Goal: Task Accomplishment & Management: Use online tool/utility

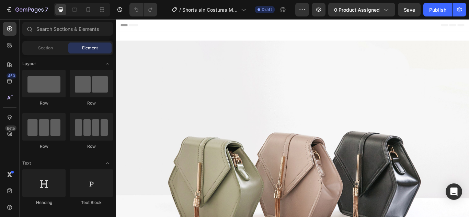
click at [90, 3] on div at bounding box center [82, 10] width 56 height 14
click at [87, 10] on icon at bounding box center [88, 9] width 7 height 7
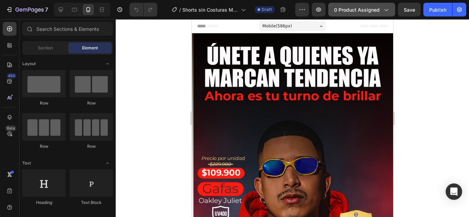
click at [383, 11] on icon "button" at bounding box center [385, 9] width 7 height 7
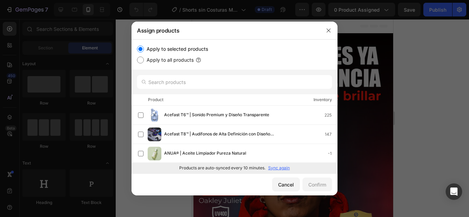
click at [285, 168] on p "Sync again" at bounding box center [279, 168] width 22 height 6
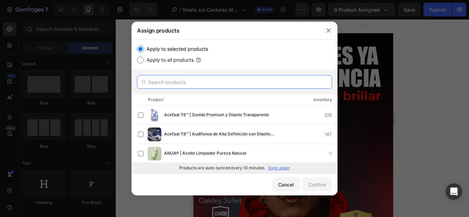
click at [192, 78] on input "text" at bounding box center [234, 82] width 195 height 14
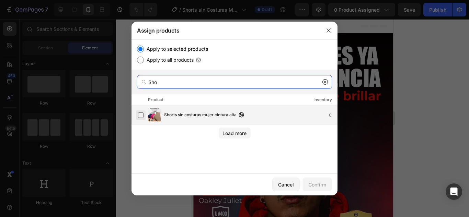
type input "Sho"
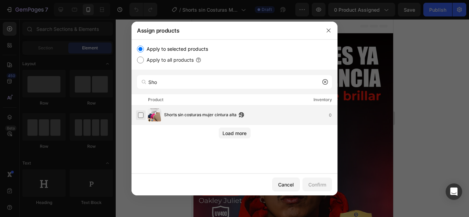
click at [140, 114] on label at bounding box center [140, 115] width 5 height 5
click at [321, 187] on div "Confirm" at bounding box center [317, 184] width 18 height 7
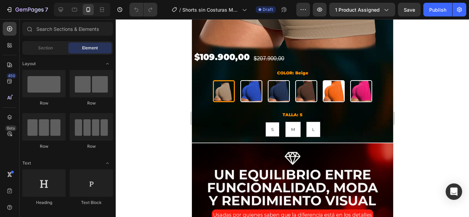
scroll to position [583, 0]
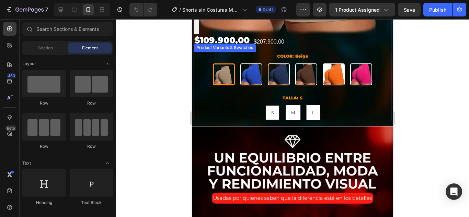
click at [293, 106] on div "M" at bounding box center [292, 112] width 15 height 13
click at [292, 105] on input "M M M" at bounding box center [292, 105] width 0 height 0
radio input "true"
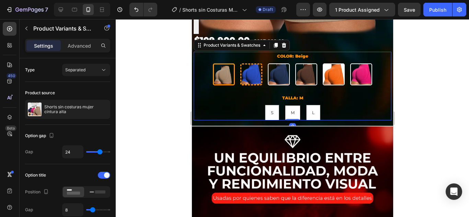
click at [254, 69] on img at bounding box center [251, 75] width 20 height 20
click at [251, 63] on input "Azul Intenso Azul Intenso" at bounding box center [251, 63] width 0 height 0
radio input "true"
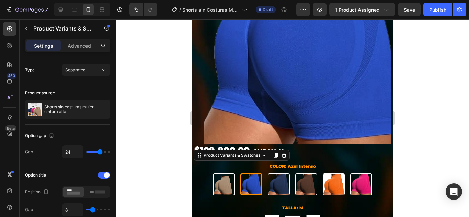
scroll to position [481, 0]
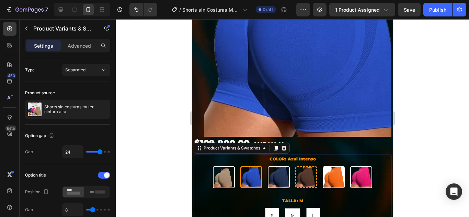
click at [299, 170] on img at bounding box center [306, 177] width 20 height 20
click at [305, 166] on input "Café Café" at bounding box center [305, 166] width 0 height 0
radio input "true"
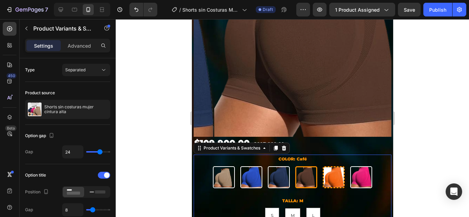
click at [325, 172] on img at bounding box center [333, 177] width 20 height 20
click at [333, 166] on input "[PERSON_NAME]" at bounding box center [333, 166] width 0 height 0
radio input "true"
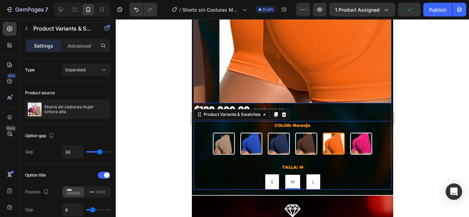
scroll to position [515, 0]
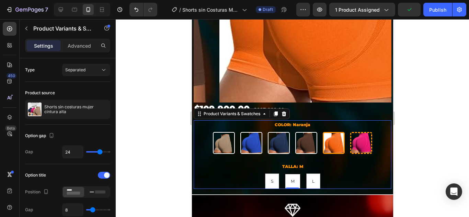
click at [351, 145] on img at bounding box center [361, 143] width 20 height 20
click at [360, 132] on input "[PERSON_NAME] Intenso [PERSON_NAME] Intenso" at bounding box center [360, 132] width 0 height 0
radio input "true"
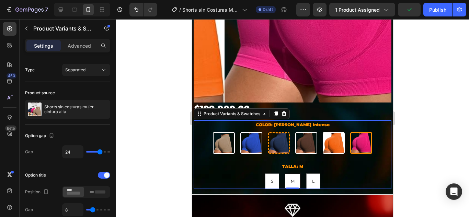
click at [270, 141] on img at bounding box center [278, 143] width 20 height 20
click at [278, 132] on input "Azul Marino Azul Marino" at bounding box center [278, 132] width 0 height 0
radio input "true"
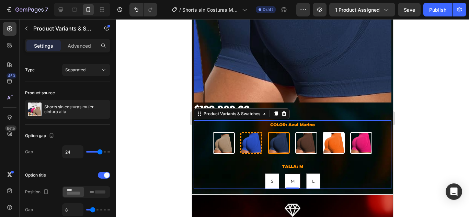
click at [245, 141] on img at bounding box center [251, 143] width 20 height 20
click at [251, 132] on input "Azul Intenso Azul Intenso" at bounding box center [251, 132] width 0 height 0
radio input "true"
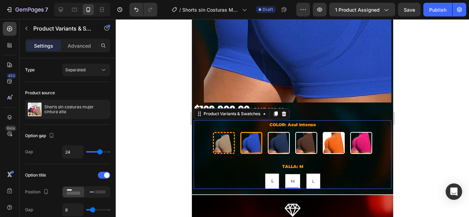
click at [223, 141] on img at bounding box center [223, 143] width 20 height 20
click at [223, 132] on input "Beige Beige" at bounding box center [223, 132] width 0 height 0
radio input "true"
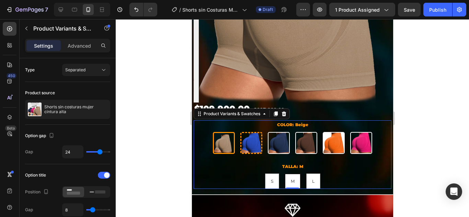
click at [246, 140] on img at bounding box center [251, 143] width 20 height 20
click at [251, 132] on input "Azul Intenso Azul Intenso" at bounding box center [251, 132] width 0 height 0
radio input "true"
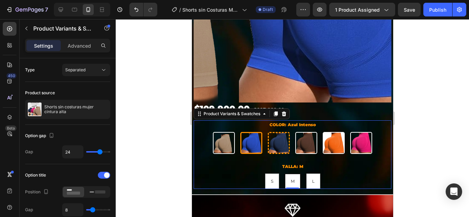
click at [268, 139] on img at bounding box center [278, 143] width 20 height 20
click at [278, 132] on input "Azul Marino Azul Marino" at bounding box center [278, 132] width 0 height 0
radio input "true"
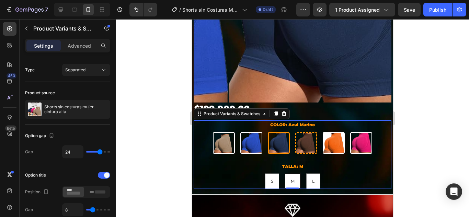
click at [296, 138] on img at bounding box center [306, 143] width 20 height 20
click at [305, 132] on input "Café Café" at bounding box center [305, 132] width 0 height 0
radio input "true"
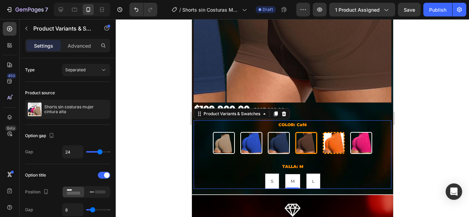
click at [331, 137] on img at bounding box center [333, 143] width 20 height 20
click at [333, 132] on input "[PERSON_NAME]" at bounding box center [333, 132] width 0 height 0
radio input "true"
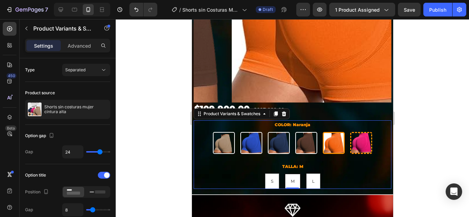
click at [354, 137] on img at bounding box center [361, 143] width 20 height 20
click at [360, 132] on input "[PERSON_NAME] Intenso [PERSON_NAME] Intenso" at bounding box center [360, 132] width 0 height 0
radio input "true"
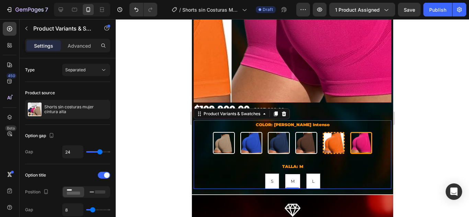
click at [334, 139] on img at bounding box center [333, 143] width 20 height 20
click at [333, 132] on input "[PERSON_NAME]" at bounding box center [333, 132] width 0 height 0
radio input "true"
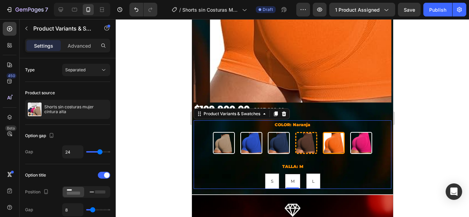
click at [306, 140] on img at bounding box center [306, 143] width 20 height 20
click at [306, 132] on input "Café Café" at bounding box center [305, 132] width 0 height 0
radio input "true"
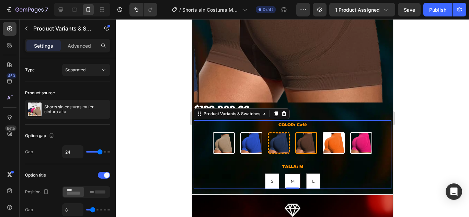
click at [280, 141] on img at bounding box center [278, 143] width 20 height 20
click at [278, 132] on input "Azul Marino Azul Marino" at bounding box center [278, 132] width 0 height 0
radio input "true"
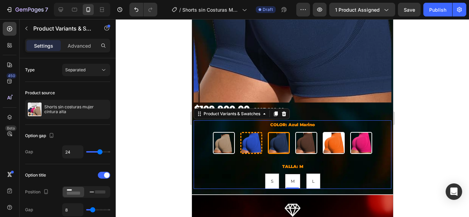
click at [247, 141] on img at bounding box center [251, 143] width 20 height 20
click at [251, 132] on input "Azul Intenso Azul Intenso" at bounding box center [251, 132] width 0 height 0
radio input "true"
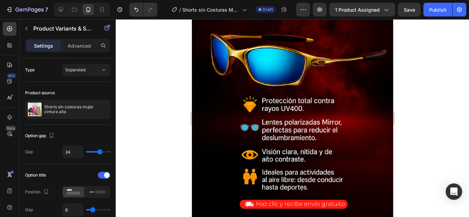
scroll to position [826, 0]
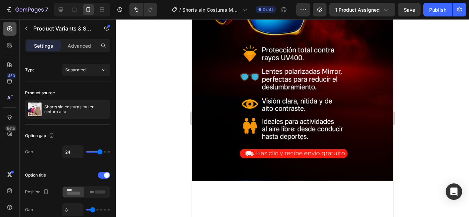
click at [8, 28] on icon at bounding box center [9, 28] width 5 height 5
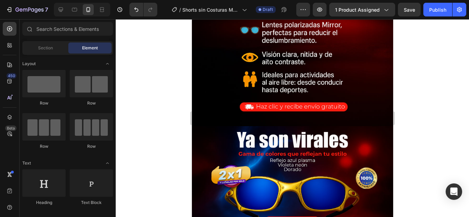
scroll to position [861, 0]
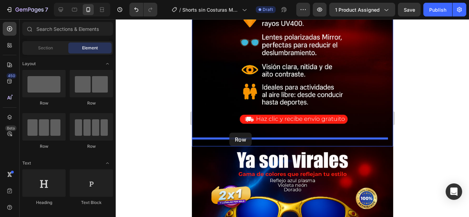
drag, startPoint x: 233, startPoint y: 104, endPoint x: 229, endPoint y: 133, distance: 29.1
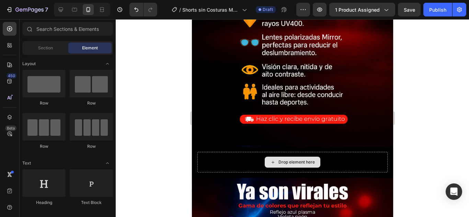
click at [278, 160] on div "Drop element here" at bounding box center [296, 162] width 36 height 5
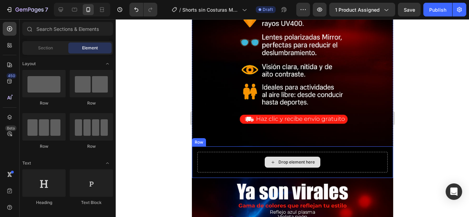
click at [271, 161] on icon at bounding box center [272, 162] width 3 height 3
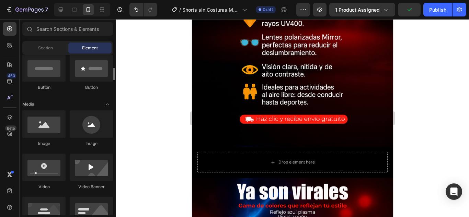
scroll to position [206, 0]
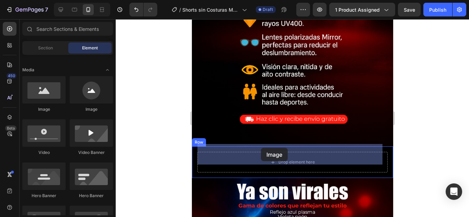
drag, startPoint x: 234, startPoint y: 112, endPoint x: 261, endPoint y: 148, distance: 44.2
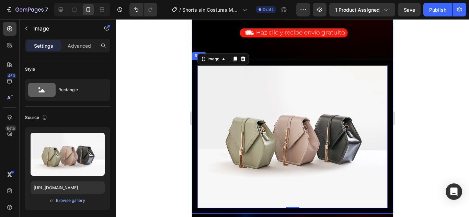
scroll to position [929, 0]
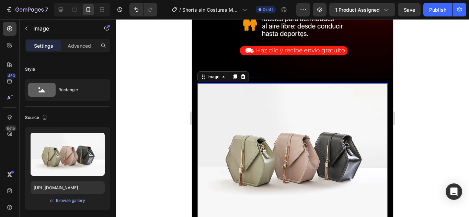
click at [283, 157] on img at bounding box center [292, 154] width 190 height 143
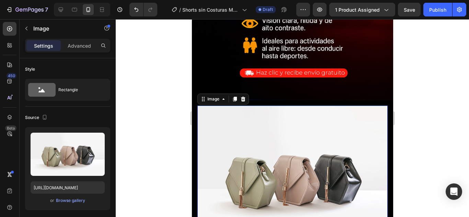
scroll to position [895, 0]
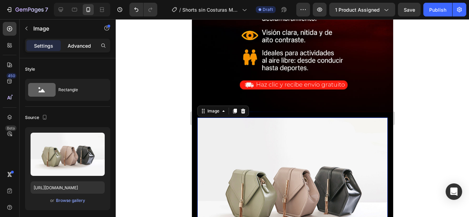
click at [74, 44] on p "Advanced" at bounding box center [79, 45] width 23 height 7
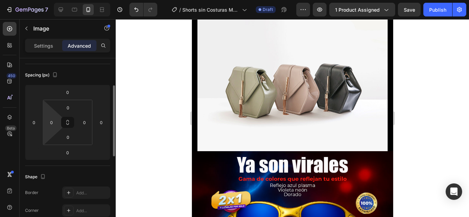
scroll to position [137, 0]
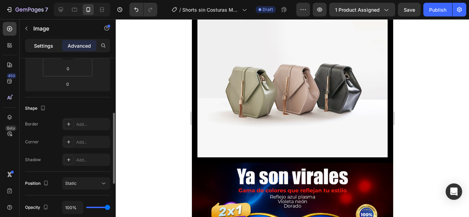
click at [38, 48] on p "Settings" at bounding box center [43, 45] width 19 height 7
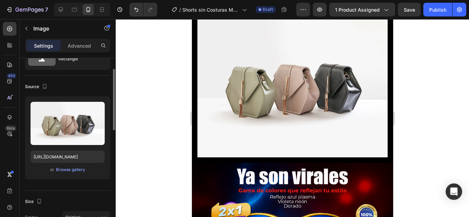
scroll to position [0, 0]
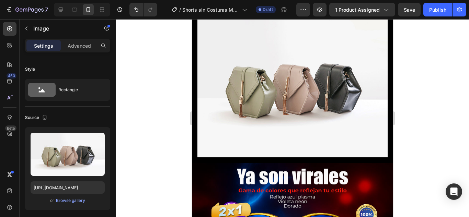
click at [293, 109] on img at bounding box center [292, 86] width 190 height 143
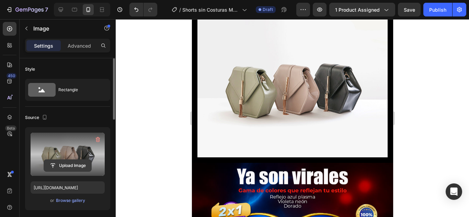
click at [58, 164] on input "file" at bounding box center [67, 166] width 47 height 12
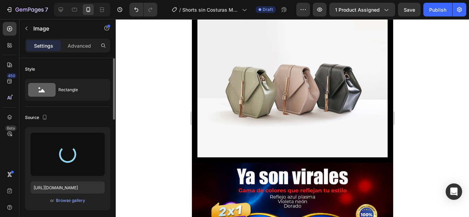
type input "[URL][DOMAIN_NAME]"
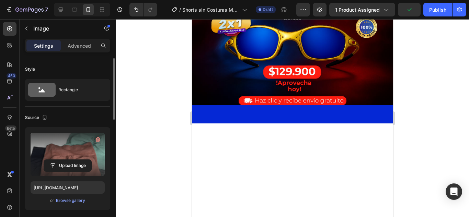
scroll to position [1170, 0]
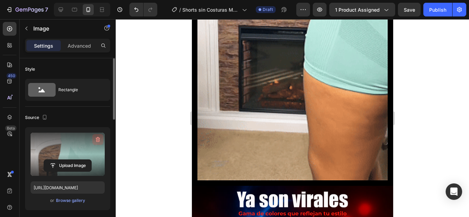
click at [96, 140] on icon "button" at bounding box center [98, 139] width 4 height 5
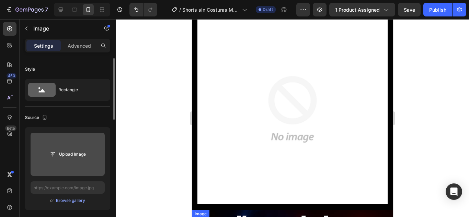
scroll to position [998, 0]
click at [305, 123] on img at bounding box center [292, 110] width 190 height 190
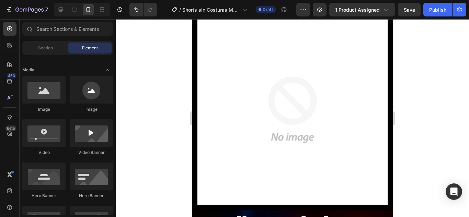
scroll to position [1171, 0]
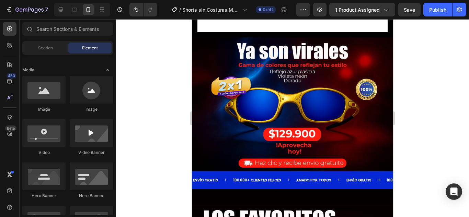
click at [413, 141] on div at bounding box center [292, 118] width 353 height 198
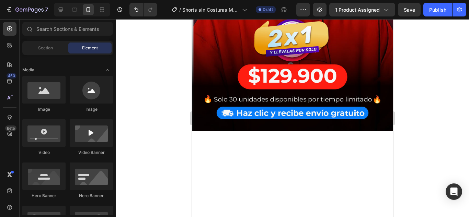
scroll to position [0, 0]
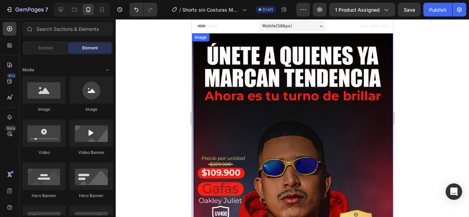
click at [239, 45] on img at bounding box center [292, 212] width 201 height 358
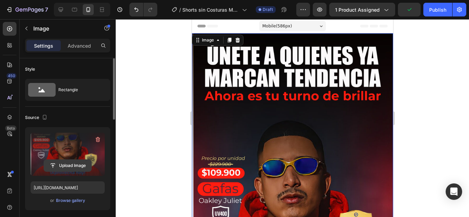
click at [60, 160] on input "file" at bounding box center [67, 166] width 47 height 12
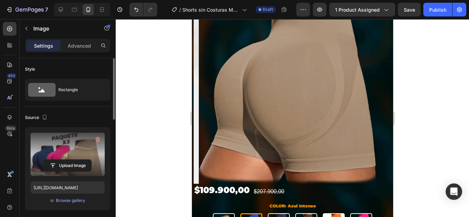
type input "[URL][DOMAIN_NAME]"
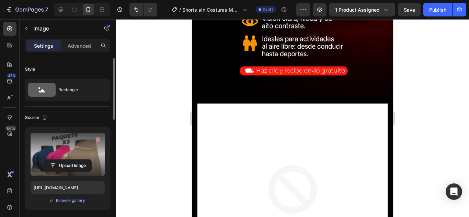
scroll to position [892, 0]
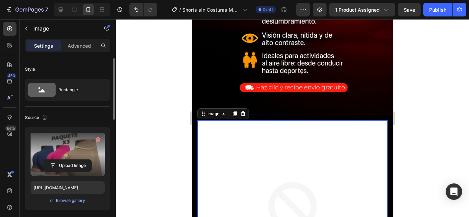
click at [287, 121] on img at bounding box center [292, 215] width 190 height 190
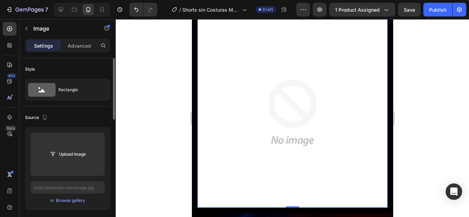
scroll to position [995, 0]
click at [287, 121] on img at bounding box center [292, 113] width 190 height 190
click at [262, 124] on img at bounding box center [292, 113] width 190 height 190
click at [444, 112] on div at bounding box center [292, 118] width 353 height 198
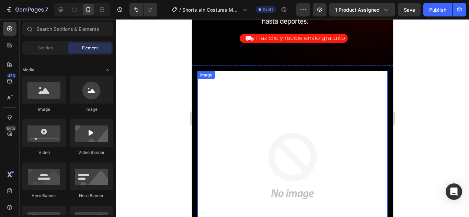
scroll to position [927, 0]
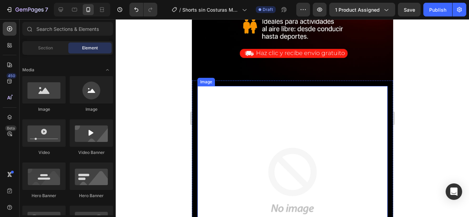
click at [262, 115] on img at bounding box center [292, 181] width 190 height 190
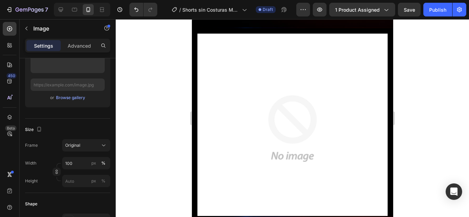
scroll to position [1030, 0]
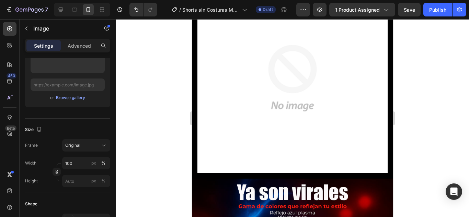
click at [331, 127] on img at bounding box center [292, 78] width 190 height 190
click at [250, 73] on img at bounding box center [292, 78] width 190 height 190
click at [247, 73] on img at bounding box center [292, 78] width 190 height 190
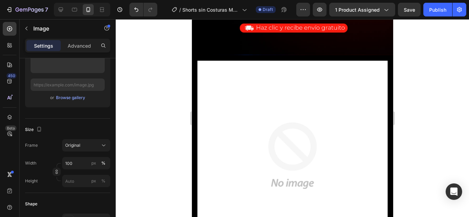
scroll to position [927, 0]
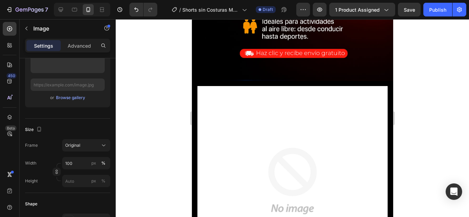
click at [297, 109] on img at bounding box center [292, 181] width 190 height 190
click at [208, 99] on img at bounding box center [292, 181] width 190 height 190
click at [203, 101] on img at bounding box center [292, 181] width 190 height 190
click at [198, 97] on img at bounding box center [292, 181] width 190 height 190
click at [197, 95] on img at bounding box center [292, 181] width 190 height 190
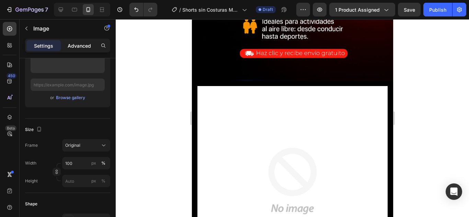
click at [78, 45] on p "Advanced" at bounding box center [79, 45] width 23 height 7
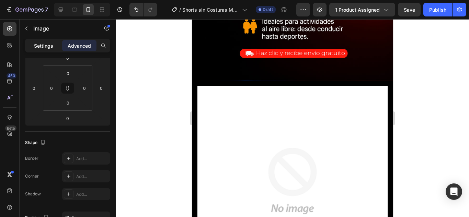
click at [43, 45] on p "Settings" at bounding box center [43, 45] width 19 height 7
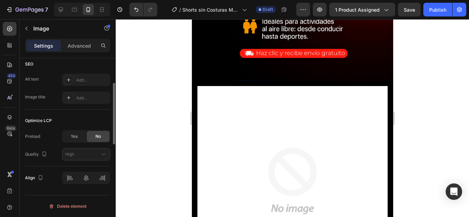
scroll to position [168, 0]
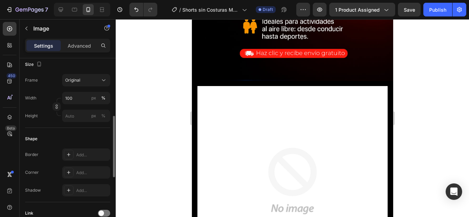
click at [299, 118] on img at bounding box center [292, 181] width 190 height 190
click at [271, 132] on img at bounding box center [292, 181] width 190 height 190
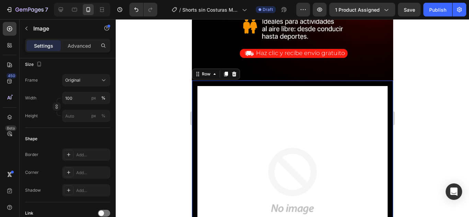
click at [315, 81] on div "Image Row 0" at bounding box center [292, 181] width 201 height 201
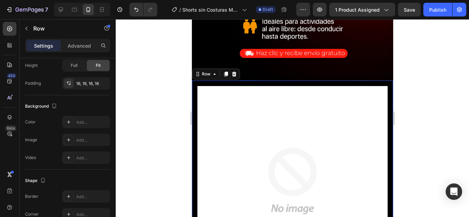
scroll to position [0, 0]
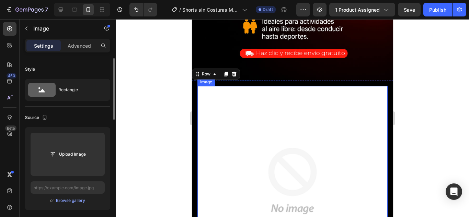
click at [292, 94] on img at bounding box center [292, 181] width 190 height 190
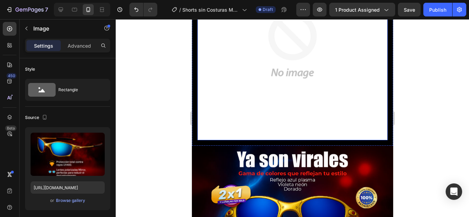
scroll to position [1064, 0]
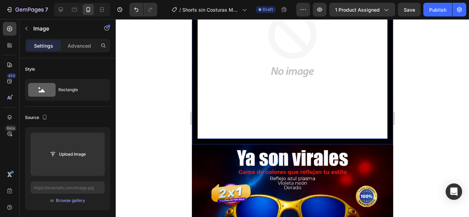
click at [293, 99] on img at bounding box center [292, 44] width 190 height 190
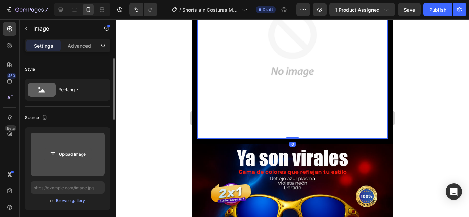
click at [49, 153] on input "file" at bounding box center [67, 155] width 47 height 12
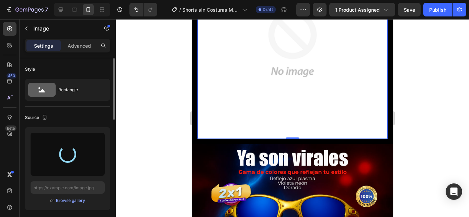
type input "[URL][DOMAIN_NAME]"
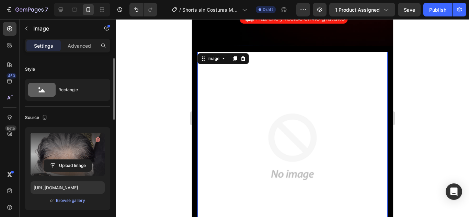
scroll to position [995, 0]
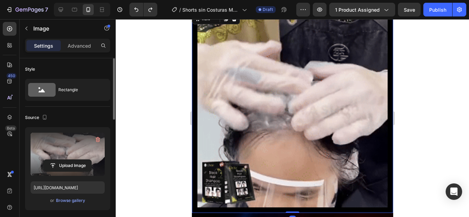
click at [383, 157] on div "Image Row 0" at bounding box center [292, 112] width 201 height 201
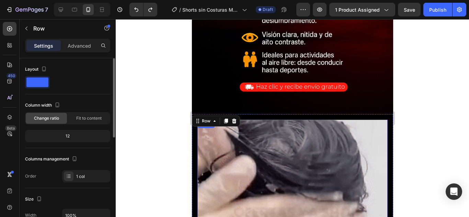
scroll to position [892, 0]
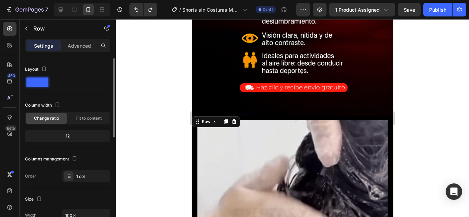
click at [279, 115] on div "Image Row 0" at bounding box center [292, 215] width 201 height 201
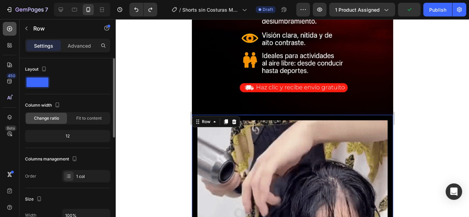
click at [4, 27] on div at bounding box center [10, 29] width 14 height 14
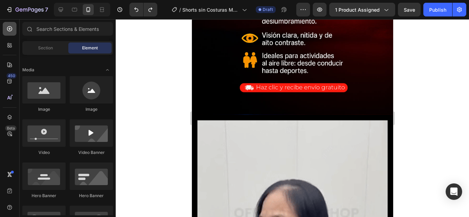
drag, startPoint x: 13, startPoint y: 28, endPoint x: 42, endPoint y: 46, distance: 33.4
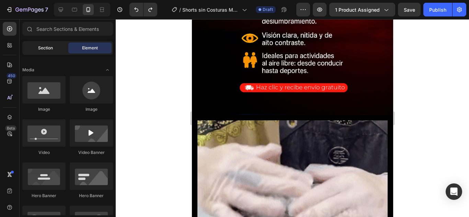
click at [14, 28] on div at bounding box center [10, 29] width 14 height 14
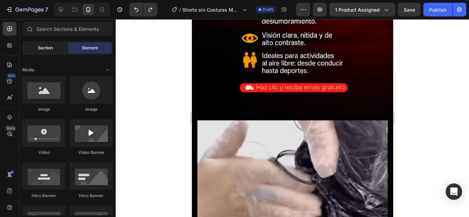
click at [44, 47] on span "Section" at bounding box center [45, 48] width 15 height 6
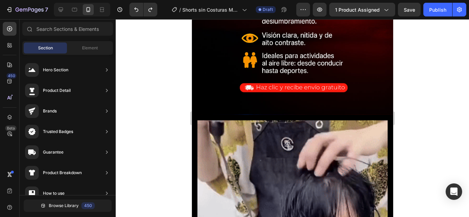
click at [43, 50] on span "Section" at bounding box center [45, 48] width 15 height 6
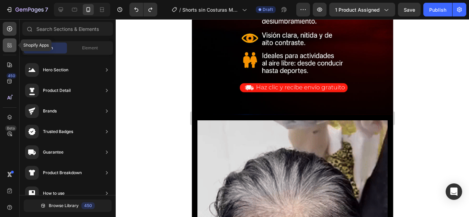
click at [12, 47] on icon at bounding box center [9, 45] width 7 height 7
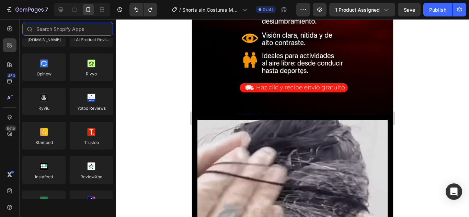
scroll to position [0, 0]
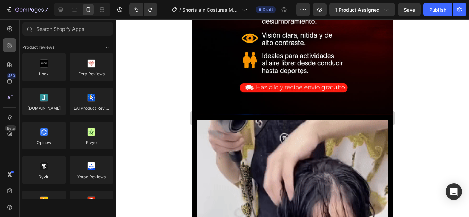
click at [11, 44] on icon at bounding box center [11, 44] width 2 height 2
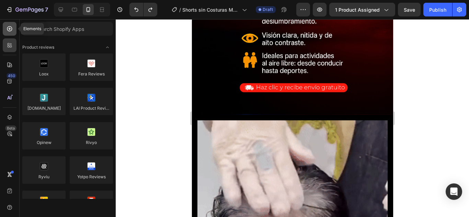
click at [9, 31] on icon at bounding box center [9, 28] width 5 height 5
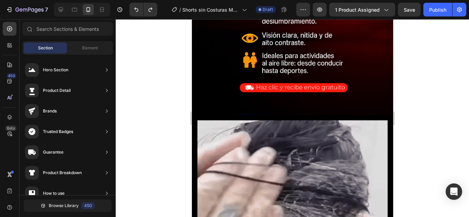
click at [150, 96] on div at bounding box center [292, 118] width 353 height 198
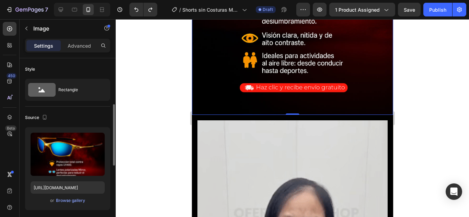
scroll to position [69, 0]
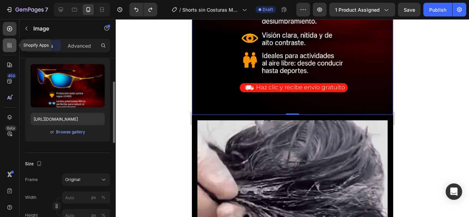
click at [11, 48] on icon at bounding box center [9, 45] width 7 height 7
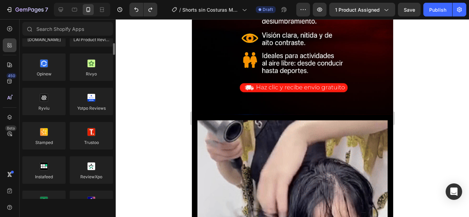
scroll to position [0, 0]
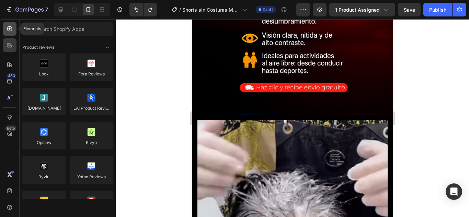
click at [9, 29] on icon at bounding box center [9, 28] width 3 height 3
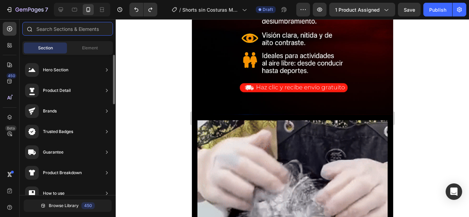
click at [44, 26] on input "text" at bounding box center [67, 29] width 91 height 14
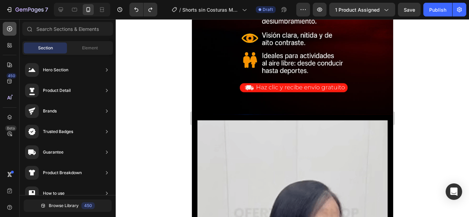
click at [11, 28] on icon at bounding box center [9, 28] width 7 height 7
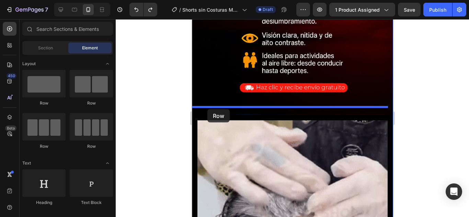
drag, startPoint x: 227, startPoint y: 107, endPoint x: 207, endPoint y: 109, distance: 20.0
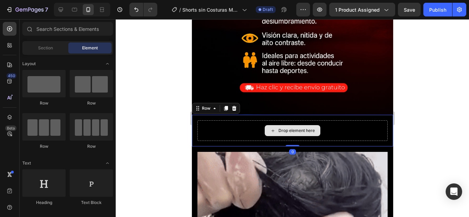
click at [284, 128] on div "Drop element here" at bounding box center [296, 130] width 36 height 5
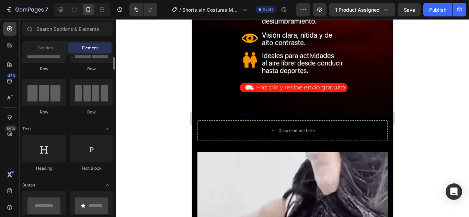
scroll to position [69, 0]
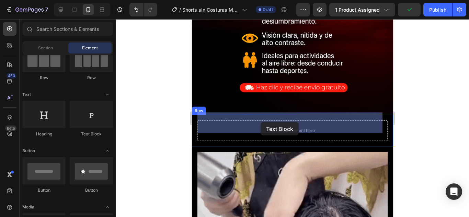
drag, startPoint x: 278, startPoint y: 139, endPoint x: 260, endPoint y: 122, distance: 24.5
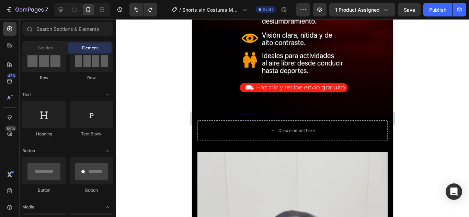
click at [414, 134] on div at bounding box center [292, 118] width 353 height 198
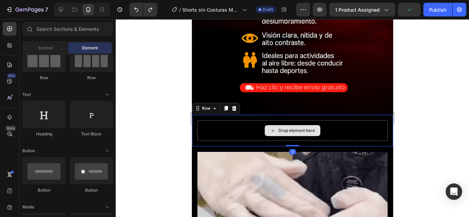
click at [334, 131] on div "Drop element here" at bounding box center [292, 130] width 190 height 21
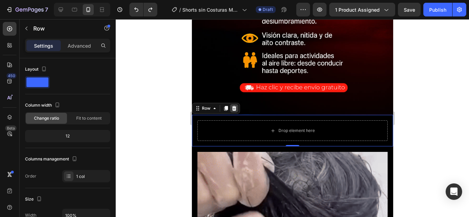
click at [231, 106] on icon at bounding box center [233, 108] width 5 height 5
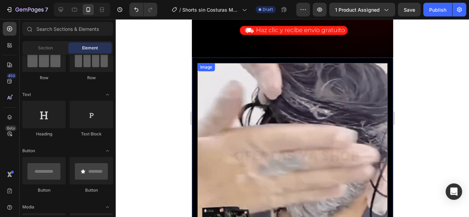
scroll to position [927, 0]
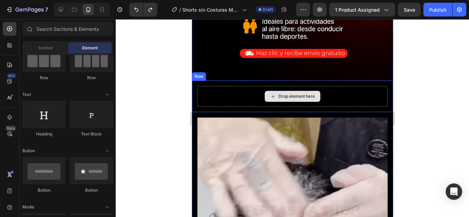
click at [308, 94] on div "Drop element here" at bounding box center [296, 96] width 36 height 5
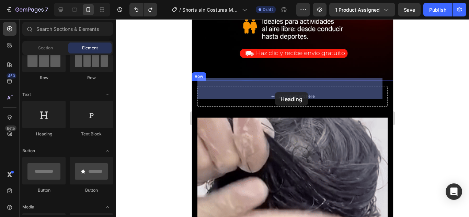
drag, startPoint x: 240, startPoint y: 137, endPoint x: 275, endPoint y: 92, distance: 56.8
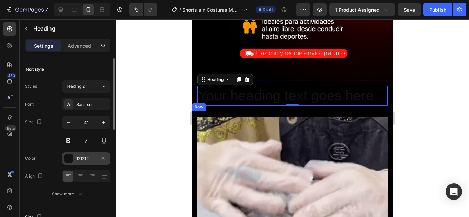
click at [65, 159] on div at bounding box center [68, 158] width 9 height 9
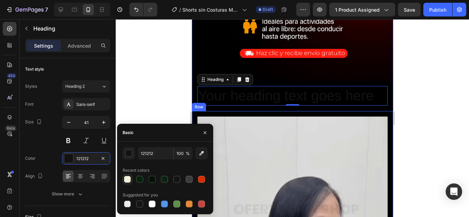
click at [127, 183] on div at bounding box center [127, 179] width 8 height 8
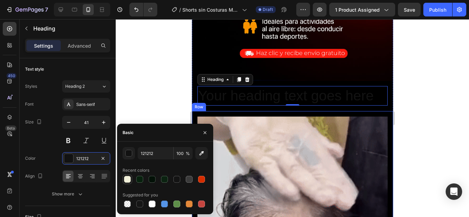
type input "F1F0D9"
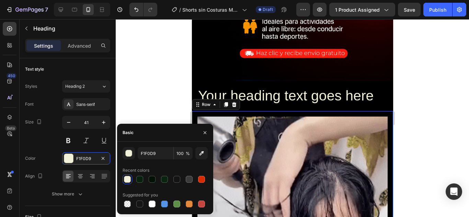
click at [205, 111] on div "Image Row 0" at bounding box center [292, 211] width 201 height 201
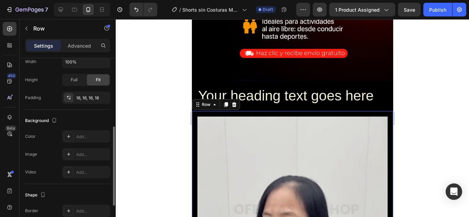
scroll to position [119, 0]
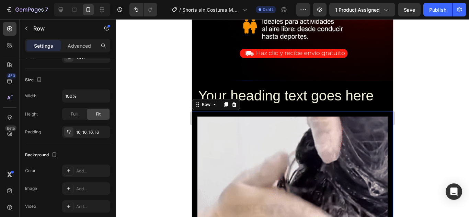
click at [384, 111] on div "Image Row 0" at bounding box center [292, 211] width 201 height 201
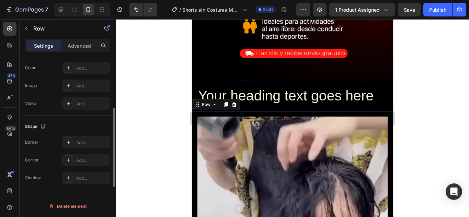
scroll to position [188, 0]
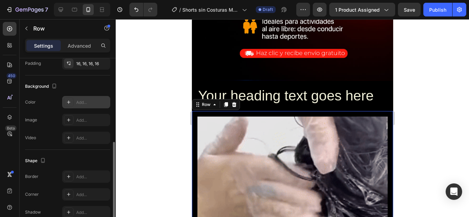
click at [89, 97] on div "Add..." at bounding box center [86, 102] width 48 height 12
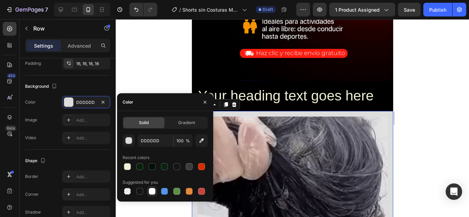
click at [154, 190] on div at bounding box center [152, 191] width 7 height 7
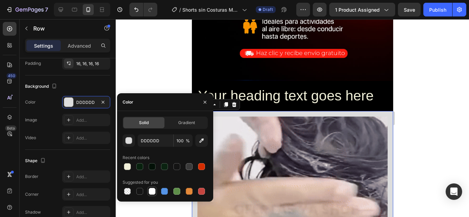
type input "FFFFFF"
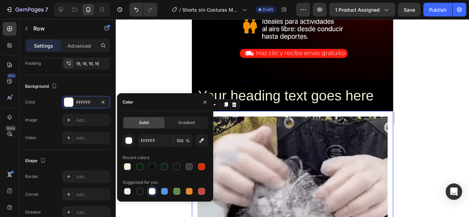
click at [426, 136] on div at bounding box center [292, 118] width 353 height 198
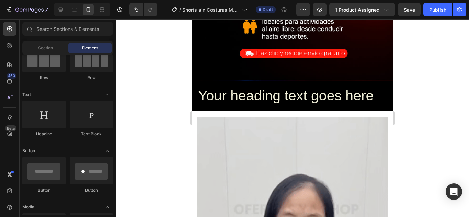
click at [426, 136] on div at bounding box center [292, 118] width 353 height 198
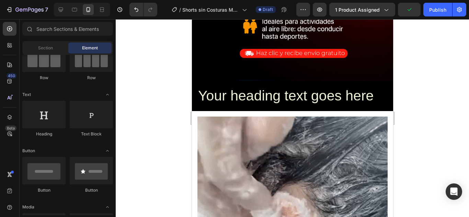
click at [419, 131] on div at bounding box center [292, 118] width 353 height 198
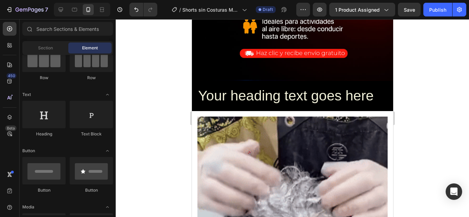
click at [411, 131] on div at bounding box center [292, 118] width 353 height 198
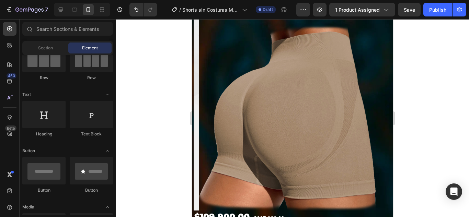
scroll to position [417, 0]
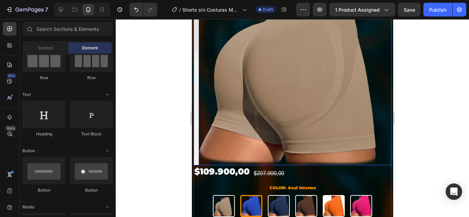
click at [377, 55] on img at bounding box center [297, 67] width 198 height 198
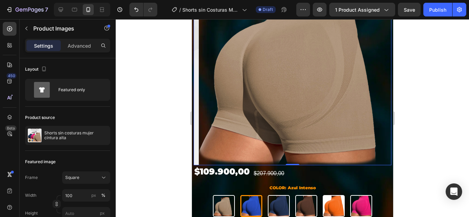
click at [386, 164] on div "Publish the page to see the content. Custom Code Conoce todos los estilos Headi…" at bounding box center [292, 94] width 201 height 328
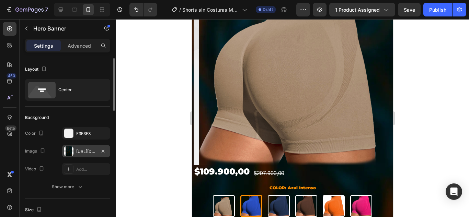
click at [72, 152] on div at bounding box center [69, 152] width 10 height 10
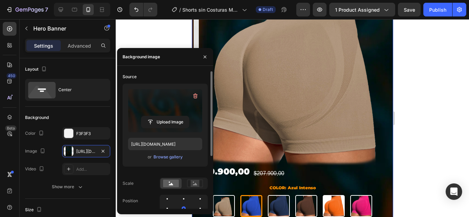
click at [157, 114] on label at bounding box center [165, 110] width 74 height 43
click at [157, 116] on input "file" at bounding box center [164, 122] width 47 height 12
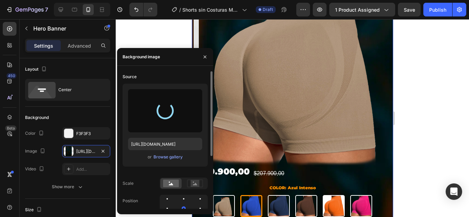
type input "[URL][DOMAIN_NAME]"
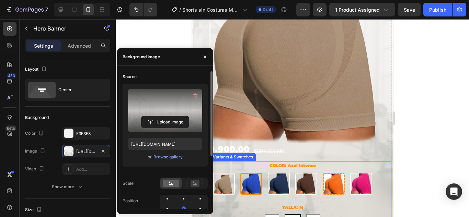
scroll to position [486, 0]
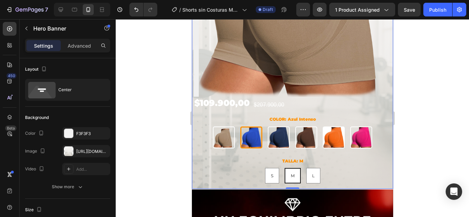
click at [406, 163] on div at bounding box center [292, 118] width 353 height 198
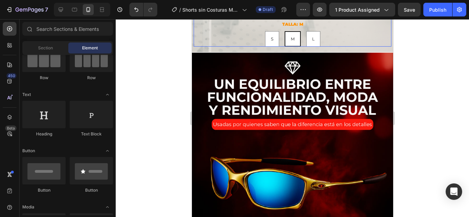
scroll to position [623, 0]
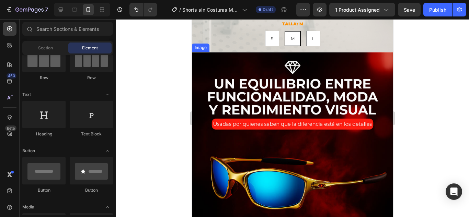
click at [235, 107] on img at bounding box center [292, 203] width 201 height 303
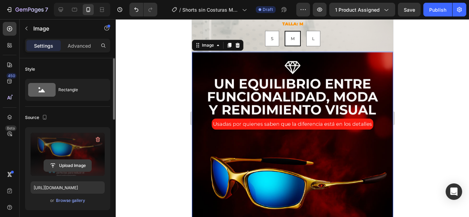
click at [55, 163] on input "file" at bounding box center [67, 166] width 47 height 12
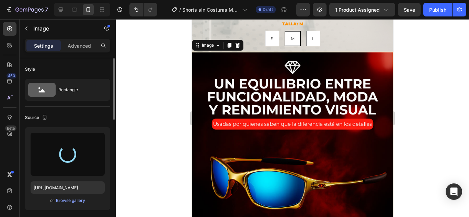
type input "[URL][DOMAIN_NAME]"
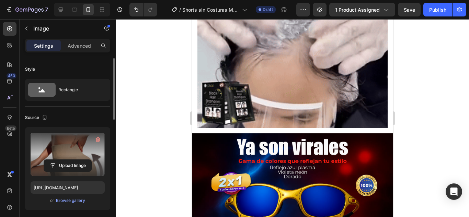
scroll to position [1138, 0]
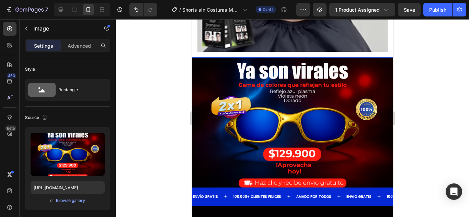
click at [293, 108] on img at bounding box center [292, 124] width 201 height 134
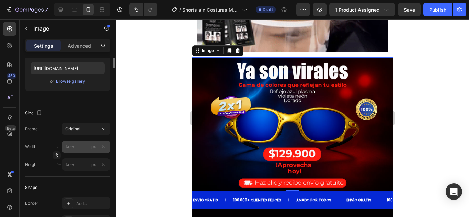
scroll to position [0, 0]
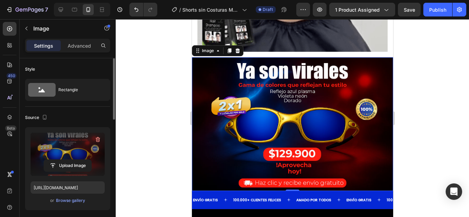
click at [52, 157] on label at bounding box center [68, 154] width 74 height 43
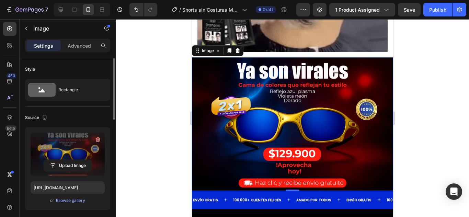
click at [52, 160] on input "file" at bounding box center [67, 166] width 47 height 12
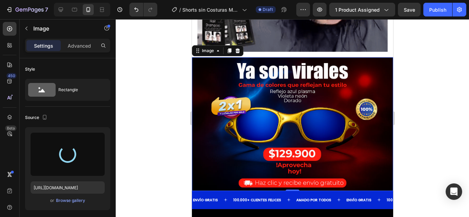
type input "[URL][DOMAIN_NAME]"
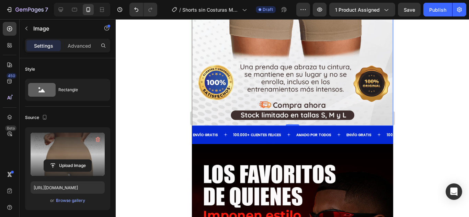
scroll to position [1447, 0]
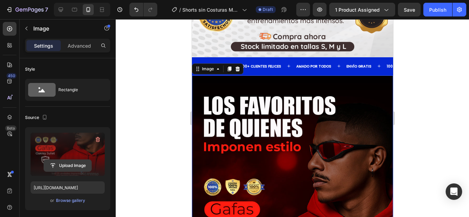
click at [50, 163] on input "file" at bounding box center [67, 166] width 47 height 12
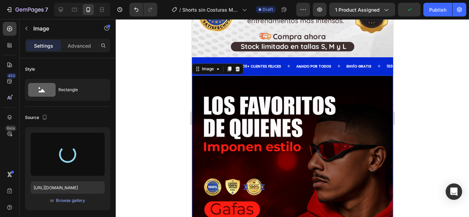
type input "[URL][DOMAIN_NAME]"
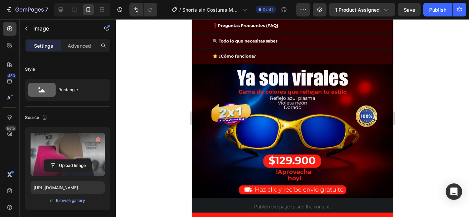
scroll to position [1893, 0]
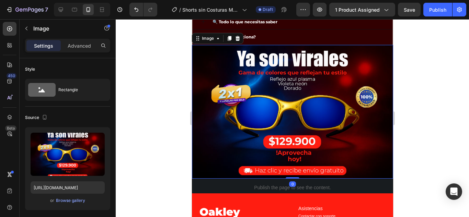
click at [294, 120] on img at bounding box center [292, 112] width 201 height 134
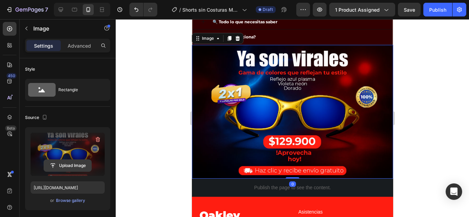
click at [72, 162] on input "file" at bounding box center [67, 166] width 47 height 12
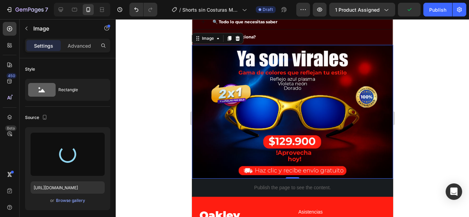
type input "[URL][DOMAIN_NAME]"
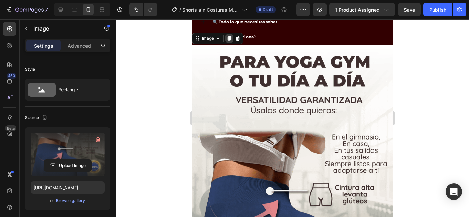
click at [229, 40] on icon at bounding box center [229, 38] width 4 height 5
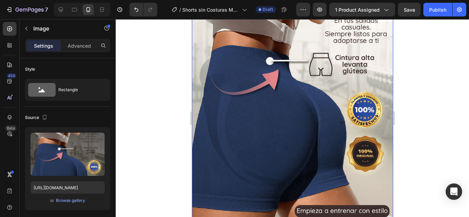
scroll to position [2345, 0]
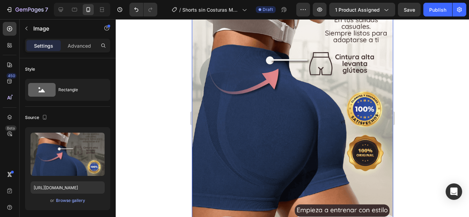
click at [286, 104] on img at bounding box center [292, 75] width 201 height 322
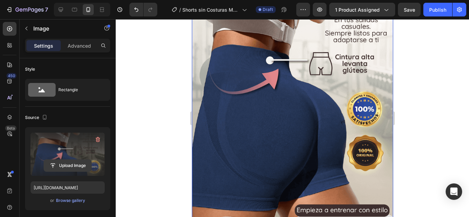
click at [56, 164] on input "file" at bounding box center [67, 166] width 47 height 12
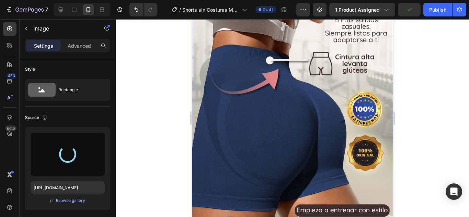
type input "[URL][DOMAIN_NAME]"
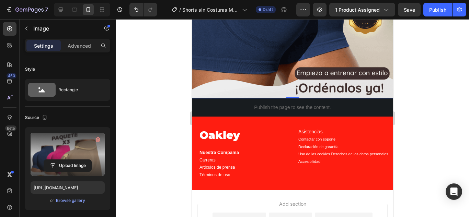
scroll to position [2517, 0]
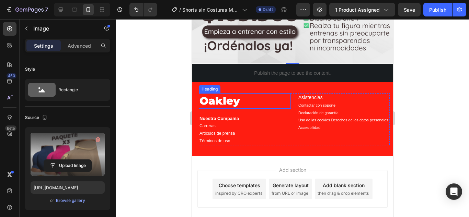
click at [261, 82] on div "Oakley Heading Nuestra Compañía Carreras Artículos de prensa Términos de uso Te…" at bounding box center [292, 119] width 201 height 74
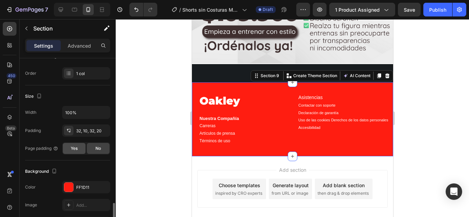
scroll to position [172, 0]
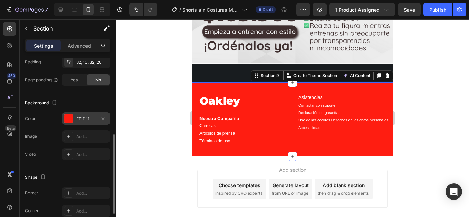
click at [69, 115] on div at bounding box center [68, 118] width 9 height 9
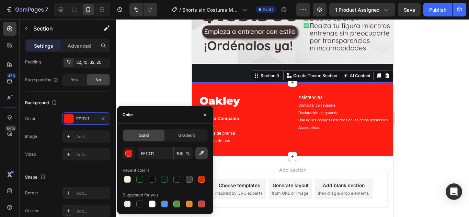
click at [202, 155] on icon "button" at bounding box center [201, 153] width 7 height 7
type input "ECECEC"
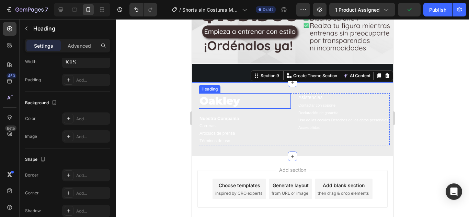
click at [221, 93] on h2 "Oakley" at bounding box center [244, 100] width 92 height 15
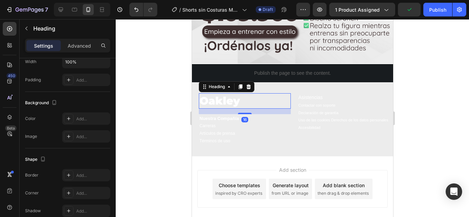
scroll to position [0, 0]
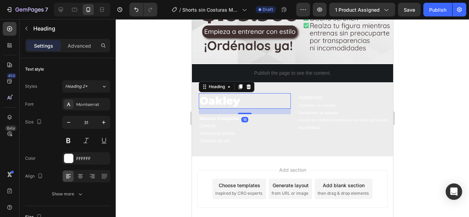
click at [426, 99] on div at bounding box center [292, 118] width 353 height 198
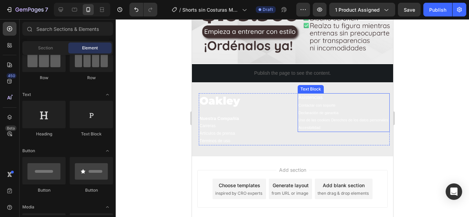
click at [367, 94] on p "Asistencias" at bounding box center [343, 98] width 91 height 8
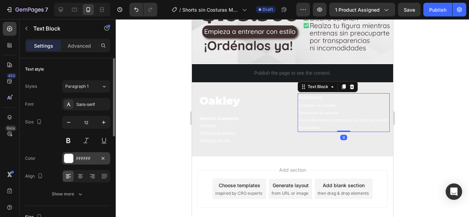
click at [70, 159] on div at bounding box center [68, 158] width 9 height 9
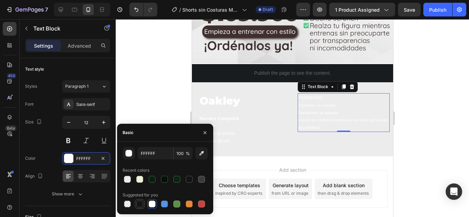
click at [140, 205] on div at bounding box center [139, 204] width 7 height 7
type input "151515"
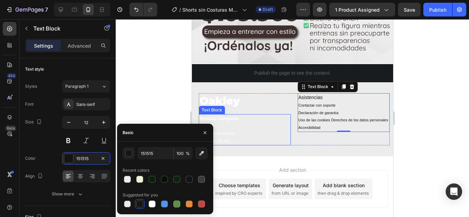
click at [219, 123] on p "Carreras" at bounding box center [244, 127] width 91 height 8
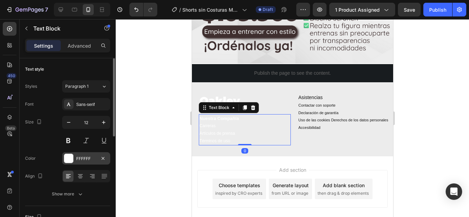
click at [69, 160] on div at bounding box center [68, 158] width 9 height 9
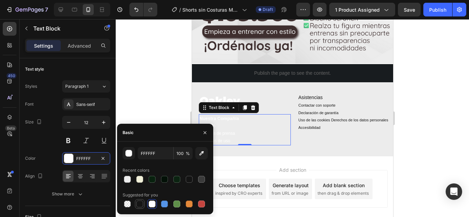
click at [139, 201] on div at bounding box center [139, 204] width 7 height 7
type input "151515"
click at [224, 131] on span "Artículos de prensa" at bounding box center [216, 133] width 35 height 5
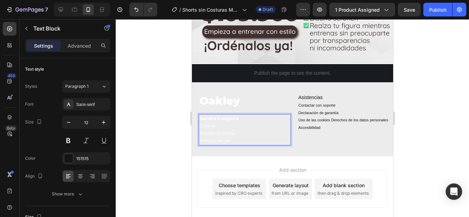
click at [239, 138] on p "Términos de uso" at bounding box center [244, 142] width 91 height 8
drag, startPoint x: 246, startPoint y: 124, endPoint x: 189, endPoint y: 101, distance: 61.3
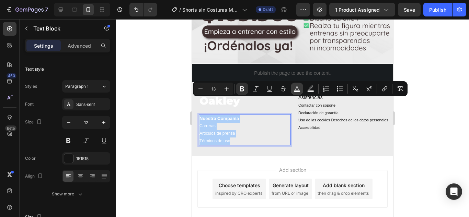
click at [297, 87] on icon "Editor contextual toolbar" at bounding box center [296, 88] width 7 height 7
type input "FFFFFF"
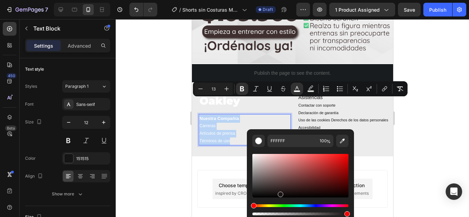
type input "191212"
drag, startPoint x: 287, startPoint y: 178, endPoint x: 279, endPoint y: 193, distance: 17.5
click at [279, 193] on div "Editor contextual toolbar" at bounding box center [300, 176] width 96 height 44
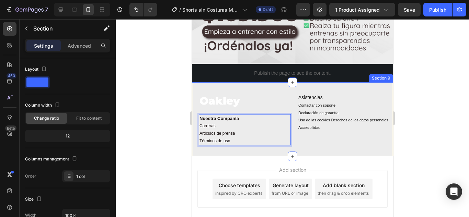
click at [238, 82] on div "Oakley Heading Nuestra Compañía Carreras Artículos de prensa Términos de uso Te…" at bounding box center [292, 119] width 201 height 74
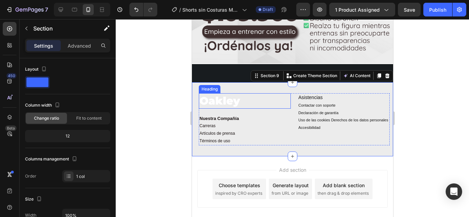
click at [226, 93] on h2 "Oakley" at bounding box center [244, 100] width 92 height 15
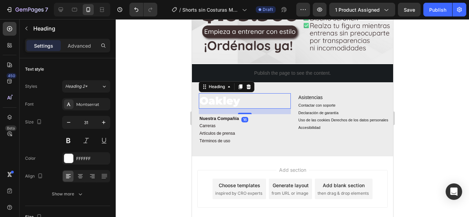
click at [230, 93] on h2 "Oakley" at bounding box center [244, 100] width 92 height 15
click at [230, 94] on p "Oakley" at bounding box center [244, 101] width 91 height 14
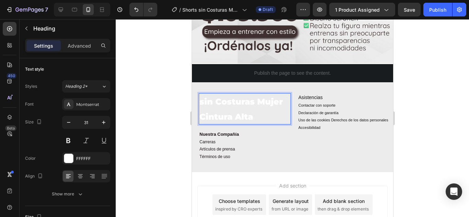
click at [226, 101] on span "sin Costuras Mujer Cintura Alta" at bounding box center [240, 109] width 83 height 25
click at [202, 97] on span "sin Costuras Mujer Cintura Alta" at bounding box center [240, 109] width 83 height 25
click at [236, 103] on span "Shorts sin Costuras Mujer Cintura Alta" at bounding box center [242, 109] width 87 height 25
click at [232, 103] on span "Shorts sin Costuras Mujer Cintura Alta" at bounding box center [242, 109] width 87 height 25
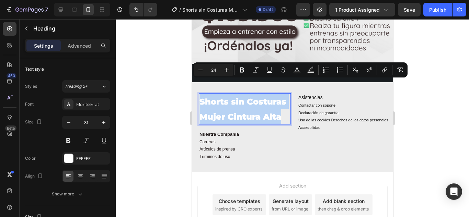
drag, startPoint x: 282, startPoint y: 101, endPoint x: 200, endPoint y: 88, distance: 83.0
click at [200, 94] on p "Shorts sin Costuras Mujer Cintura Alta" at bounding box center [244, 109] width 91 height 30
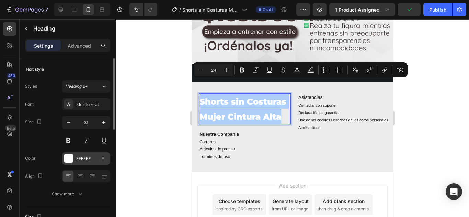
click at [66, 159] on div at bounding box center [68, 158] width 9 height 9
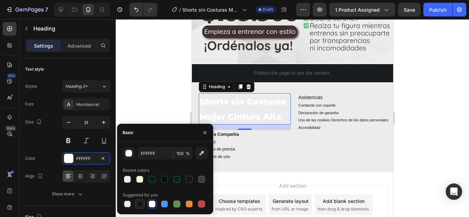
click at [139, 201] on div at bounding box center [139, 204] width 7 height 7
type input "151515"
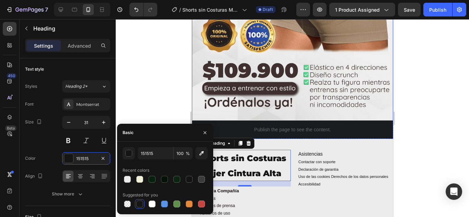
scroll to position [2448, 0]
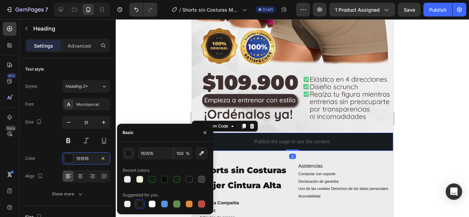
click at [298, 138] on p "Publish the page to see the content." at bounding box center [292, 141] width 201 height 7
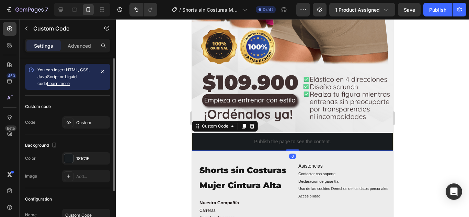
click at [69, 80] on div "You can insert HTML, CSS, JavaScript or Liquid code Learn more" at bounding box center [66, 77] width 58 height 21
click at [135, 66] on div at bounding box center [292, 118] width 353 height 198
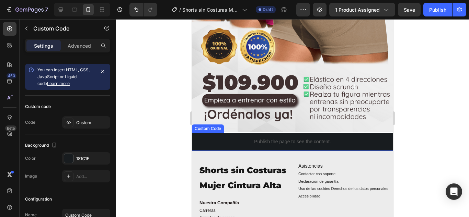
click at [243, 133] on div "Publish the page to see the content." at bounding box center [292, 142] width 201 height 18
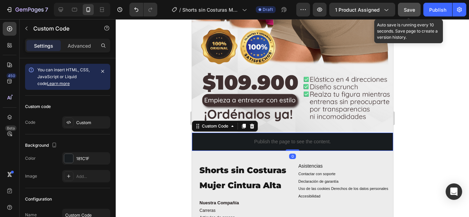
click at [408, 7] on span "Save" at bounding box center [409, 10] width 11 height 6
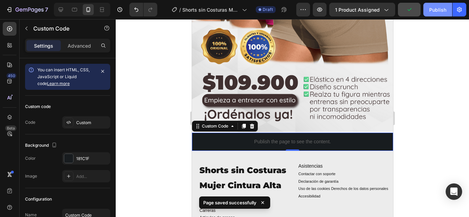
click at [437, 8] on div "Publish" at bounding box center [437, 9] width 17 height 7
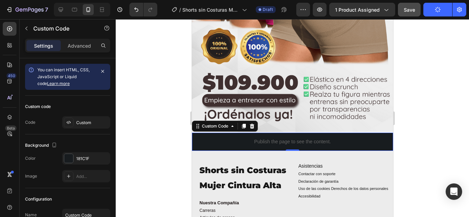
click at [155, 115] on div at bounding box center [292, 118] width 353 height 198
click at [265, 138] on p "Publish the page to see the content." at bounding box center [292, 141] width 201 height 7
click at [157, 56] on div at bounding box center [292, 118] width 353 height 198
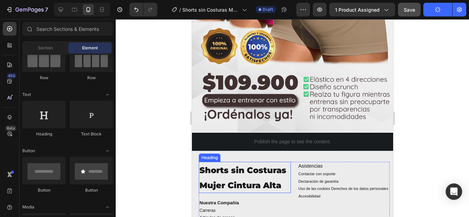
click at [230, 163] on p "⁠⁠⁠⁠⁠⁠⁠ Shorts sin Costuras Mujer Cintura Alta" at bounding box center [244, 178] width 91 height 30
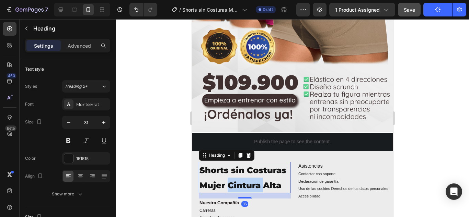
click at [248, 168] on span "Shorts sin Costuras Mujer Cintura Alta" at bounding box center [242, 177] width 87 height 25
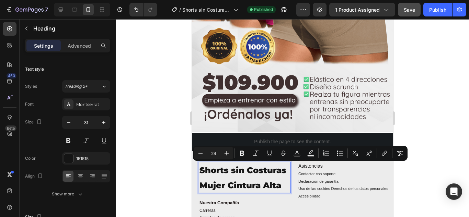
click at [283, 170] on p "Shorts sin Costuras Mujer Cintura Alta" at bounding box center [244, 178] width 91 height 30
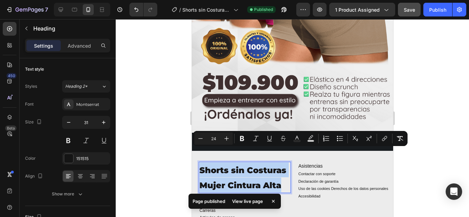
drag, startPoint x: 285, startPoint y: 169, endPoint x: 201, endPoint y: 153, distance: 85.6
click at [201, 163] on p "Shorts sin Costuras Mujer Cintura Alta" at bounding box center [244, 178] width 91 height 30
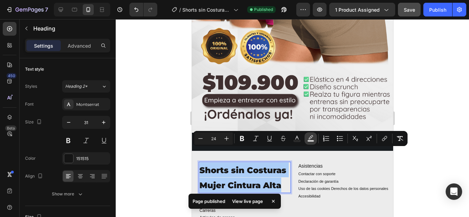
click at [310, 140] on rect "Editor contextual toolbar" at bounding box center [311, 141] width 7 height 2
type input "000000"
type input "77"
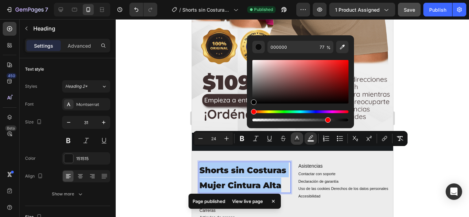
click at [299, 136] on icon "Editor contextual toolbar" at bounding box center [296, 138] width 7 height 7
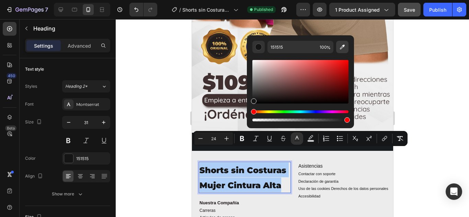
click at [343, 47] on icon "Editor contextual toolbar" at bounding box center [342, 47] width 5 height 5
type input "413132"
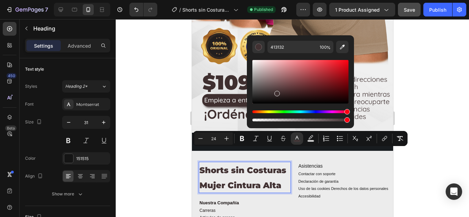
click at [161, 72] on div at bounding box center [292, 118] width 353 height 198
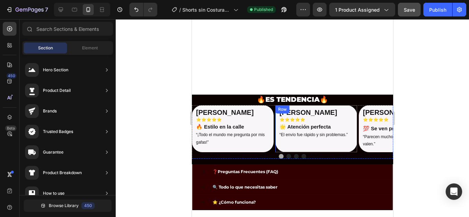
scroll to position [1762, 0]
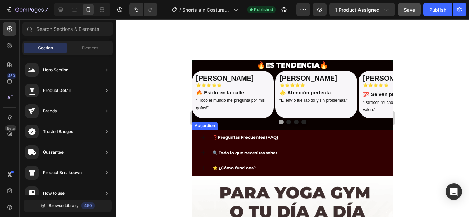
click at [294, 129] on div "[PERSON_NAME] Heading ⭐⭐⭐⭐⭐ Heading 🔥 Estilo en la calle Heading “¡Todo el mund…" at bounding box center [292, 101] width 201 height 60
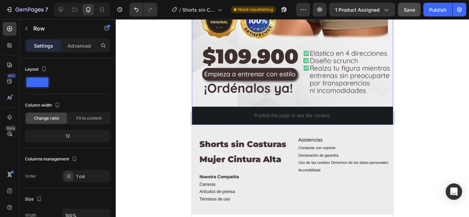
scroll to position [2469, 0]
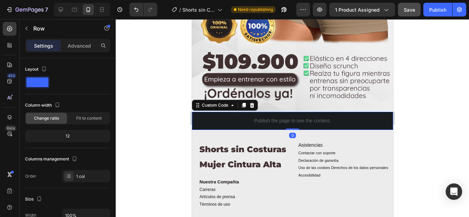
click at [294, 112] on div "Publish the page to see the content." at bounding box center [292, 121] width 201 height 18
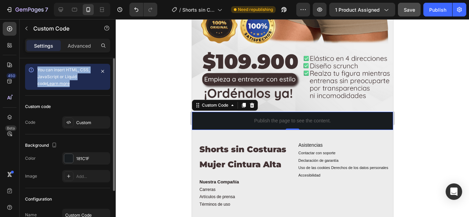
drag, startPoint x: 38, startPoint y: 68, endPoint x: 73, endPoint y: 83, distance: 38.3
click at [73, 83] on div "You can insert HTML, CSS, JavaScript or Liquid code Learn more" at bounding box center [66, 77] width 58 height 21
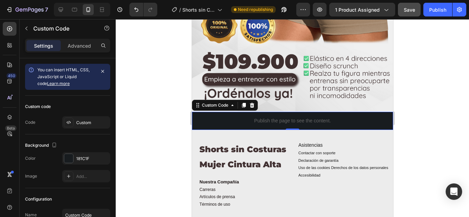
click at [151, 118] on div at bounding box center [292, 118] width 353 height 198
click at [262, 117] on p "Publish the page to see the content." at bounding box center [292, 120] width 201 height 7
drag, startPoint x: 150, startPoint y: 63, endPoint x: 159, endPoint y: 56, distance: 10.9
click at [151, 63] on div at bounding box center [292, 118] width 353 height 198
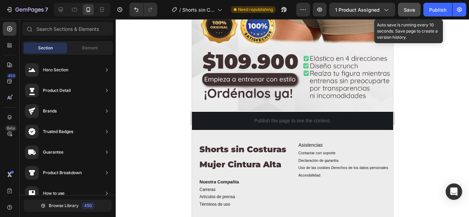
click at [406, 6] on div "Save" at bounding box center [409, 9] width 11 height 7
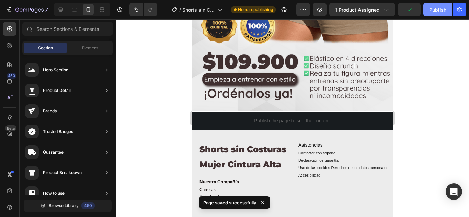
click at [433, 9] on div "Publish" at bounding box center [437, 9] width 17 height 7
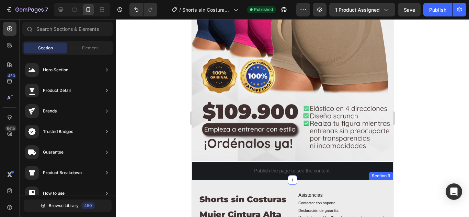
scroll to position [2435, 0]
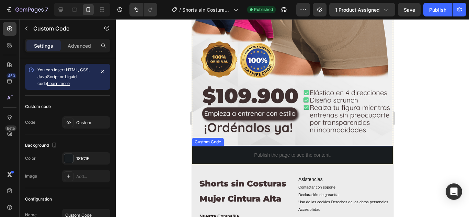
click at [226, 146] on div "Publish the page to see the content." at bounding box center [292, 155] width 201 height 18
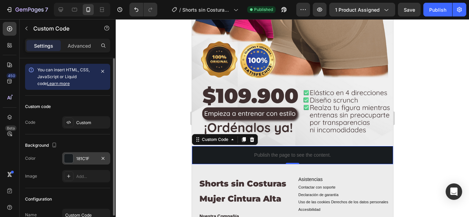
click at [70, 159] on div at bounding box center [68, 158] width 9 height 9
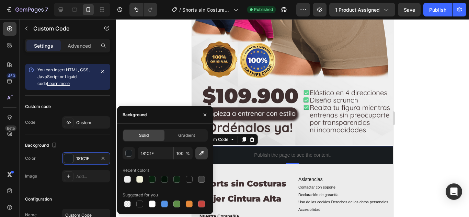
click at [199, 155] on icon "button" at bounding box center [201, 153] width 7 height 7
type input "413132"
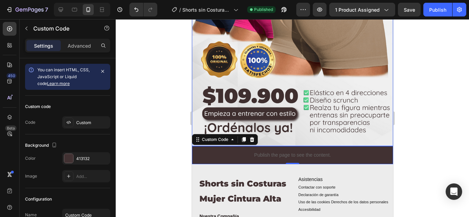
click at [158, 83] on div at bounding box center [292, 118] width 353 height 198
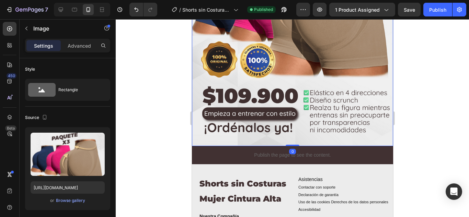
click at [158, 132] on div at bounding box center [292, 118] width 353 height 198
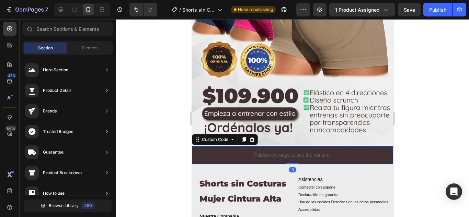
click at [299, 146] on div "Publish the page to see the content." at bounding box center [292, 155] width 201 height 18
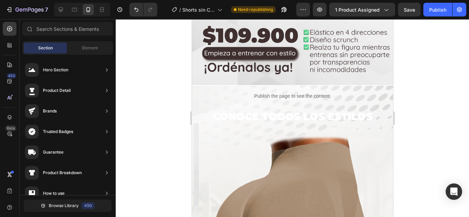
scroll to position [279, 0]
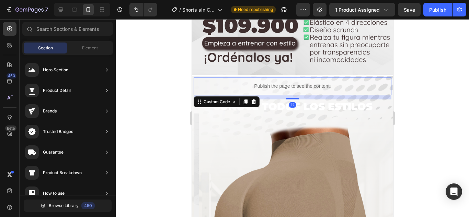
click at [339, 83] on p "Publish the page to see the content." at bounding box center [292, 86] width 198 height 7
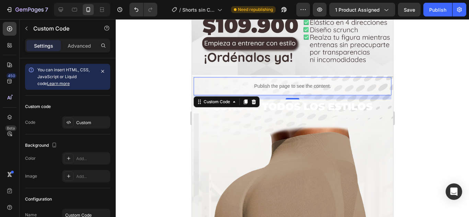
click at [429, 105] on div at bounding box center [292, 118] width 353 height 198
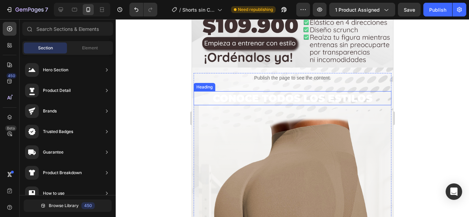
click at [290, 99] on h2 "Conoce todos los estilos" at bounding box center [292, 98] width 198 height 14
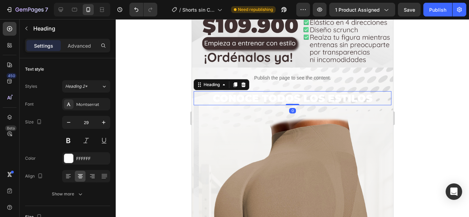
click at [276, 99] on h2 "Conoce todos los estilos" at bounding box center [292, 98] width 198 height 14
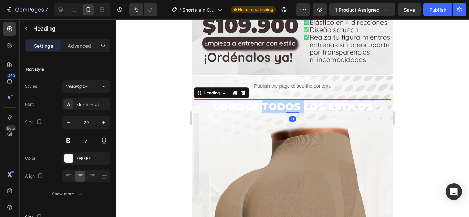
click at [276, 100] on p "Conoce todos los estilos" at bounding box center [292, 106] width 196 height 13
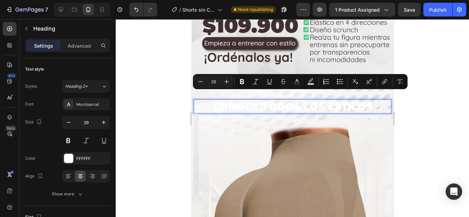
click at [359, 100] on p "Conoce todos los estilos" at bounding box center [292, 106] width 196 height 13
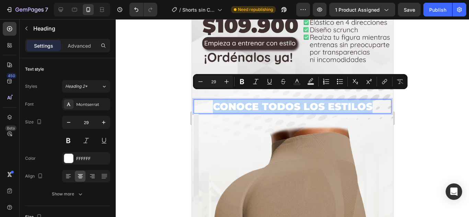
drag, startPoint x: 373, startPoint y: 97, endPoint x: 370, endPoint y: 132, distance: 35.2
click at [207, 100] on p "Conoce todos los estilos" at bounding box center [292, 106] width 196 height 13
click at [70, 154] on div at bounding box center [68, 158] width 9 height 9
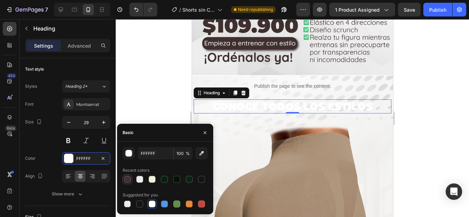
click at [126, 177] on div at bounding box center [127, 179] width 7 height 7
type input "413132"
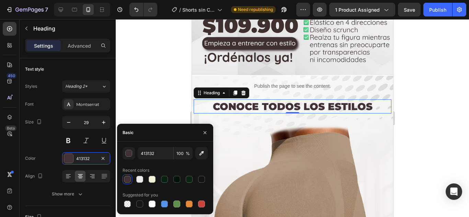
click at [162, 91] on div at bounding box center [292, 118] width 353 height 198
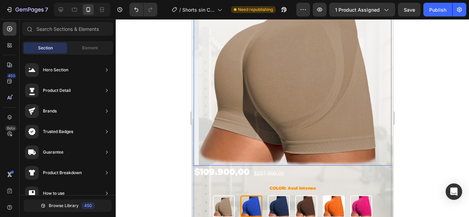
scroll to position [485, 0]
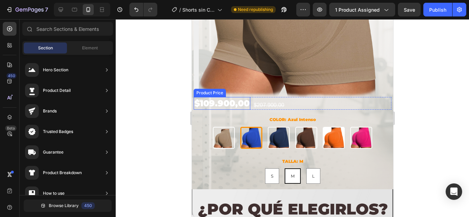
click at [226, 99] on div "$109.900,00" at bounding box center [221, 103] width 57 height 13
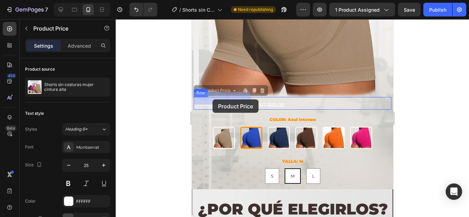
drag, startPoint x: 246, startPoint y: 99, endPoint x: 223, endPoint y: 100, distance: 22.7
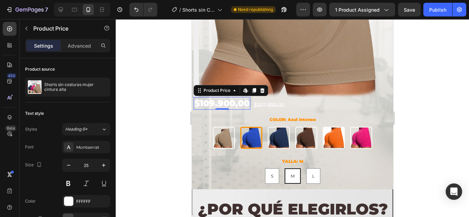
click at [213, 97] on div "$109.900,00" at bounding box center [221, 103] width 57 height 13
click at [199, 99] on div "$109.900,00" at bounding box center [221, 103] width 57 height 13
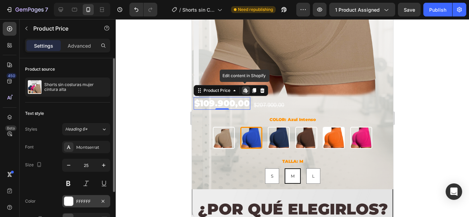
click at [70, 201] on div at bounding box center [68, 201] width 9 height 9
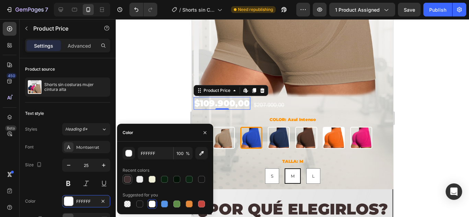
click at [128, 178] on div at bounding box center [127, 179] width 7 height 7
type input "413132"
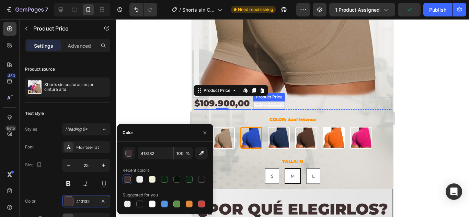
click at [265, 101] on div "$207.900,00" at bounding box center [269, 105] width 32 height 9
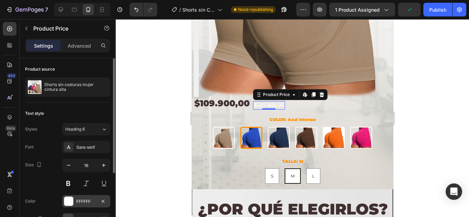
click at [73, 196] on div "FFFFFF" at bounding box center [86, 201] width 48 height 12
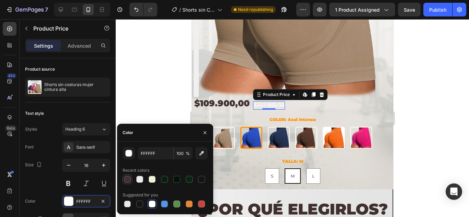
click at [129, 179] on div at bounding box center [127, 179] width 7 height 7
type input "413132"
click at [271, 101] on div "$207.900,00" at bounding box center [269, 105] width 32 height 9
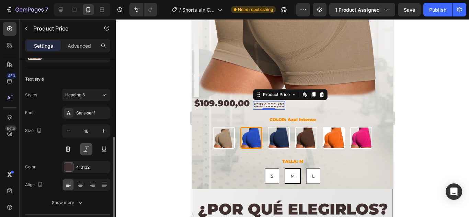
scroll to position [69, 0]
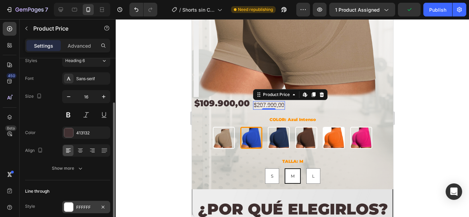
click at [67, 208] on div at bounding box center [68, 207] width 9 height 9
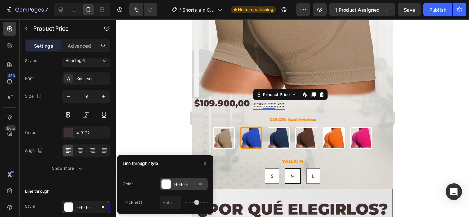
click at [167, 183] on div at bounding box center [166, 184] width 9 height 9
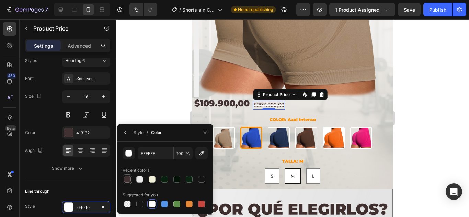
click at [128, 178] on div at bounding box center [127, 179] width 7 height 7
type input "413132"
click at [166, 95] on div at bounding box center [292, 118] width 353 height 198
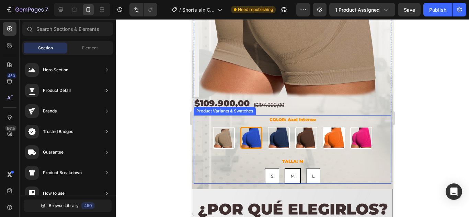
click at [272, 115] on legend "COLOR: Azul Intenso" at bounding box center [292, 119] width 48 height 9
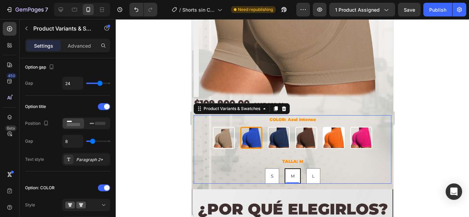
click at [241, 128] on img at bounding box center [251, 138] width 20 height 20
click at [251, 127] on input "Azul Intenso Azul Intenso" at bounding box center [251, 127] width 0 height 0
click at [298, 115] on legend "COLOR: Azul Intenso" at bounding box center [292, 119] width 48 height 9
click at [300, 115] on legend "COLOR: Azul Intenso" at bounding box center [292, 119] width 48 height 9
click at [287, 158] on legend "TALLA: M" at bounding box center [292, 161] width 22 height 9
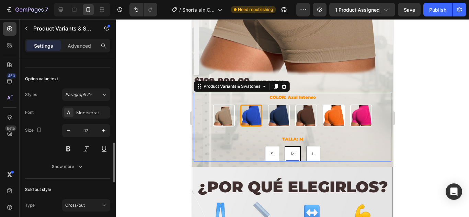
scroll to position [520, 0]
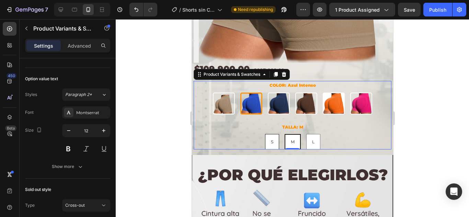
click at [270, 139] on span "S" at bounding box center [271, 141] width 2 height 5
click at [271, 134] on input "S S S" at bounding box center [271, 134] width 0 height 0
radio input "true"
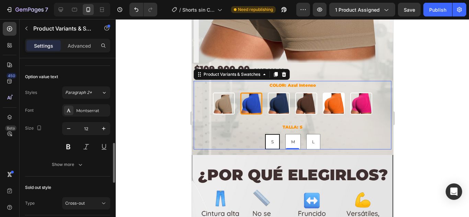
scroll to position [277, 0]
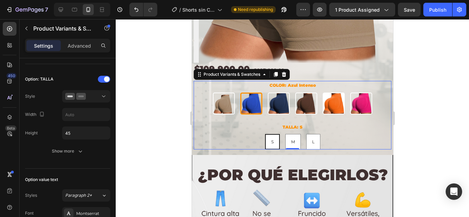
click at [258, 87] on div "Azul Intenso" at bounding box center [251, 84] width 28 height 9
click at [251, 92] on input "Azul Intenso Azul Intenso" at bounding box center [251, 92] width 0 height 0
click at [256, 94] on img at bounding box center [251, 104] width 20 height 20
click at [251, 92] on input "Azul Intenso Azul Intenso" at bounding box center [251, 92] width 0 height 0
click at [69, 45] on p "Advanced" at bounding box center [79, 45] width 23 height 7
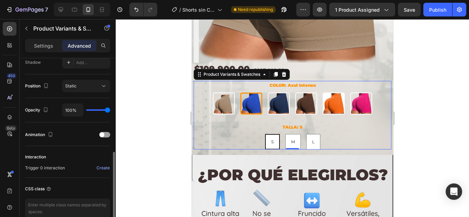
scroll to position [166, 0]
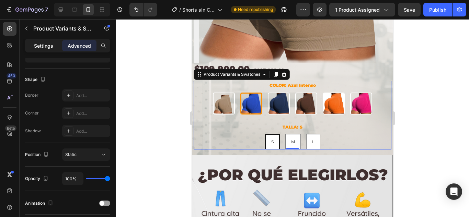
click at [44, 49] on div "Settings" at bounding box center [43, 45] width 34 height 11
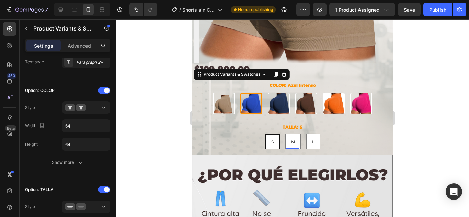
click at [180, 142] on div at bounding box center [292, 118] width 353 height 198
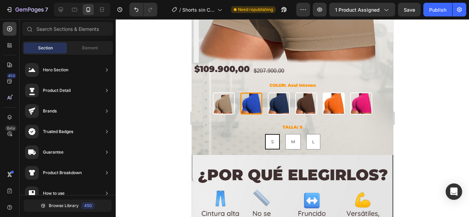
click at [41, 46] on span "Section" at bounding box center [45, 48] width 15 height 6
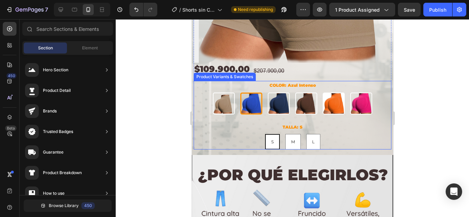
click at [230, 123] on div "TALLA: S S S S M M M L L L" at bounding box center [292, 136] width 198 height 27
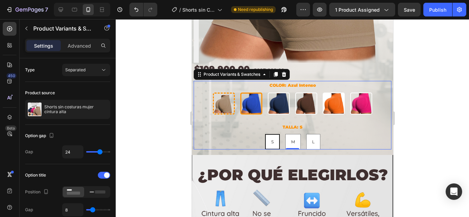
click at [224, 98] on img at bounding box center [223, 104] width 20 height 20
click at [223, 93] on input "Beige Beige" at bounding box center [223, 92] width 0 height 0
radio input "true"
click at [83, 43] on p "Advanced" at bounding box center [79, 45] width 23 height 7
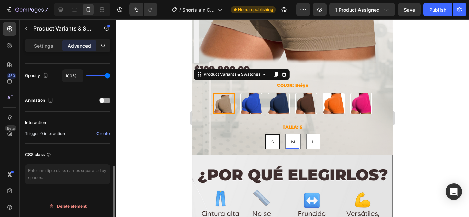
scroll to position [200, 0]
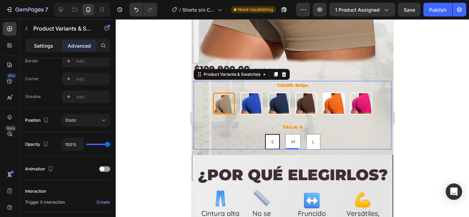
click at [40, 41] on div "Settings" at bounding box center [43, 45] width 34 height 11
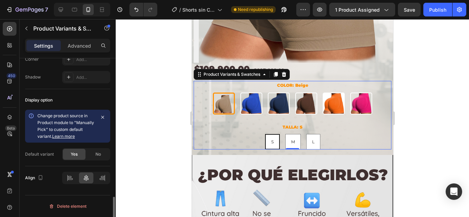
scroll to position [586, 0]
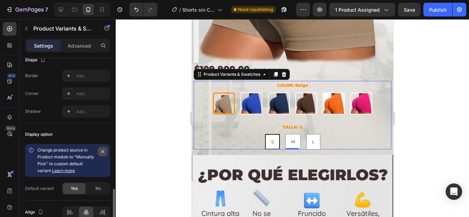
click at [103, 153] on icon "button" at bounding box center [102, 151] width 5 height 5
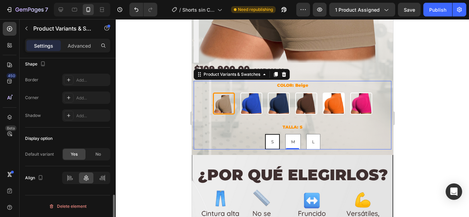
scroll to position [547, 0]
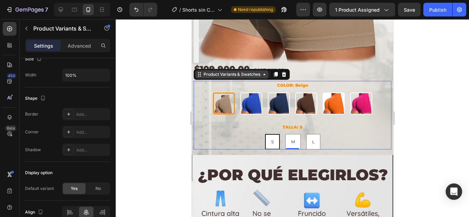
click at [218, 72] on div "Product Variants & Swatches" at bounding box center [231, 74] width 73 height 8
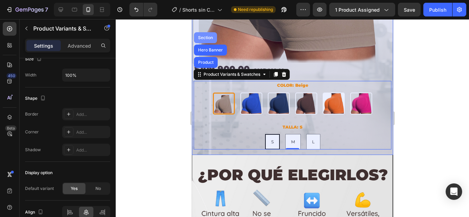
click at [203, 36] on div "Section" at bounding box center [205, 38] width 18 height 4
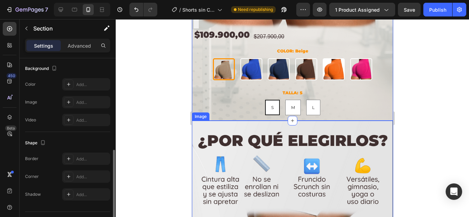
scroll to position [222, 0]
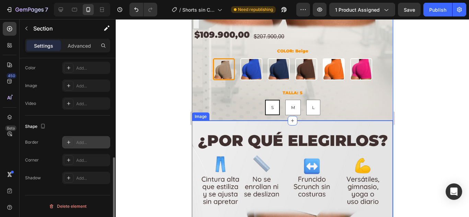
click at [69, 140] on icon at bounding box center [68, 142] width 5 height 5
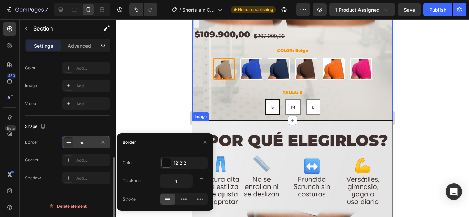
scroll to position [554, 0]
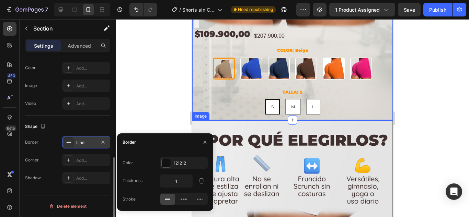
click at [69, 140] on icon at bounding box center [68, 142] width 5 height 5
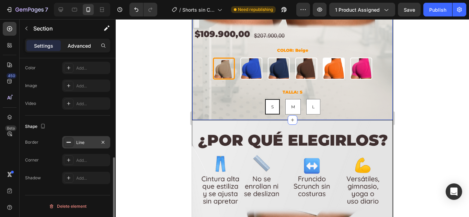
click at [81, 45] on p "Advanced" at bounding box center [79, 45] width 23 height 7
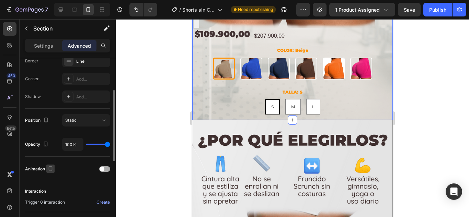
scroll to position [166, 0]
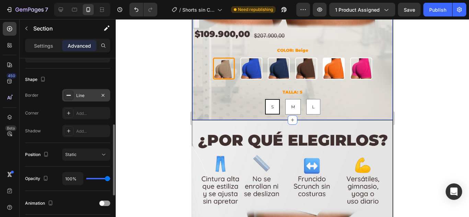
click at [67, 96] on icon at bounding box center [68, 95] width 5 height 5
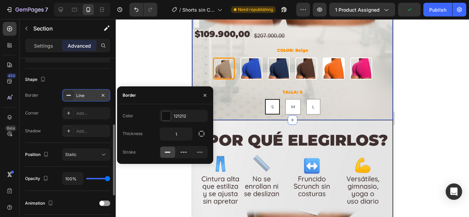
click at [67, 96] on icon at bounding box center [68, 95] width 5 height 5
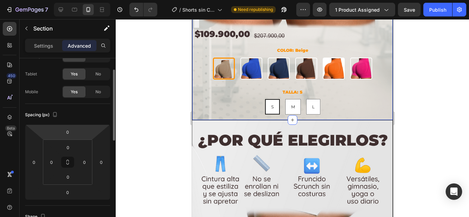
scroll to position [132, 0]
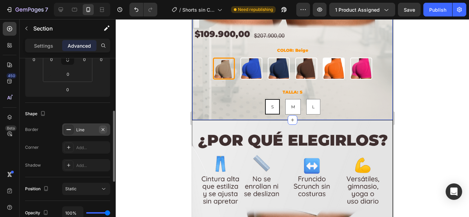
click at [103, 129] on icon "button" at bounding box center [102, 129] width 5 height 5
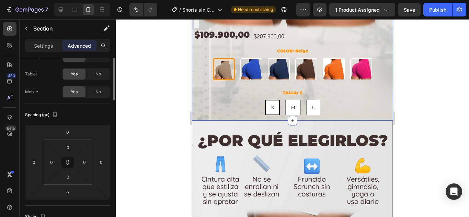
scroll to position [0, 0]
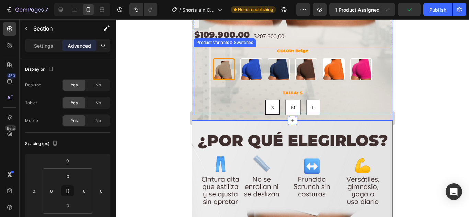
click at [297, 47] on legend "COLOR: Beige" at bounding box center [292, 51] width 33 height 9
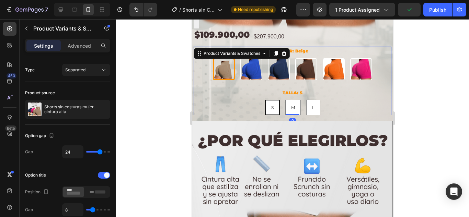
click at [427, 89] on div at bounding box center [292, 118] width 353 height 198
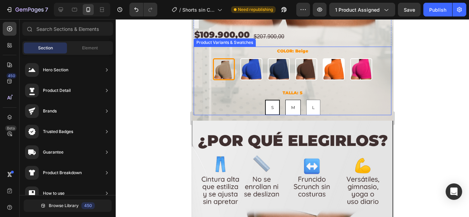
click at [290, 106] on div "M" at bounding box center [292, 107] width 15 height 13
click at [292, 100] on input "M M M" at bounding box center [292, 100] width 0 height 0
radio input "true"
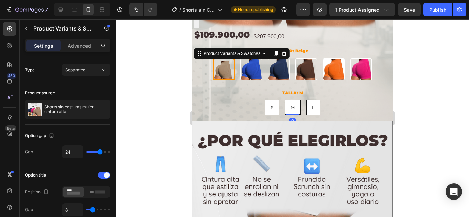
click at [311, 106] on div "L" at bounding box center [312, 107] width 13 height 13
click at [312, 100] on input "L L L" at bounding box center [312, 100] width 0 height 0
radio input "true"
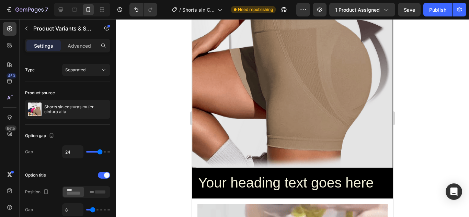
scroll to position [897, 0]
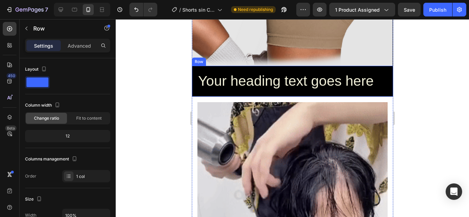
click at [288, 66] on div "Your heading text goes here Heading Row" at bounding box center [292, 81] width 201 height 31
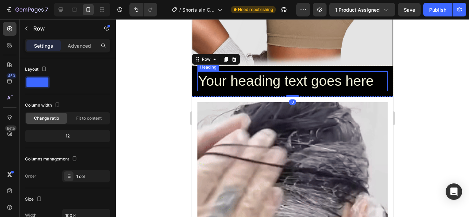
click at [269, 78] on h2 "Your heading text goes here" at bounding box center [292, 81] width 190 height 20
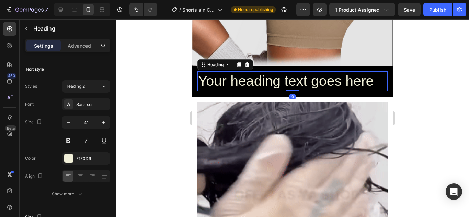
click at [286, 74] on h2 "Your heading text goes here" at bounding box center [292, 81] width 190 height 20
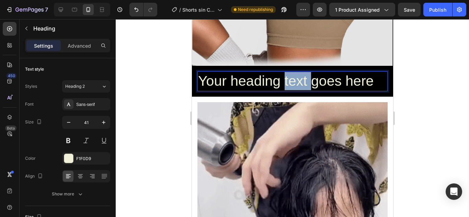
click at [286, 74] on p "Your heading text goes here" at bounding box center [292, 81] width 189 height 18
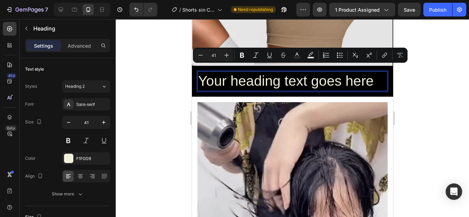
click at [225, 74] on p "Your heading text goes here" at bounding box center [292, 81] width 189 height 18
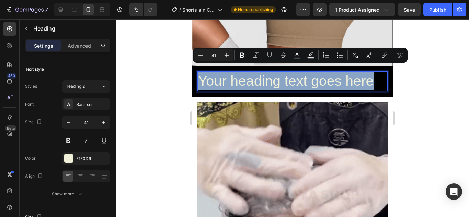
drag, startPoint x: 199, startPoint y: 70, endPoint x: 374, endPoint y: 69, distance: 175.0
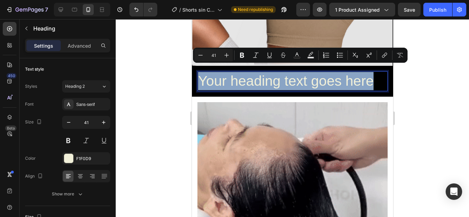
click at [374, 72] on p "Your heading text goes here" at bounding box center [292, 81] width 189 height 18
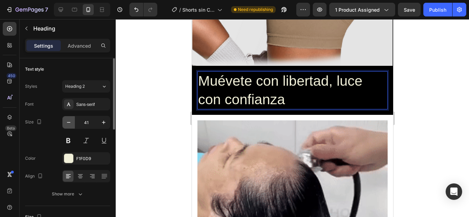
click at [68, 121] on icon "button" at bounding box center [68, 122] width 7 height 7
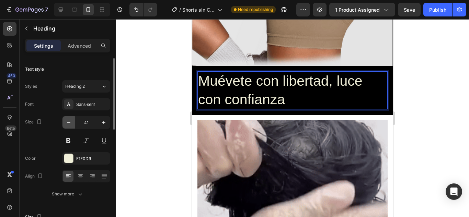
click at [68, 121] on icon "button" at bounding box center [68, 122] width 7 height 7
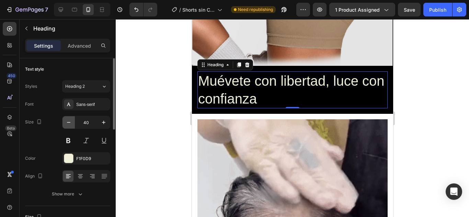
click at [68, 121] on icon "button" at bounding box center [68, 122] width 7 height 7
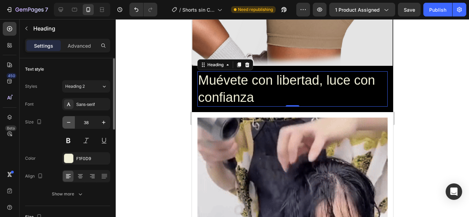
click at [68, 121] on icon "button" at bounding box center [68, 122] width 7 height 7
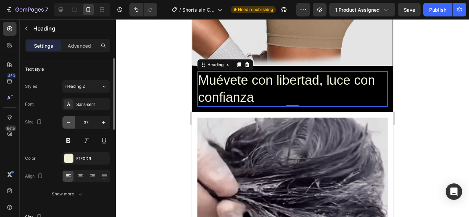
click at [68, 121] on icon "button" at bounding box center [68, 122] width 7 height 7
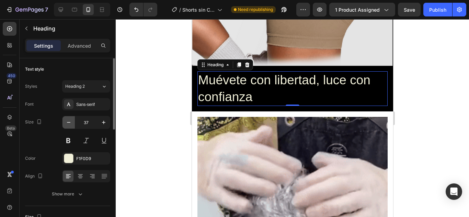
click at [68, 121] on icon "button" at bounding box center [68, 122] width 7 height 7
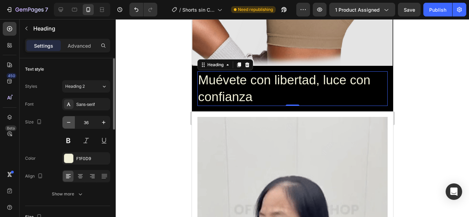
click at [68, 121] on icon "button" at bounding box center [68, 122] width 7 height 7
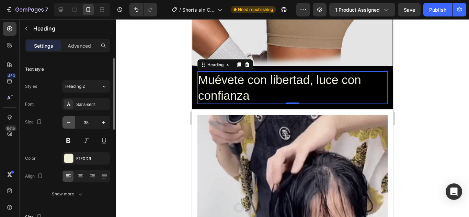
click at [68, 121] on icon "button" at bounding box center [68, 122] width 7 height 7
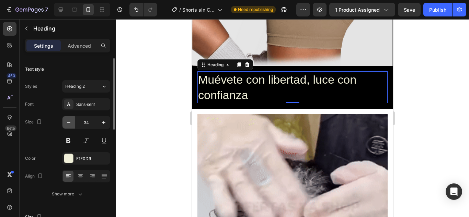
click at [68, 121] on icon "button" at bounding box center [68, 122] width 7 height 7
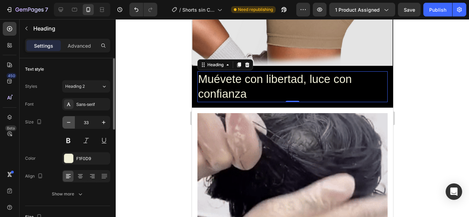
click at [68, 121] on icon "button" at bounding box center [68, 122] width 7 height 7
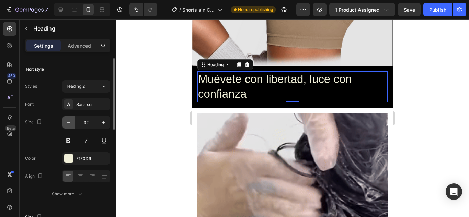
click at [68, 121] on icon "button" at bounding box center [68, 122] width 7 height 7
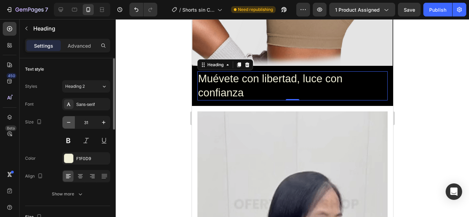
click at [68, 121] on icon "button" at bounding box center [68, 122] width 7 height 7
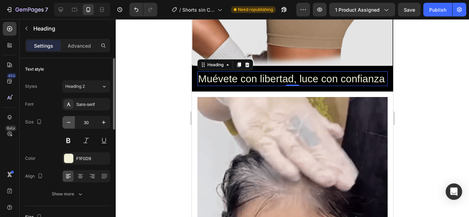
click at [68, 121] on icon "button" at bounding box center [68, 122] width 7 height 7
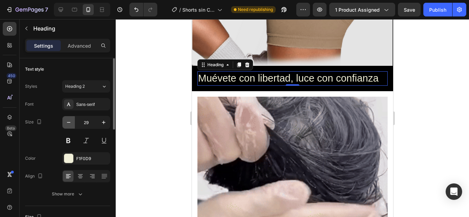
click at [68, 121] on icon "button" at bounding box center [68, 122] width 7 height 7
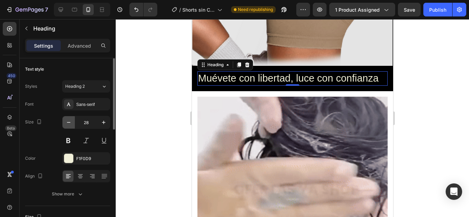
click at [68, 121] on icon "button" at bounding box center [68, 122] width 7 height 7
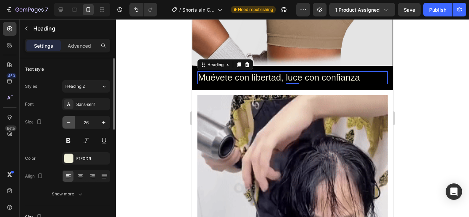
click at [68, 121] on icon "button" at bounding box center [68, 122] width 7 height 7
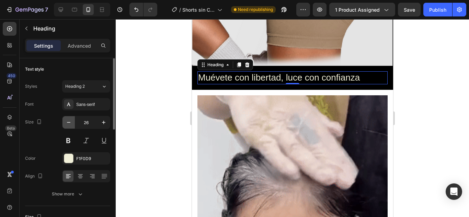
type input "25"
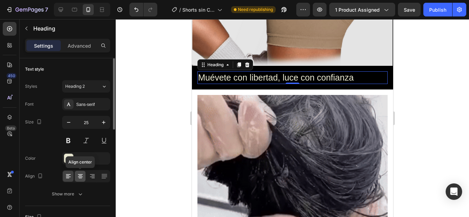
click at [81, 180] on icon at bounding box center [80, 176] width 7 height 7
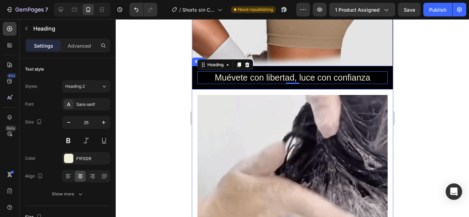
click at [229, 80] on div "Muévete con libertad, luce con confianza Heading 0 Row" at bounding box center [292, 78] width 201 height 24
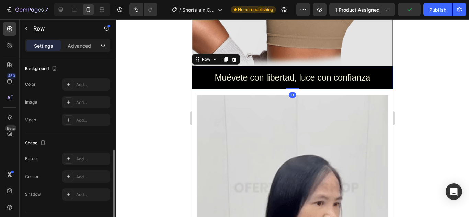
scroll to position [222, 0]
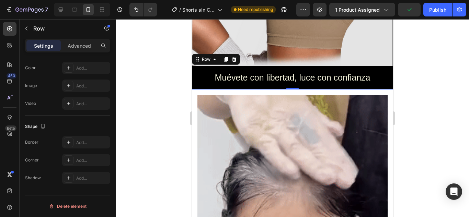
click at [197, 71] on h2 "Muévete con libertad, luce con confianza" at bounding box center [292, 77] width 190 height 13
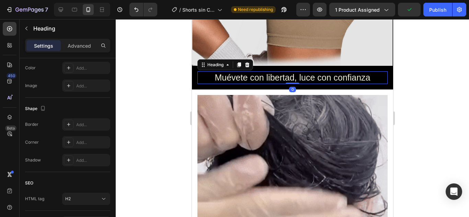
scroll to position [0, 0]
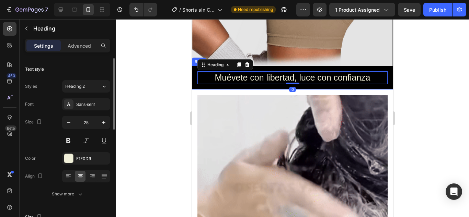
click at [194, 80] on div "Muévete con libertad, luce con confianza Heading 0 Row" at bounding box center [292, 78] width 201 height 24
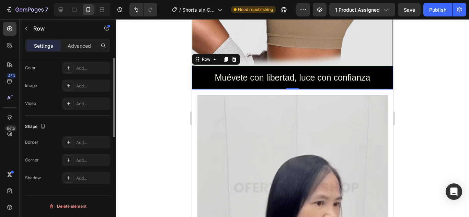
scroll to position [119, 0]
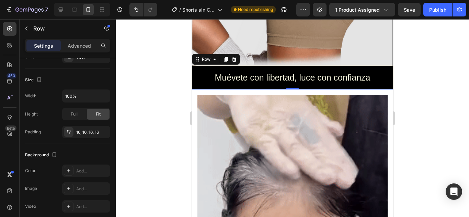
click at [419, 85] on div at bounding box center [292, 118] width 353 height 198
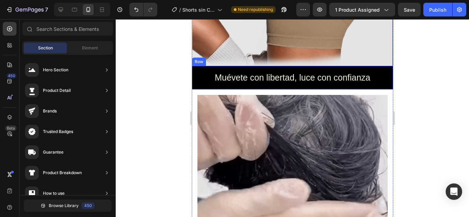
click at [380, 66] on div "Muévete con libertad, luce con confianza Heading Row" at bounding box center [292, 78] width 201 height 24
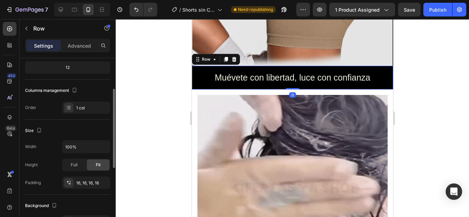
scroll to position [137, 0]
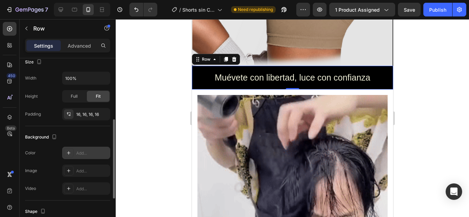
click at [70, 149] on div at bounding box center [69, 153] width 10 height 10
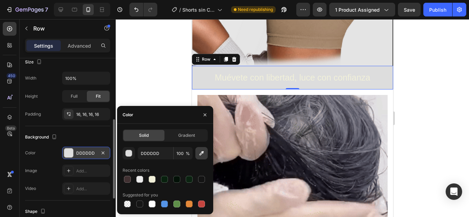
click at [203, 152] on icon "button" at bounding box center [201, 153] width 4 height 4
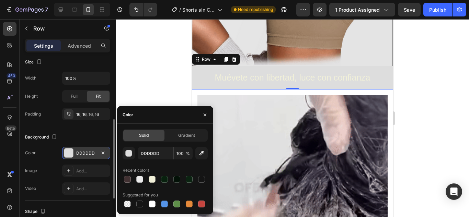
type input "FFFFFF"
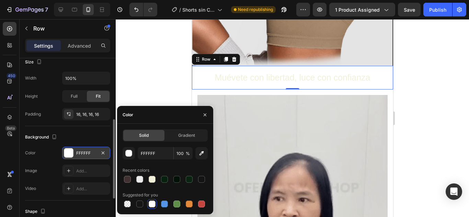
click at [426, 102] on div at bounding box center [292, 118] width 353 height 198
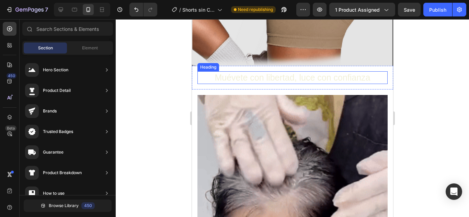
click at [340, 72] on p "Muévete con libertad, luce con confianza" at bounding box center [292, 77] width 189 height 11
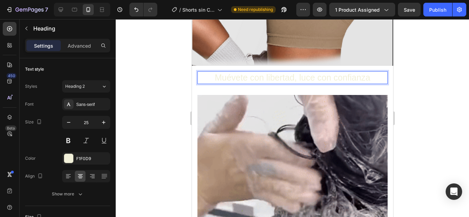
click at [340, 72] on p "Muévete con libertad, luce con confianza" at bounding box center [292, 77] width 189 height 11
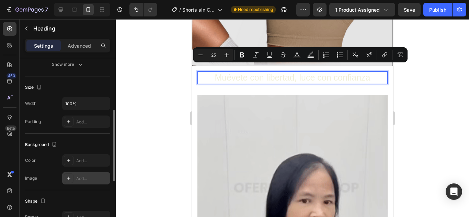
scroll to position [0, 0]
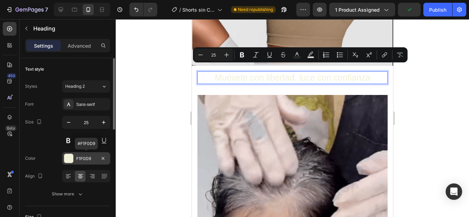
click at [69, 159] on div at bounding box center [68, 158] width 9 height 9
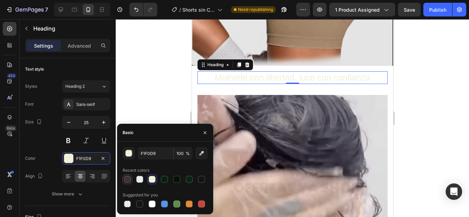
click at [128, 179] on div at bounding box center [127, 179] width 7 height 7
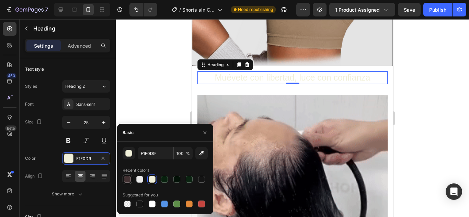
type input "413132"
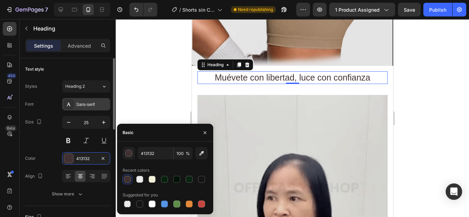
click at [84, 104] on div "Sans-serif" at bounding box center [92, 105] width 32 height 6
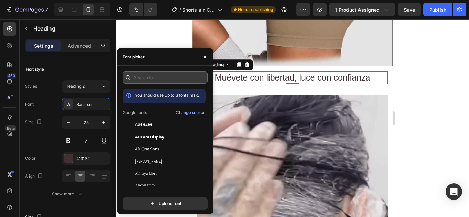
click at [142, 79] on input "text" at bounding box center [165, 77] width 85 height 12
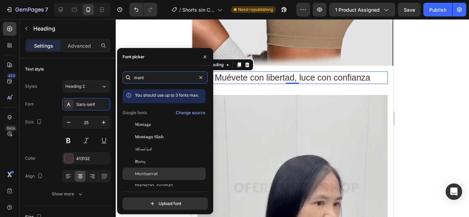
type input "mont"
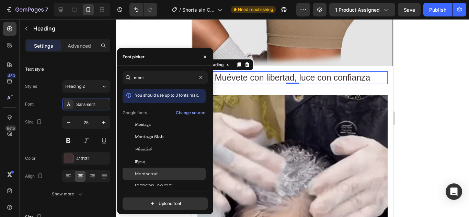
click at [167, 171] on div "Montserrat" at bounding box center [164, 174] width 83 height 12
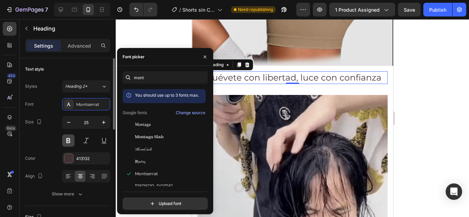
click at [69, 139] on button at bounding box center [68, 141] width 12 height 12
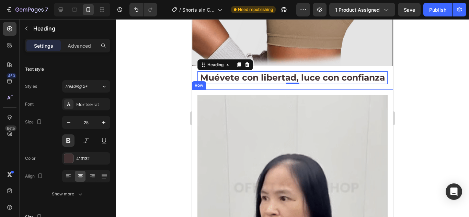
click at [420, 115] on div at bounding box center [292, 118] width 353 height 198
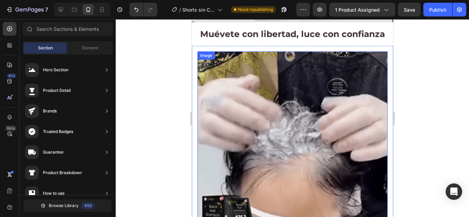
scroll to position [897, 0]
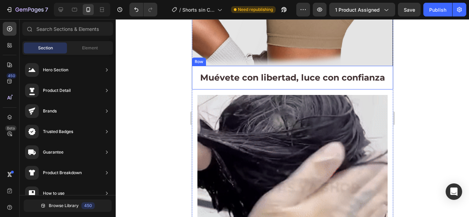
click at [195, 88] on div "Muévete con libertad, luce con confianza Heading Row" at bounding box center [292, 78] width 201 height 24
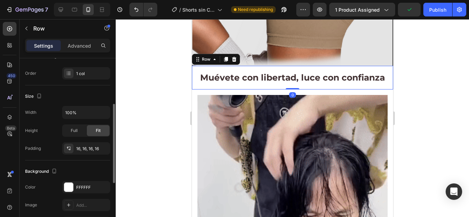
scroll to position [137, 0]
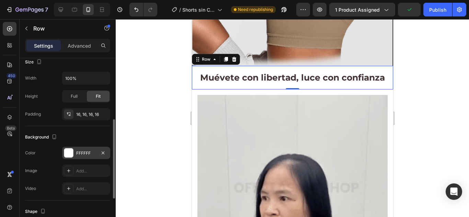
click at [66, 154] on div at bounding box center [68, 153] width 9 height 9
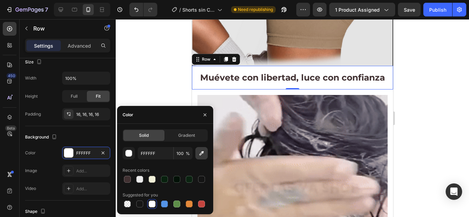
click at [205, 152] on button "button" at bounding box center [201, 153] width 12 height 12
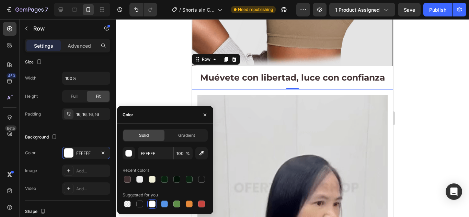
type input "E4E4E4"
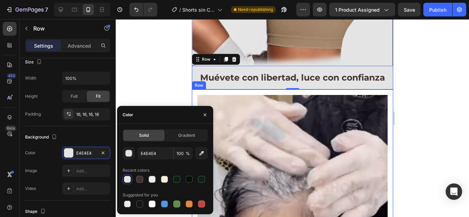
click at [259, 97] on div "Image Row" at bounding box center [292, 190] width 201 height 201
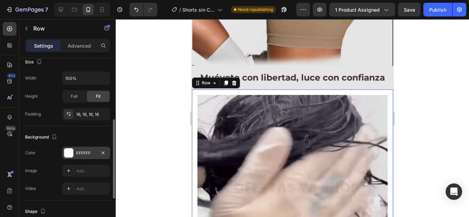
click at [71, 155] on div at bounding box center [68, 153] width 9 height 9
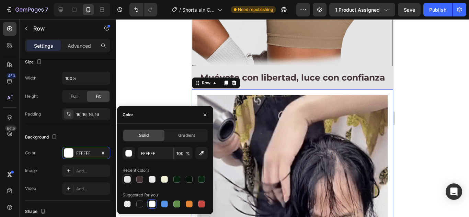
click at [127, 178] on div at bounding box center [127, 179] width 7 height 7
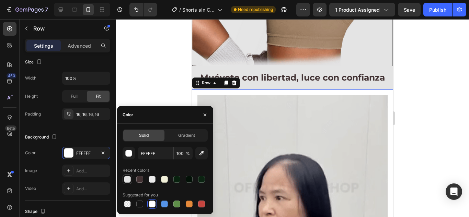
type input "E4E4E4"
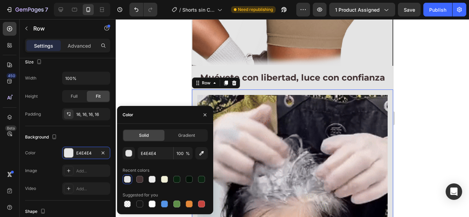
click at [414, 128] on div at bounding box center [292, 118] width 353 height 198
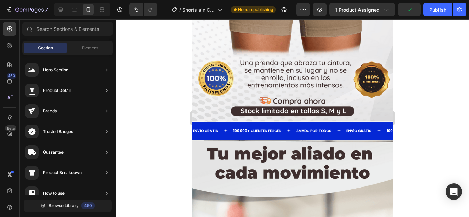
scroll to position [1446, 0]
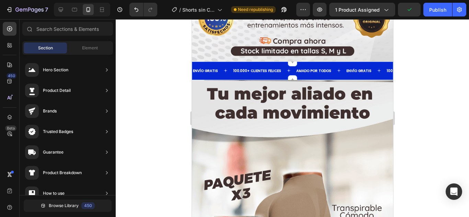
click at [277, 62] on div "ENVÍO GRATIS Text 100.000+ CLIENTES FELICES Text AMADO POR TODOS Text ENVÍO GRA…" at bounding box center [292, 71] width 201 height 18
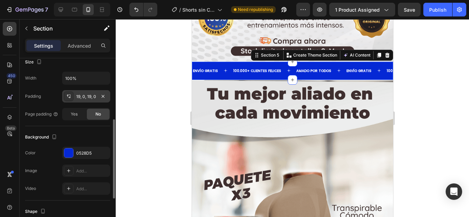
scroll to position [172, 0]
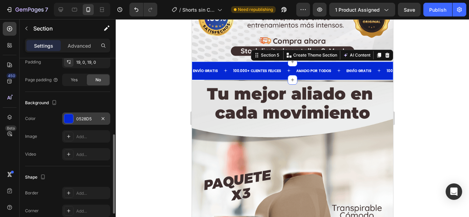
click at [71, 117] on div at bounding box center [68, 118] width 9 height 9
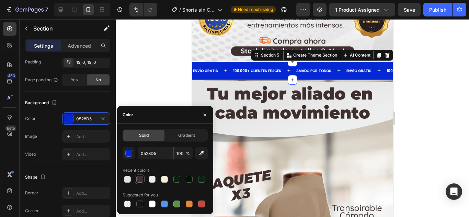
click at [139, 178] on div at bounding box center [139, 179] width 7 height 7
type input "413132"
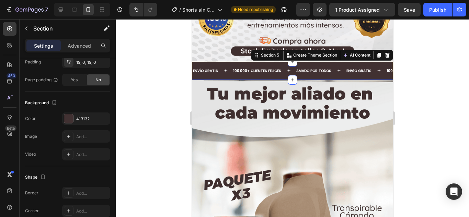
click at [405, 110] on div at bounding box center [292, 118] width 353 height 198
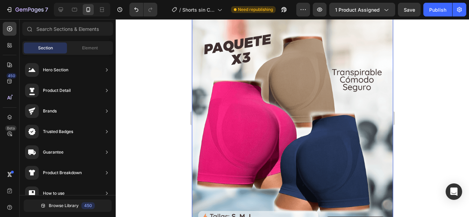
scroll to position [1755, 0]
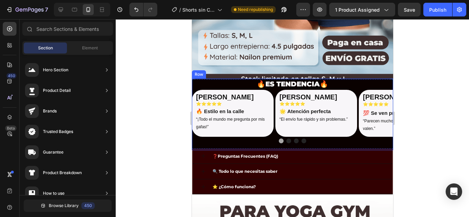
click at [353, 79] on div "🔥ES TENDENCIA🔥 Heading [PERSON_NAME] Heading ⭐⭐⭐⭐⭐ Heading 🔥 Estilo en la calle…" at bounding box center [292, 115] width 201 height 72
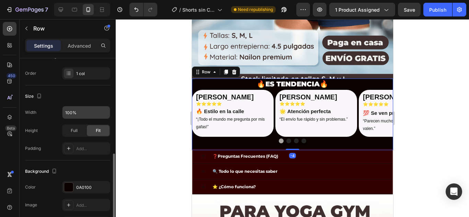
scroll to position [172, 0]
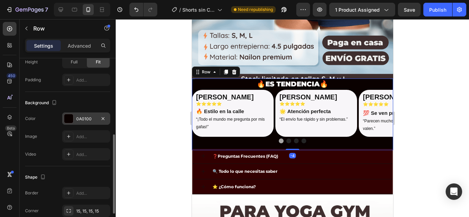
click at [72, 114] on div at bounding box center [69, 119] width 10 height 10
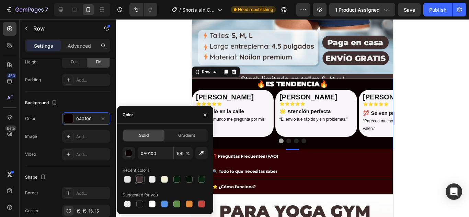
click at [138, 180] on div at bounding box center [139, 179] width 7 height 7
type input "413132"
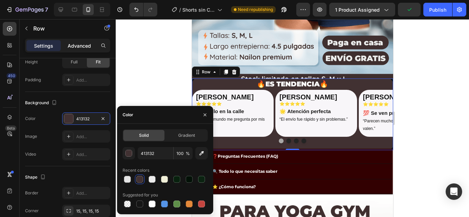
click at [79, 42] on p "Advanced" at bounding box center [79, 45] width 23 height 7
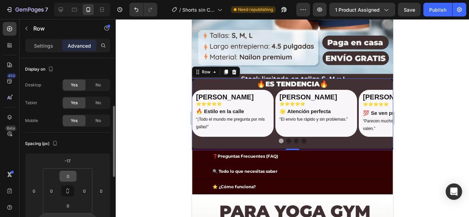
scroll to position [34, 0]
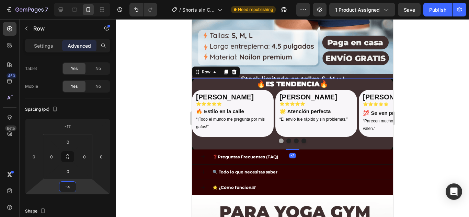
type input "-6"
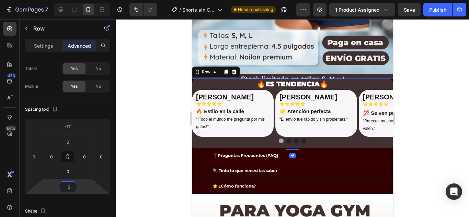
click at [70, 0] on html "7 Version history / Shorts sin Costuras Mujer Cintura Alta Need republishing Pr…" at bounding box center [234, 0] width 469 height 0
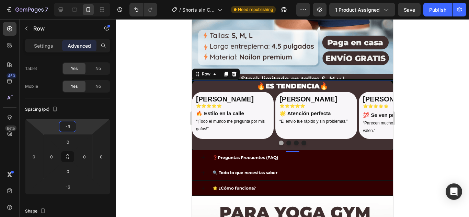
type input "-5"
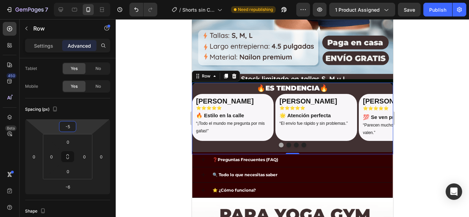
click at [77, 0] on html "7 Version history / Shorts sin Costuras Mujer Cintura Alta Need republishing Pr…" at bounding box center [234, 0] width 469 height 0
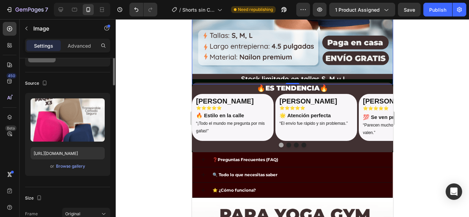
scroll to position [0, 0]
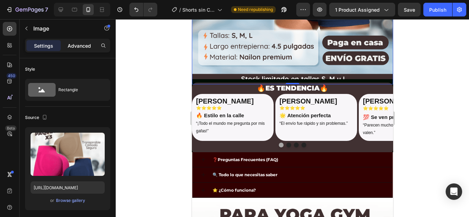
click at [82, 50] on div "Advanced" at bounding box center [79, 45] width 34 height 11
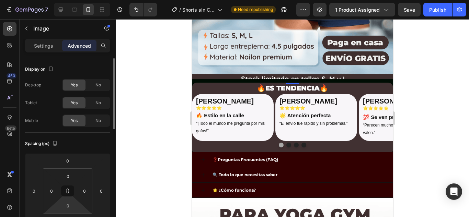
scroll to position [69, 0]
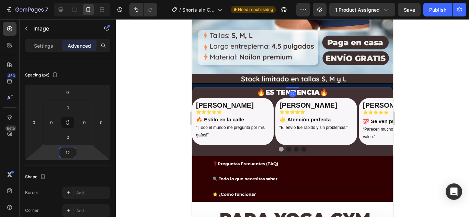
type input "14"
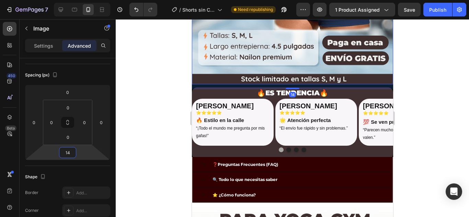
click at [67, 0] on html "7 Version history / Shorts sin Costuras Mujer Cintura Alta Need republishing Pr…" at bounding box center [234, 0] width 469 height 0
click at [407, 62] on div at bounding box center [292, 118] width 353 height 198
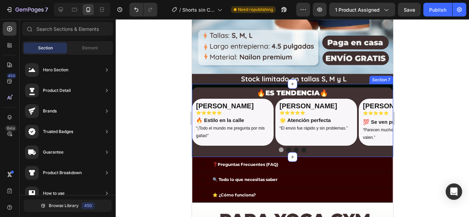
click at [355, 84] on div "🔥ES TENDENCIA🔥 Heading [PERSON_NAME] Heading ⭐⭐⭐⭐⭐ Heading 🔥 Estilo en la calle…" at bounding box center [292, 120] width 201 height 73
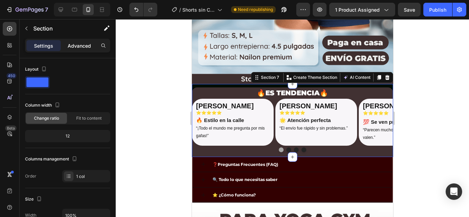
click at [76, 44] on p "Advanced" at bounding box center [79, 45] width 23 height 7
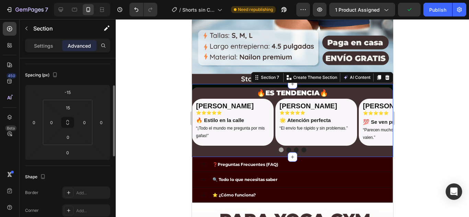
click at [67, 145] on div "15 0 0 0" at bounding box center [67, 122] width 49 height 45
click at [69, 0] on html "7 Version history / Shorts sin Costuras Mujer Cintura Alta Need republishing Pr…" at bounding box center [234, 0] width 469 height 0
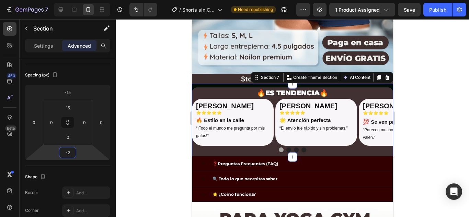
type input "-4"
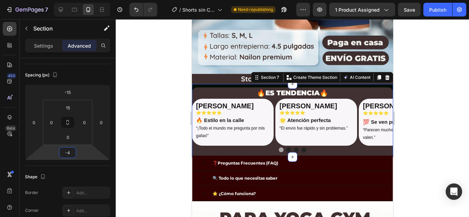
click at [69, 0] on html "7 Version history / Shorts sin Costuras Mujer Cintura Alta Need republishing Pr…" at bounding box center [234, 0] width 469 height 0
drag, startPoint x: 207, startPoint y: 77, endPoint x: 192, endPoint y: 80, distance: 15.5
click at [207, 84] on div "🔥ES TENDENCIA🔥 Heading [PERSON_NAME] Heading ⭐⭐⭐⭐⭐ Heading 🔥 Estilo en la calle…" at bounding box center [292, 120] width 201 height 73
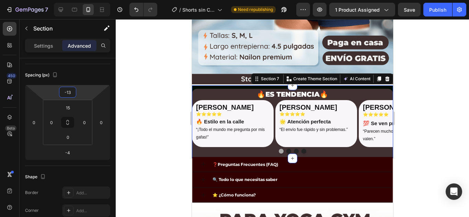
type input "-15"
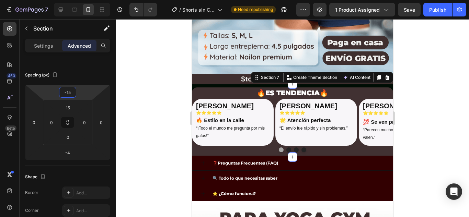
click at [71, 0] on html "7 Version history / Shorts sin Costuras Mujer Cintura Alta Need republishing Pr…" at bounding box center [234, 0] width 469 height 0
click at [206, 84] on div "🔥ES TENDENCIA🔥 Heading [PERSON_NAME] Heading ⭐⭐⭐⭐⭐ Heading 🔥 Estilo en la calle…" at bounding box center [292, 120] width 201 height 73
click at [50, 43] on p "Settings" at bounding box center [43, 45] width 19 height 7
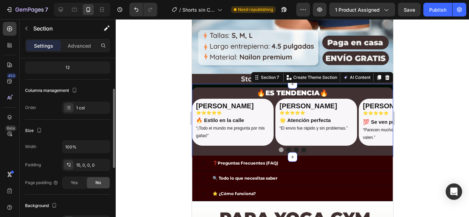
scroll to position [172, 0]
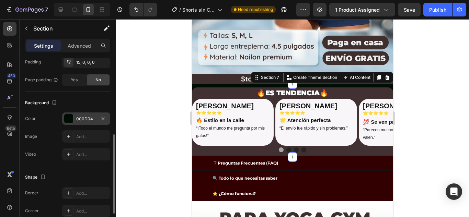
click at [71, 120] on div at bounding box center [68, 118] width 9 height 9
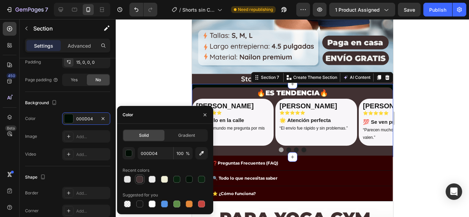
click at [138, 181] on div at bounding box center [139, 179] width 7 height 7
type input "413132"
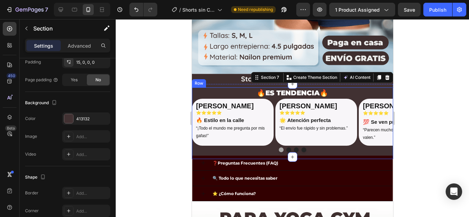
click at [402, 88] on div at bounding box center [292, 118] width 353 height 198
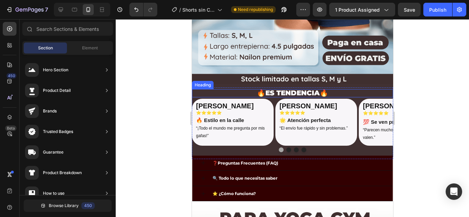
click at [288, 89] on span "🔥ES TENDENCIA🔥" at bounding box center [291, 93] width 71 height 8
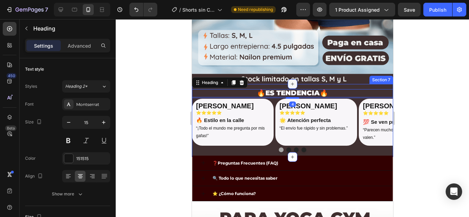
click at [289, 81] on icon at bounding box center [291, 83] width 5 height 5
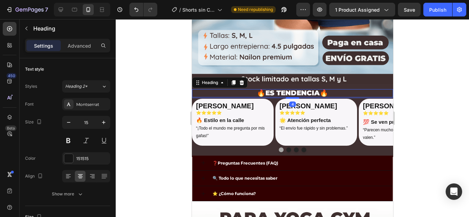
click at [431, 109] on div at bounding box center [292, 118] width 353 height 198
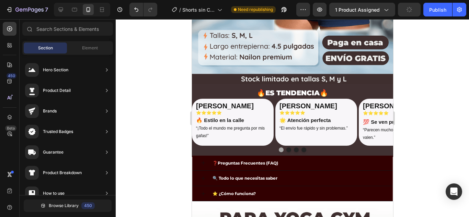
click at [426, 97] on div at bounding box center [292, 118] width 353 height 198
click at [220, 125] on p "“¡Todo el mundo me pregunta por mis gafas!”" at bounding box center [232, 132] width 73 height 15
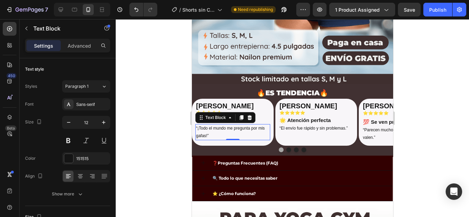
click at [248, 112] on div "Text Block" at bounding box center [225, 117] width 60 height 11
click at [240, 115] on div "Text Block" at bounding box center [225, 117] width 60 height 11
click at [223, 125] on p "“¡Todo el mundo me pregunta por mis gafas!”" at bounding box center [232, 132] width 73 height 15
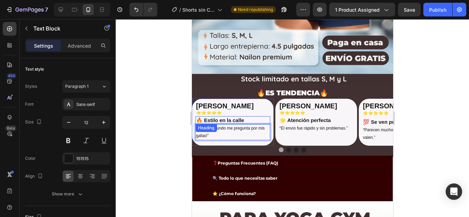
click at [219, 116] on h2 "🔥 Estilo en la calle" at bounding box center [232, 120] width 75 height 8
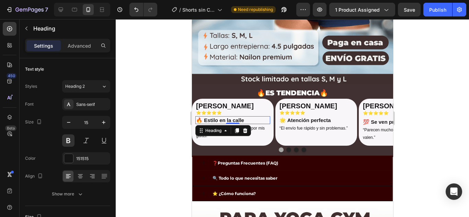
click at [228, 116] on h2 "🔥 Estilo en la calle" at bounding box center [232, 120] width 75 height 8
click at [228, 117] on p "🔥 Estilo en la calle" at bounding box center [232, 120] width 73 height 7
click at [245, 117] on p "🔥 Estilo en la calle" at bounding box center [232, 120] width 73 height 7
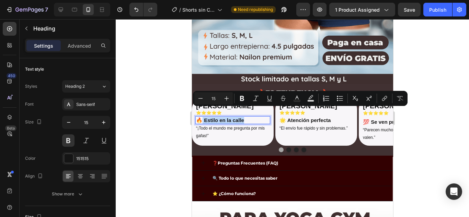
drag, startPoint x: 247, startPoint y: 112, endPoint x: 203, endPoint y: 112, distance: 43.9
click at [203, 117] on p "🔥 Estilo en la calle" at bounding box center [232, 120] width 73 height 7
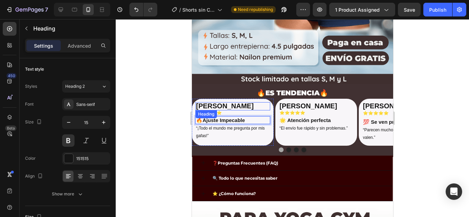
click at [216, 102] on strong "[PERSON_NAME]" at bounding box center [225, 106] width 58 height 8
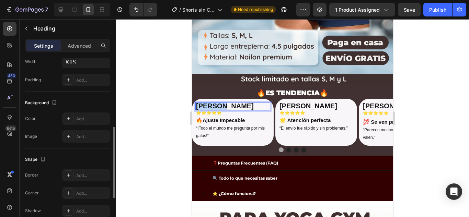
click at [213, 102] on strong "[PERSON_NAME]" at bounding box center [225, 106] width 58 height 8
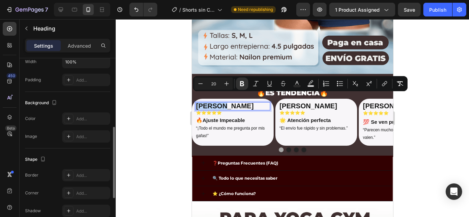
click at [220, 102] on strong "[PERSON_NAME]" at bounding box center [225, 106] width 58 height 8
drag, startPoint x: 219, startPoint y: 99, endPoint x: 213, endPoint y: 99, distance: 6.2
click at [213, 102] on strong "[PERSON_NAME]" at bounding box center [225, 106] width 58 height 8
click at [217, 102] on strong "[PERSON_NAME]" at bounding box center [225, 106] width 58 height 8
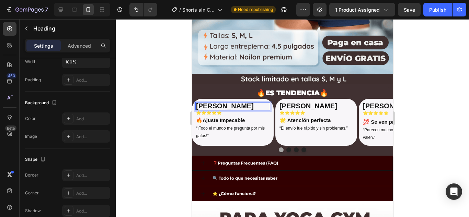
click at [219, 102] on strong "[PERSON_NAME]" at bounding box center [225, 106] width 58 height 8
click at [218, 125] on p "“¡Todo el mundo me pregunta por mis gafas!”" at bounding box center [232, 132] width 73 height 15
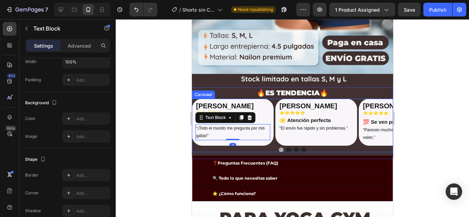
scroll to position [0, 0]
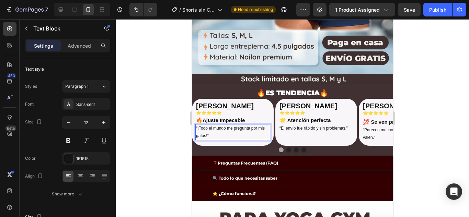
click at [213, 125] on p "“¡Todo el mundo me pregunta por mis gafas!”" at bounding box center [232, 132] width 73 height 15
click at [216, 129] on p "“¡Todo el mundo me pregunta por mis gafas!”" at bounding box center [232, 132] width 73 height 15
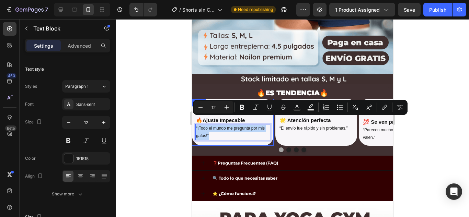
drag, startPoint x: 219, startPoint y: 128, endPoint x: 194, endPoint y: 120, distance: 27.0
click at [194, 120] on div "⁠⁠⁠⁠⁠⁠⁠ [PERSON_NAME] Heading ⭐⭐⭐⭐⭐ Heading 🔥Ajuste Impecable Heading “¡Todo el…" at bounding box center [233, 122] width 82 height 47
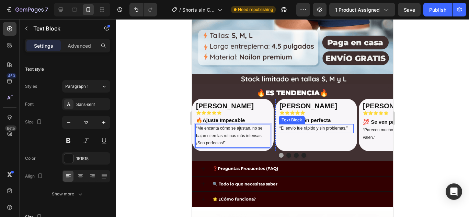
click at [306, 125] on p "“El envío fue rápido y sin problemas.”" at bounding box center [315, 129] width 73 height 8
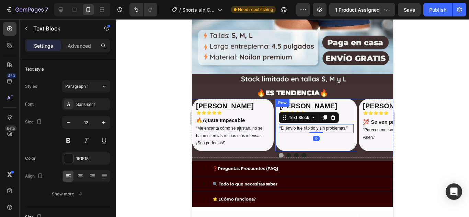
click at [282, 131] on div "[PERSON_NAME] Heading ⭐⭐⭐⭐⭐ Heading 🌟 Atención perfecta Heading “El envío fue r…" at bounding box center [315, 125] width 75 height 46
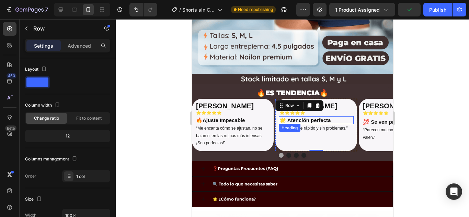
click at [309, 116] on h2 "🌟 Atención perfecta" at bounding box center [315, 120] width 75 height 8
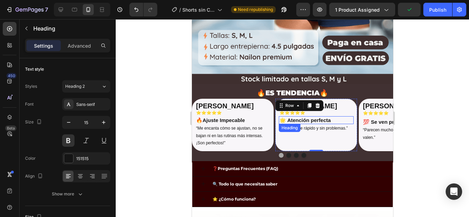
click at [309, 116] on h2 "🌟 Atención perfecta" at bounding box center [315, 120] width 75 height 8
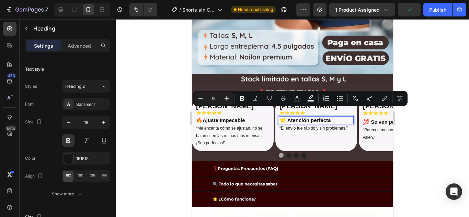
click at [335, 117] on p "🌟 Atención perfecta" at bounding box center [315, 120] width 73 height 7
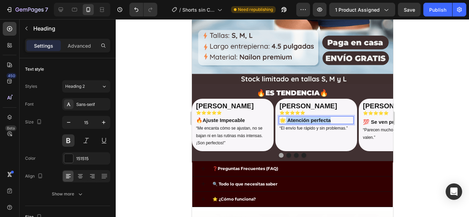
drag, startPoint x: 338, startPoint y: 112, endPoint x: 286, endPoint y: 110, distance: 52.2
click at [286, 117] on p "🌟 Atención perfecta" at bounding box center [315, 120] width 73 height 7
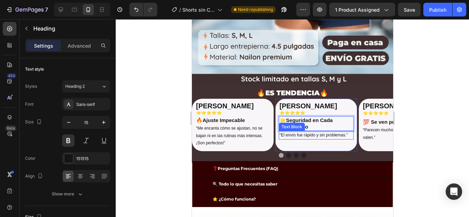
click at [303, 132] on p "“El envío fue rápido y sin problemas.”" at bounding box center [315, 136] width 73 height 8
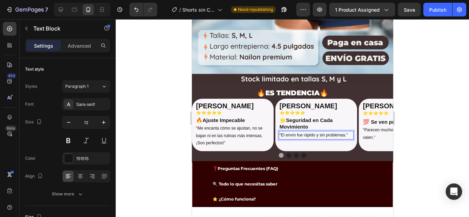
click at [288, 132] on p "“El envío fue rápido y sin problemas.”" at bounding box center [315, 136] width 73 height 8
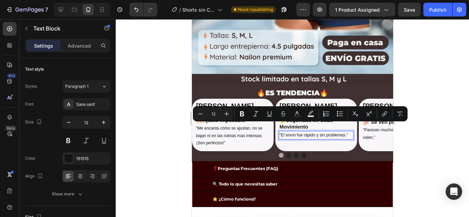
click at [279, 132] on p "“El envío fue rápido y sin problemas.”" at bounding box center [315, 136] width 73 height 8
drag, startPoint x: 279, startPoint y: 127, endPoint x: 351, endPoint y: 127, distance: 72.1
click at [351, 132] on p "“El envío fue rápido y sin problemas.”" at bounding box center [315, 136] width 73 height 8
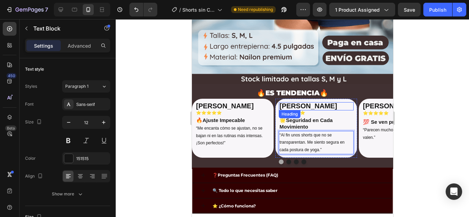
click at [293, 102] on span "[PERSON_NAME]" at bounding box center [308, 106] width 58 height 8
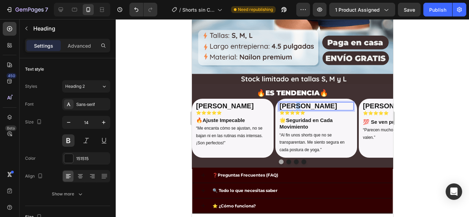
click at [294, 102] on span "[PERSON_NAME]" at bounding box center [308, 106] width 58 height 8
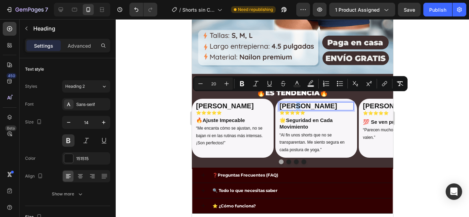
click at [296, 102] on span "[PERSON_NAME]" at bounding box center [308, 106] width 58 height 8
drag, startPoint x: 294, startPoint y: 98, endPoint x: 288, endPoint y: 98, distance: 6.2
click at [288, 102] on span "[PERSON_NAME]" at bounding box center [308, 106] width 58 height 8
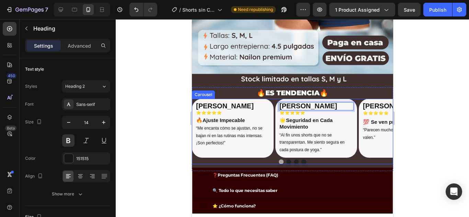
click at [286, 160] on button "Dot" at bounding box center [288, 162] width 5 height 5
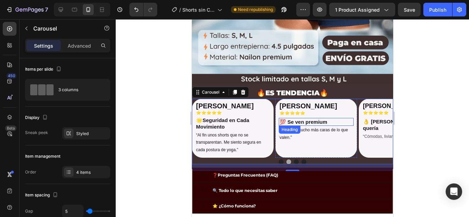
click at [299, 118] on h2 "💯 Se ven premium" at bounding box center [315, 122] width 75 height 8
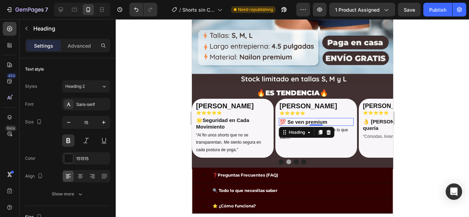
click at [299, 118] on h2 "💯 Se ven premium" at bounding box center [315, 122] width 75 height 8
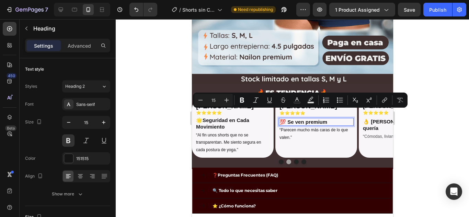
click at [288, 119] on p "💯 Se ven premium" at bounding box center [315, 122] width 73 height 7
drag, startPoint x: 289, startPoint y: 114, endPoint x: 323, endPoint y: 114, distance: 34.7
click at [323, 119] on p "💯 Se ven premium" at bounding box center [315, 122] width 73 height 7
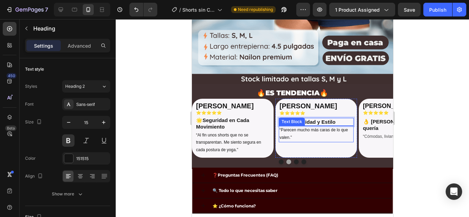
click at [291, 130] on p "“Parecen mucho más caras de lo que valen.”" at bounding box center [315, 134] width 73 height 15
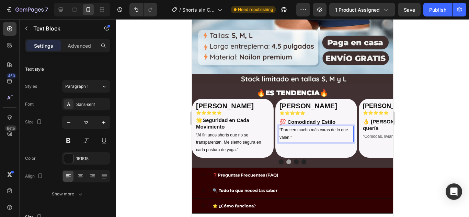
click at [297, 128] on p "“Parecen mucho más caras de lo que valen.”" at bounding box center [315, 134] width 73 height 15
drag, startPoint x: 298, startPoint y: 128, endPoint x: 279, endPoint y: 122, distance: 19.6
click at [279, 127] on p "“Parecen mucho más caras de lo que valen.”" at bounding box center [315, 134] width 73 height 15
click at [296, 131] on p "“Parecen mucho más caras de lo que valen.”" at bounding box center [315, 134] width 73 height 15
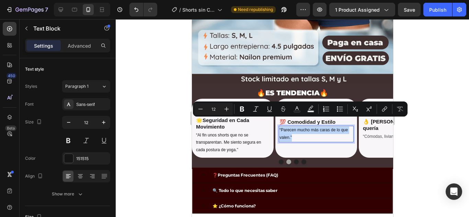
drag, startPoint x: 300, startPoint y: 129, endPoint x: 279, endPoint y: 122, distance: 22.7
click at [279, 127] on p "“Parecen mucho más caras de lo que valen.”" at bounding box center [315, 134] width 73 height 15
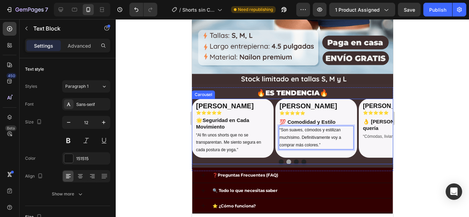
click at [295, 160] on button "Dot" at bounding box center [295, 162] width 5 height 5
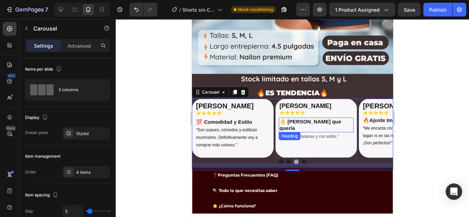
click at [319, 118] on h2 "👌 [PERSON_NAME] que quería" at bounding box center [315, 125] width 75 height 15
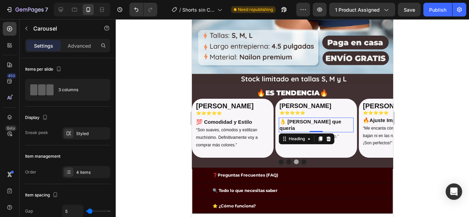
click at [320, 118] on h2 "👌 [PERSON_NAME] que quería" at bounding box center [315, 125] width 75 height 15
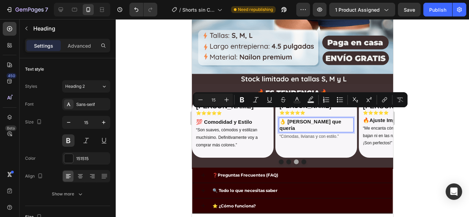
click at [337, 118] on p "👌 [PERSON_NAME] que quería" at bounding box center [315, 124] width 73 height 13
drag, startPoint x: 338, startPoint y: 112, endPoint x: 289, endPoint y: 112, distance: 49.4
click at [289, 118] on p "👌 [PERSON_NAME] que quería" at bounding box center [315, 124] width 73 height 13
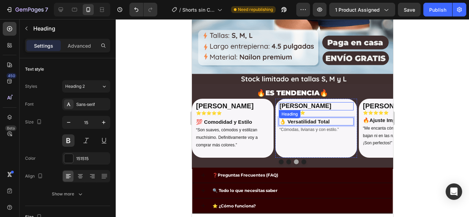
click at [287, 103] on span "[PERSON_NAME]" at bounding box center [305, 106] width 52 height 7
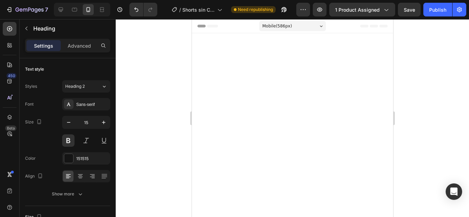
scroll to position [1755, 0]
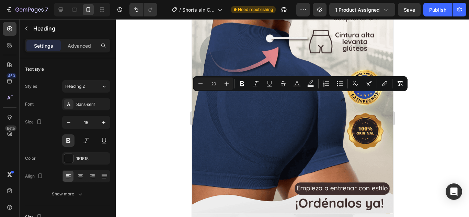
drag, startPoint x: 217, startPoint y: 98, endPoint x: 199, endPoint y: 100, distance: 18.3
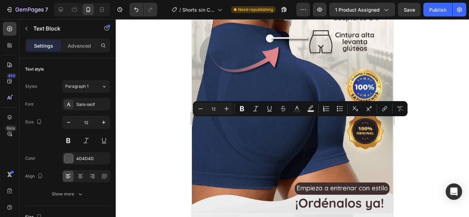
drag, startPoint x: 342, startPoint y: 122, endPoint x: 278, endPoint y: 121, distance: 63.2
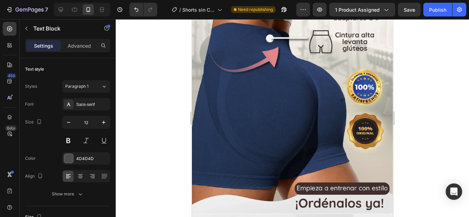
drag, startPoint x: 301, startPoint y: 136, endPoint x: 278, endPoint y: 123, distance: 26.3
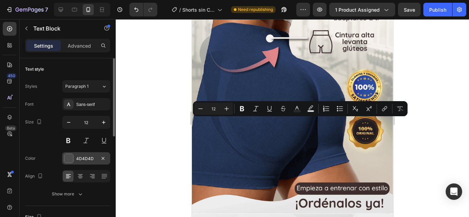
click at [67, 158] on div at bounding box center [68, 158] width 9 height 9
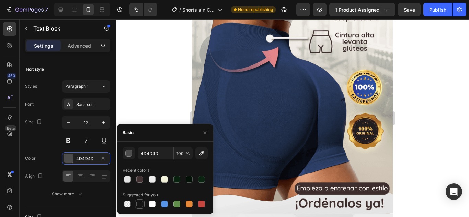
click at [140, 206] on div at bounding box center [139, 204] width 7 height 7
type input "151515"
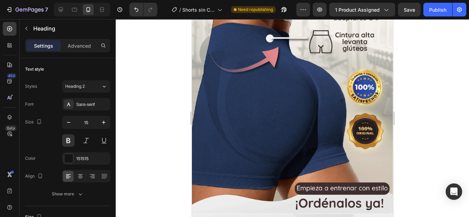
click at [403, 142] on div at bounding box center [292, 118] width 353 height 198
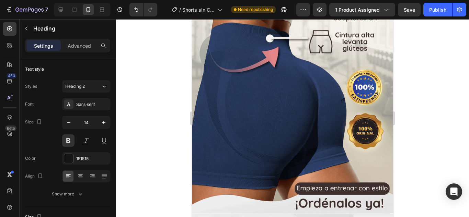
drag, startPoint x: 219, startPoint y: 99, endPoint x: 195, endPoint y: 98, distance: 24.0
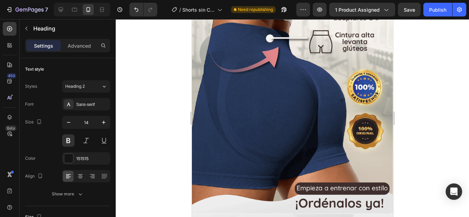
drag, startPoint x: 300, startPoint y: 99, endPoint x: 281, endPoint y: 97, distance: 18.6
drag, startPoint x: 300, startPoint y: 98, endPoint x: 276, endPoint y: 101, distance: 23.5
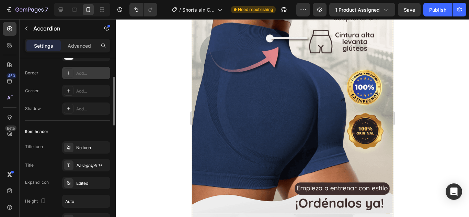
scroll to position [137, 0]
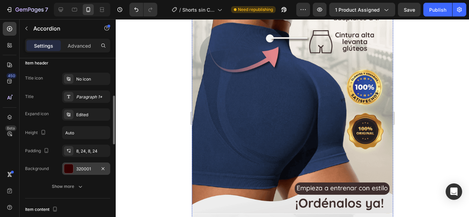
click at [69, 168] on div at bounding box center [68, 168] width 9 height 9
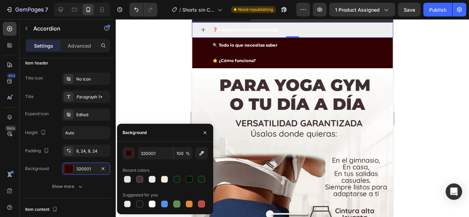
scroll to position [1961, 0]
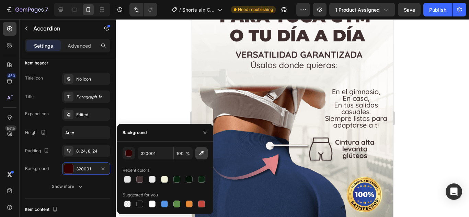
click at [201, 153] on icon "button" at bounding box center [201, 153] width 4 height 4
type input "2D3D63"
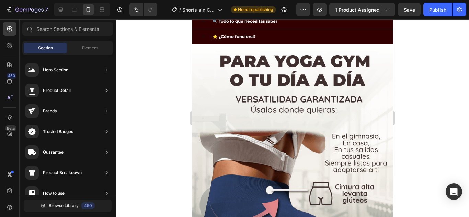
scroll to position [1815, 0]
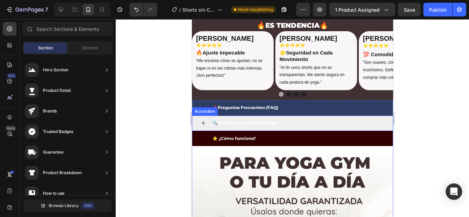
click at [296, 117] on div "🔍 Todo lo que necesitas saber" at bounding box center [292, 123] width 200 height 15
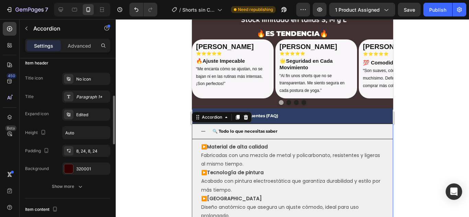
scroll to position [172, 0]
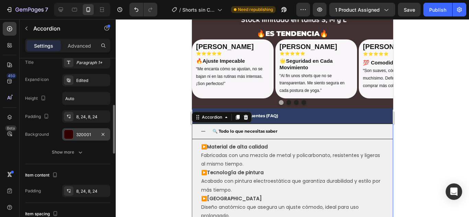
click at [69, 133] on div at bounding box center [68, 134] width 9 height 9
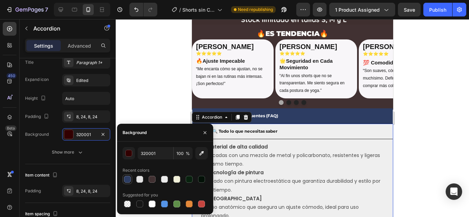
click at [128, 178] on div at bounding box center [127, 179] width 7 height 7
type input "2D3D63"
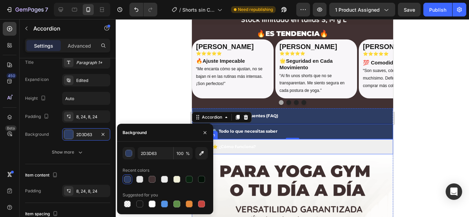
click at [311, 139] on div "⭐ ¿Cómo funciona?" at bounding box center [292, 146] width 200 height 15
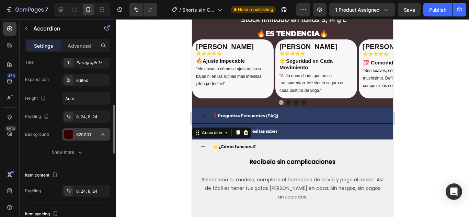
click at [70, 135] on div at bounding box center [68, 134] width 9 height 9
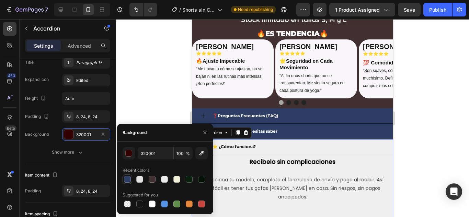
click at [127, 180] on div at bounding box center [127, 179] width 7 height 7
type input "2D3D63"
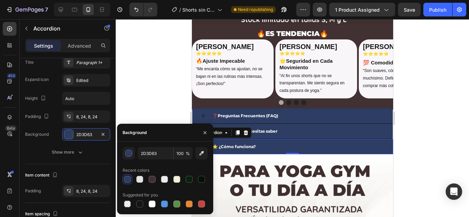
click at [433, 91] on div at bounding box center [292, 118] width 353 height 198
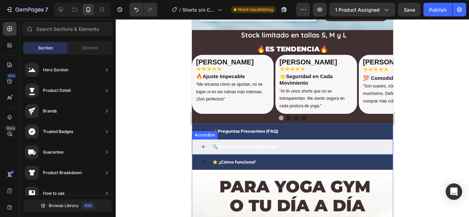
scroll to position [1815, 0]
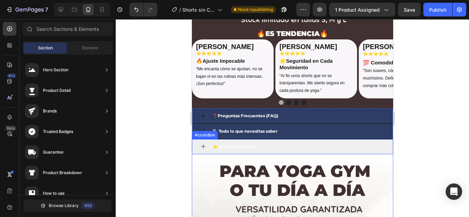
click at [295, 142] on div "⭐ ¿Cómo funciona?" at bounding box center [297, 147] width 173 height 10
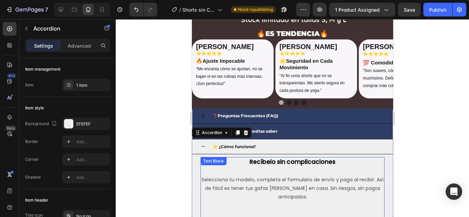
click at [257, 158] on strong "Recíbelo sin complicaciones" at bounding box center [292, 162] width 86 height 8
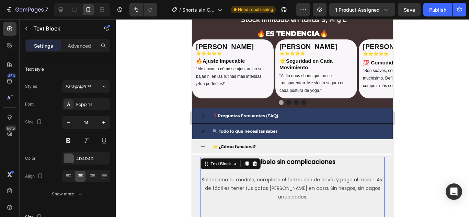
click at [293, 158] on strong "Recíbelo sin complicaciones" at bounding box center [292, 162] width 86 height 8
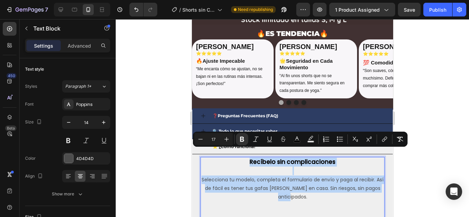
drag, startPoint x: 249, startPoint y: 152, endPoint x: 311, endPoint y: 188, distance: 71.8
click at [311, 188] on div "Recíbelo sin complicaciones Selecciona tu modelo, completa el formulario de env…" at bounding box center [292, 188] width 184 height 62
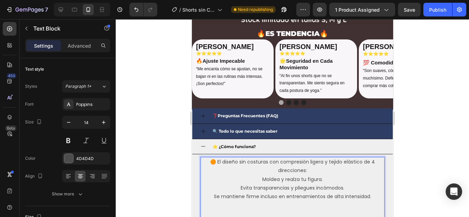
click at [231, 161] on p "🟠 El diseño sin costuras con compresión ligera y tejido elástico de 4 direccion…" at bounding box center [292, 166] width 183 height 17
click at [66, 177] on icon at bounding box center [68, 176] width 7 height 7
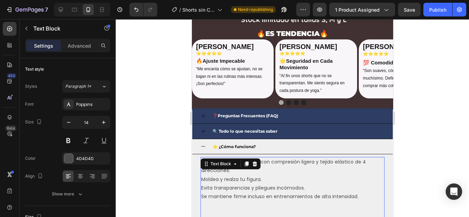
click at [323, 175] on p "Moldea y realza tu figura." at bounding box center [292, 179] width 183 height 9
click at [217, 162] on p "🟠 El diseño sin costuras con compresión ligera y tejido elástico de 4 direccion…" at bounding box center [292, 166] width 183 height 17
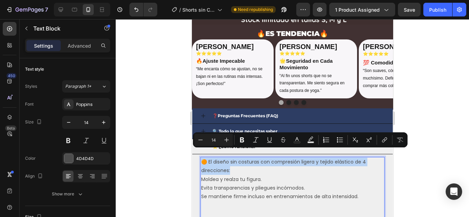
drag, startPoint x: 233, startPoint y: 162, endPoint x: 202, endPoint y: 154, distance: 31.4
click at [202, 158] on p "🟠 El diseño sin costuras con compresión ligera y tejido elástico de 4 direccion…" at bounding box center [292, 166] width 183 height 17
click at [244, 138] on icon "Editor contextual toolbar" at bounding box center [242, 140] width 7 height 7
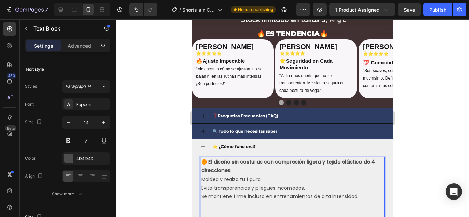
click at [251, 175] on p "Moldea y realza tu figura." at bounding box center [292, 179] width 183 height 9
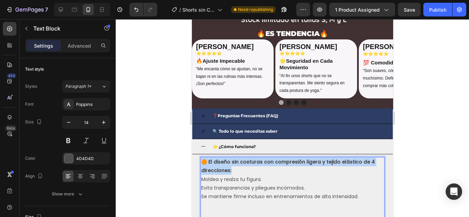
drag, startPoint x: 235, startPoint y: 161, endPoint x: 201, endPoint y: 155, distance: 33.7
click at [201, 158] on p "🟠 El diseño sin costuras con compresión ligera y tejido elástico de 4 direccion…" at bounding box center [292, 166] width 183 height 17
click at [218, 163] on strong "🟠 El diseño sin costuras con compresión ligera y tejido elástico de 4 direccion…" at bounding box center [288, 166] width 174 height 15
drag, startPoint x: 231, startPoint y: 162, endPoint x: 201, endPoint y: 156, distance: 29.7
click at [201, 158] on p "🟠 El diseño sin costuras con compresión ligera y tejido elástico de 4 direccion…" at bounding box center [292, 166] width 183 height 17
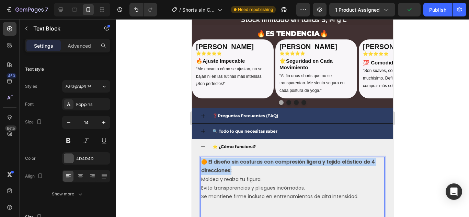
click at [218, 163] on strong "🟠 El diseño sin costuras con compresión ligera y tejido elástico de 4 direccion…" at bounding box center [288, 166] width 174 height 15
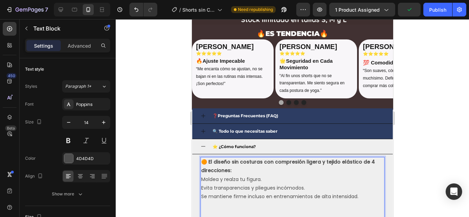
click at [256, 175] on p "Moldea y realza tu figura." at bounding box center [292, 179] width 183 height 9
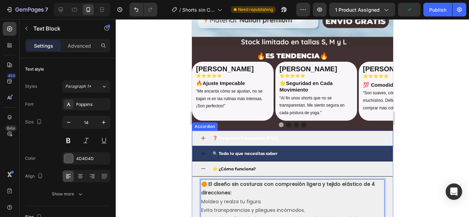
scroll to position [1780, 0]
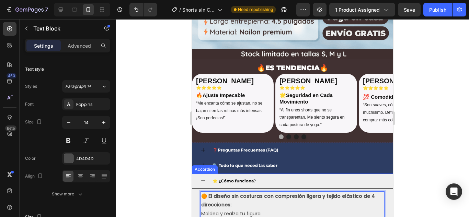
click at [273, 176] on div "⭐ ¿Cómo funciona?" at bounding box center [297, 181] width 173 height 10
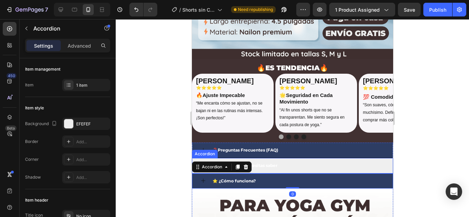
click at [306, 161] on div "🔍 Todo lo que necesitas saber" at bounding box center [297, 166] width 173 height 10
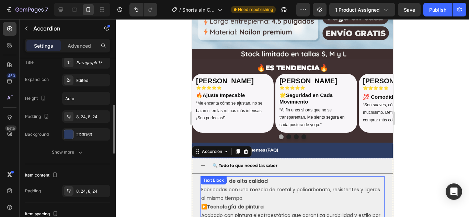
scroll to position [1815, 0]
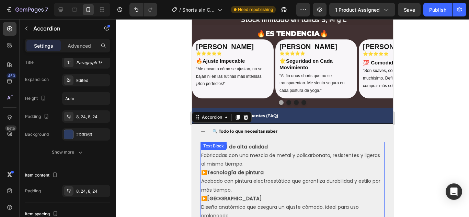
click at [257, 195] on strong "Centro pinada central" at bounding box center [234, 198] width 55 height 7
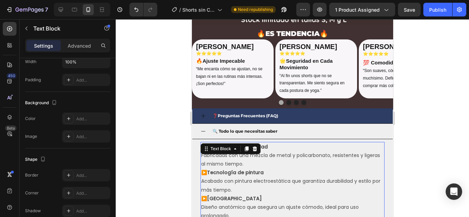
scroll to position [0, 0]
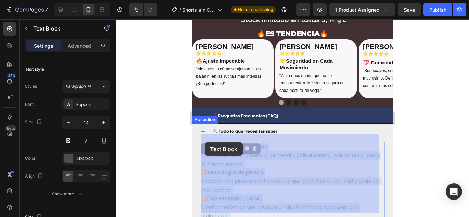
drag, startPoint x: 233, startPoint y: 207, endPoint x: 204, endPoint y: 142, distance: 70.7
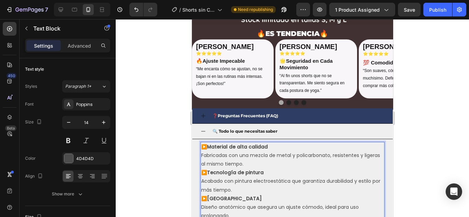
click at [232, 207] on p "▶️ Centro pinada central Diseño anatómico que asegura un ajuste cómodo, ideal p…" at bounding box center [292, 208] width 183 height 26
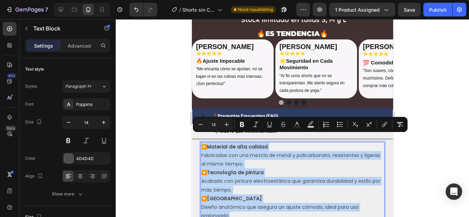
drag, startPoint x: 240, startPoint y: 208, endPoint x: 202, endPoint y: 140, distance: 78.5
click at [202, 142] on div "▶️ Material de alta calidad Fabricadas con una mezcla de metal y policarbonato,…" at bounding box center [292, 181] width 184 height 79
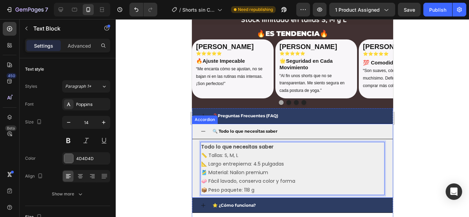
click at [204, 129] on icon at bounding box center [202, 131] width 5 height 5
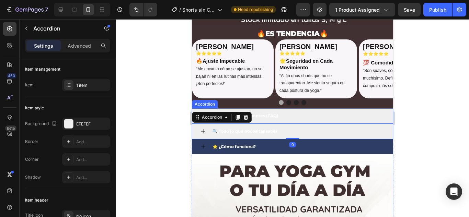
click at [302, 111] on div "❓Preguntas Frecuentes (FAQ)" at bounding box center [297, 116] width 173 height 10
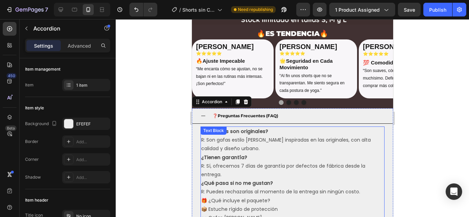
click at [241, 155] on p "¿Tienen garantía? R: Sí, ofrecemos 7 días de garantía por defectos de fábrica d…" at bounding box center [292, 166] width 183 height 26
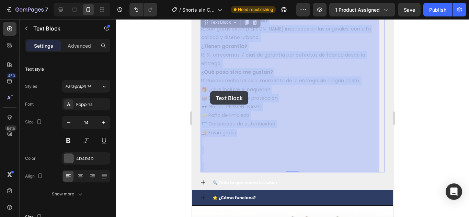
scroll to position [1895, 0]
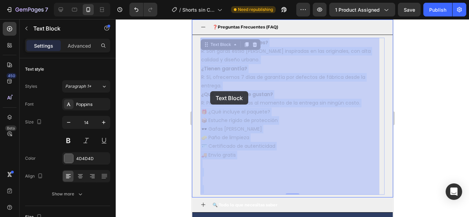
drag, startPoint x: 248, startPoint y: 134, endPoint x: 210, endPoint y: 92, distance: 56.6
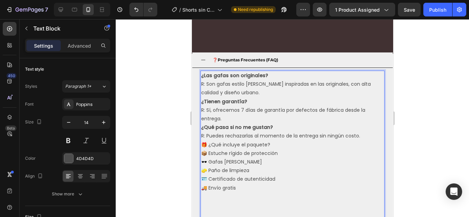
scroll to position [1918, 0]
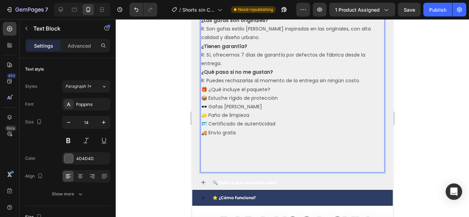
click at [240, 139] on p "Rich Text Editor. Editing area: main" at bounding box center [292, 145] width 183 height 17
click at [249, 135] on p "🚚 Envío gratis" at bounding box center [292, 133] width 183 height 9
click at [209, 162] on p "Rich Text Editor. Editing area: main" at bounding box center [292, 162] width 183 height 17
click at [207, 168] on p "⁠⁠⁠⁠⁠⁠⁠" at bounding box center [292, 162] width 183 height 17
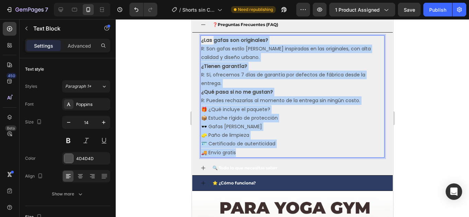
scroll to position [1815, 0]
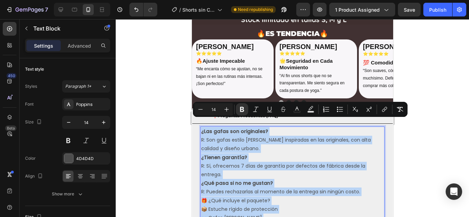
drag, startPoint x: 244, startPoint y: 130, endPoint x: 200, endPoint y: 125, distance: 44.5
click at [200, 127] on div "¿Las gafas son originales? R: Son gafas estilo Oakley Juliet inspiradas en las …" at bounding box center [292, 188] width 184 height 123
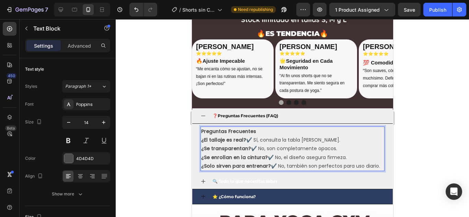
click at [254, 127] on p "Preguntas Frecuentes" at bounding box center [292, 131] width 183 height 9
drag, startPoint x: 262, startPoint y: 125, endPoint x: 201, endPoint y: 120, distance: 61.3
click at [201, 127] on p "Preguntas Frecuentes" at bounding box center [292, 131] width 183 height 9
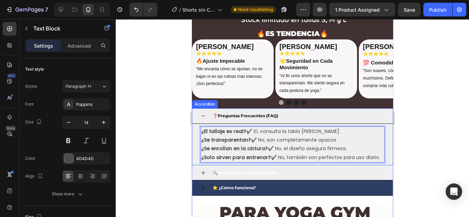
click at [323, 124] on div "¿El tallaje es real? ✔️ Sí, consulta la tabla de tallas. ¿Se transparentan? ✔️ …" at bounding box center [292, 145] width 200 height 42
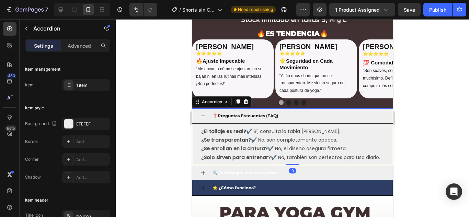
click at [329, 111] on div "❓Preguntas Frecuentes (FAQ)" at bounding box center [297, 116] width 173 height 10
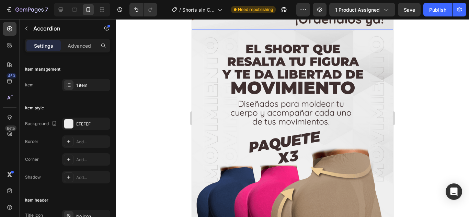
scroll to position [2261, 0]
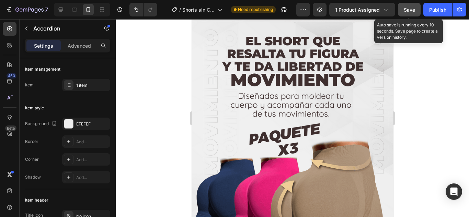
drag, startPoint x: 399, startPoint y: 9, endPoint x: 414, endPoint y: 9, distance: 14.4
click at [400, 9] on button "Save" at bounding box center [409, 10] width 23 height 14
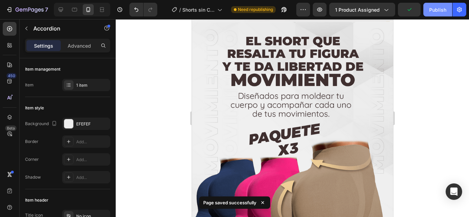
click at [439, 8] on div "Publish" at bounding box center [437, 9] width 17 height 7
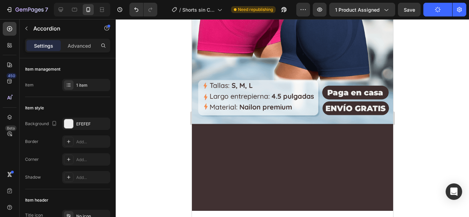
scroll to position [1428, 0]
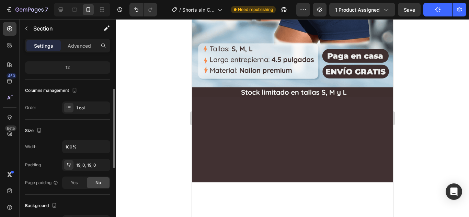
scroll to position [137, 0]
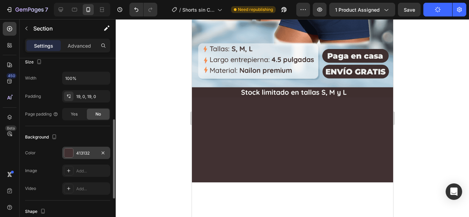
click at [70, 151] on div at bounding box center [68, 153] width 9 height 9
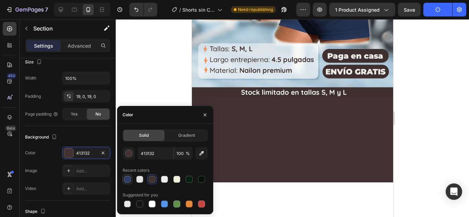
click at [125, 179] on div at bounding box center [127, 179] width 7 height 7
type input "2D3D63"
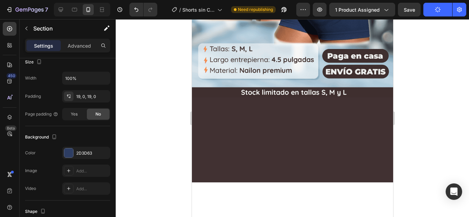
click at [419, 103] on div at bounding box center [292, 118] width 353 height 198
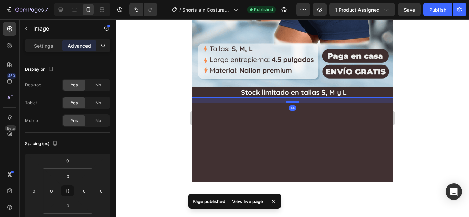
click at [424, 99] on div at bounding box center [292, 118] width 353 height 198
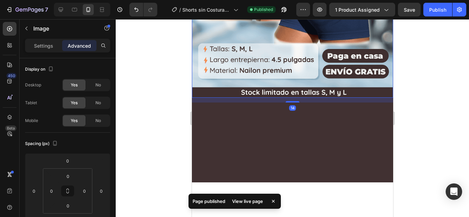
click at [83, 45] on p "Advanced" at bounding box center [79, 45] width 23 height 7
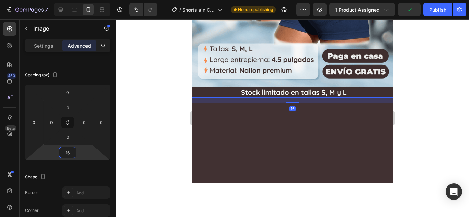
type input "20"
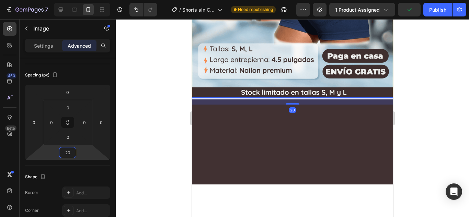
click at [73, 0] on html "7 Version history / Shorts sin Costuras Mujer Cintura Alta Need republishing Pr…" at bounding box center [234, 0] width 469 height 0
click at [437, 139] on div at bounding box center [292, 118] width 353 height 198
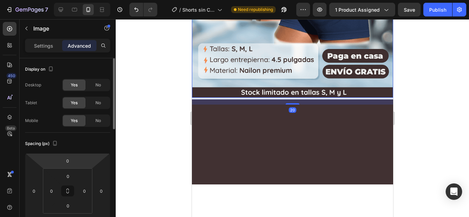
scroll to position [34, 0]
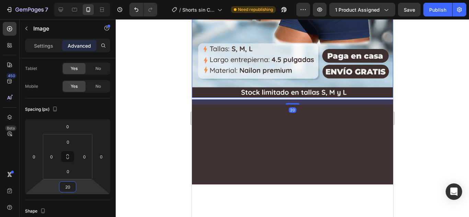
type input "24"
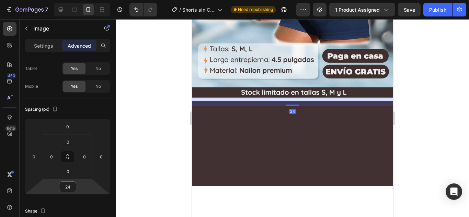
click at [65, 0] on html "7 Version history / Shorts sin Costuras Mujer Cintura Alta Need republishing Pr…" at bounding box center [234, 0] width 469 height 0
click at [139, 64] on div at bounding box center [292, 118] width 353 height 198
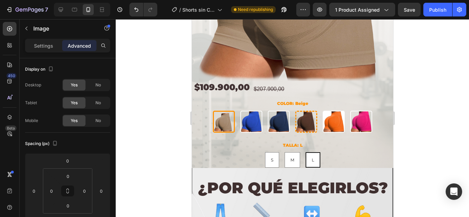
scroll to position [502, 0]
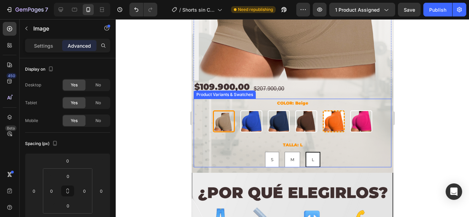
click at [334, 120] on img at bounding box center [333, 122] width 20 height 20
click at [333, 111] on input "[PERSON_NAME]" at bounding box center [333, 110] width 0 height 0
radio input "true"
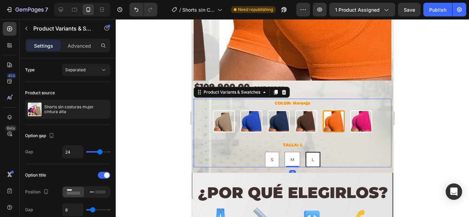
click at [437, 134] on div at bounding box center [292, 118] width 353 height 198
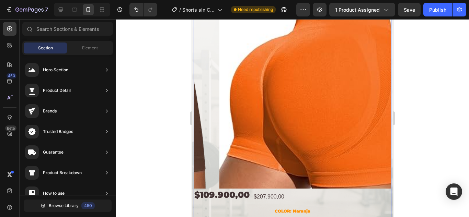
scroll to position [399, 0]
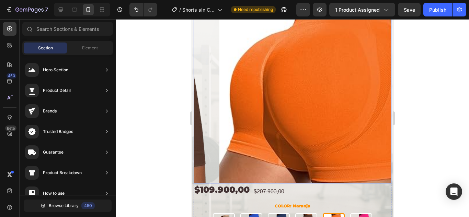
click at [272, 113] on img at bounding box center [318, 85] width 198 height 198
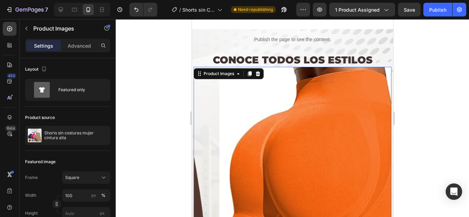
scroll to position [330, 0]
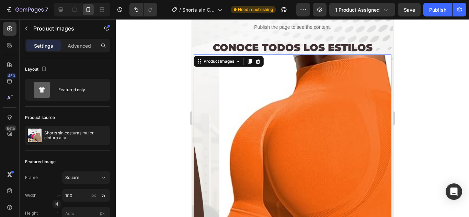
click at [272, 113] on img at bounding box center [318, 154] width 198 height 198
click at [423, 118] on div at bounding box center [292, 118] width 353 height 198
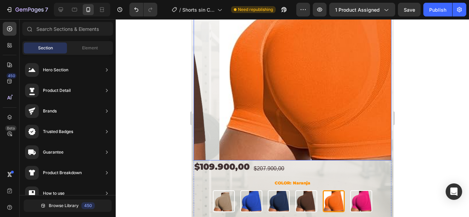
scroll to position [467, 0]
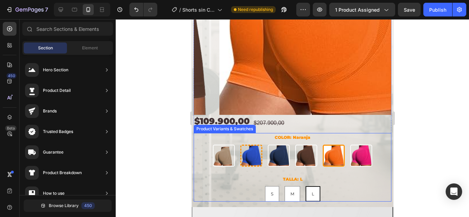
click at [251, 152] on img at bounding box center [251, 156] width 20 height 20
click at [251, 145] on input "Azul Intenso Azul Intenso" at bounding box center [251, 144] width 0 height 0
radio input "true"
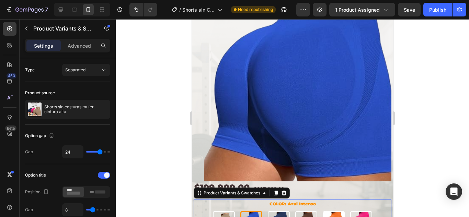
scroll to position [433, 0]
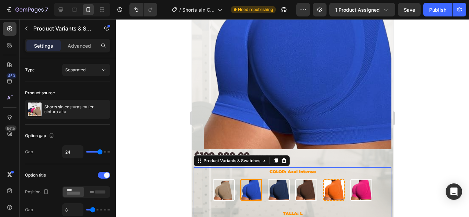
click at [335, 186] on img at bounding box center [333, 190] width 20 height 20
click at [333, 179] on input "[PERSON_NAME]" at bounding box center [333, 179] width 0 height 0
radio input "true"
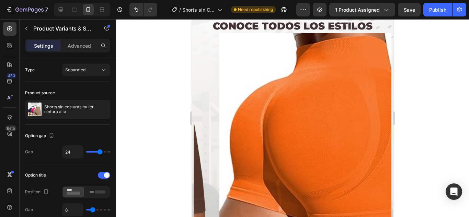
scroll to position [330, 0]
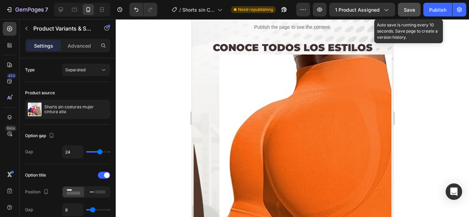
click at [409, 8] on span "Save" at bounding box center [409, 10] width 11 height 6
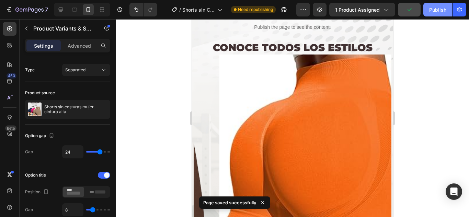
click at [431, 13] on div "Publish" at bounding box center [437, 9] width 17 height 7
click at [433, 98] on div at bounding box center [292, 118] width 353 height 198
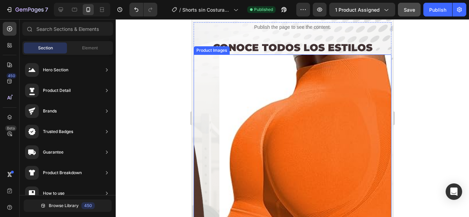
click at [225, 107] on img at bounding box center [318, 154] width 198 height 198
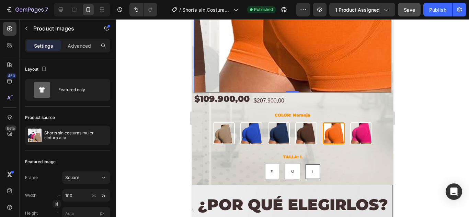
scroll to position [502, 0]
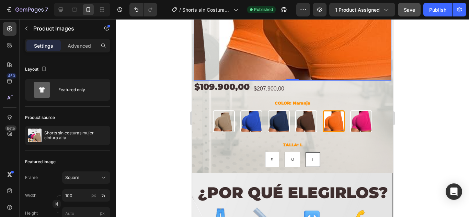
click at [438, 131] on div at bounding box center [292, 118] width 353 height 198
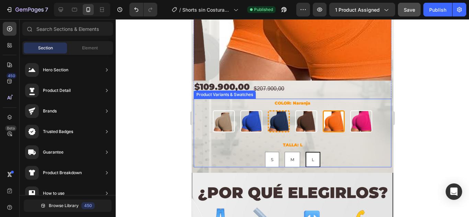
click at [299, 115] on img at bounding box center [306, 121] width 21 height 21
click at [305, 111] on input "Café Café" at bounding box center [305, 110] width 0 height 0
radio input "true"
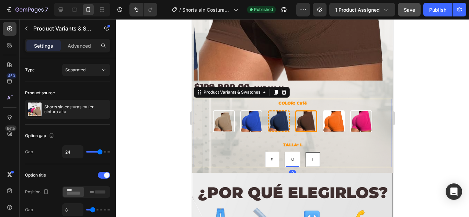
click at [280, 116] on img at bounding box center [278, 122] width 20 height 20
click at [278, 111] on input "Azul Marino Azul Marino" at bounding box center [278, 110] width 0 height 0
radio input "true"
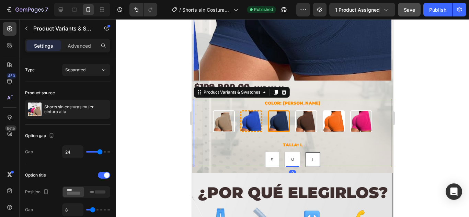
click at [251, 117] on img at bounding box center [251, 122] width 20 height 20
click at [251, 111] on input "Azul Intenso Azul Intenso" at bounding box center [251, 110] width 0 height 0
radio input "true"
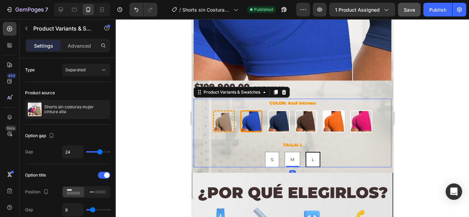
click at [229, 118] on img at bounding box center [223, 122] width 20 height 20
click at [223, 111] on input "Beige Beige" at bounding box center [223, 110] width 0 height 0
radio input "true"
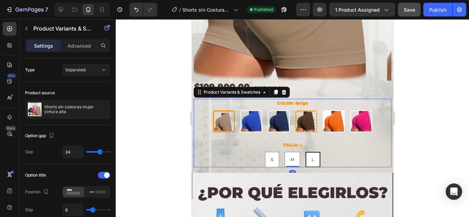
drag, startPoint x: 306, startPoint y: 118, endPoint x: 328, endPoint y: 118, distance: 22.3
click at [306, 118] on img at bounding box center [306, 122] width 20 height 20
click at [306, 111] on input "Café Café" at bounding box center [305, 110] width 0 height 0
radio input "true"
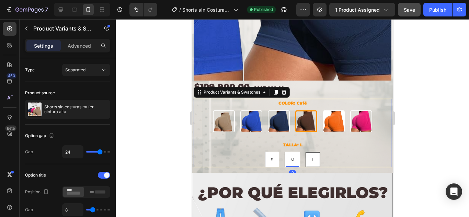
click at [333, 117] on img at bounding box center [333, 121] width 21 height 21
click at [333, 111] on input "[PERSON_NAME]" at bounding box center [333, 110] width 0 height 0
radio input "true"
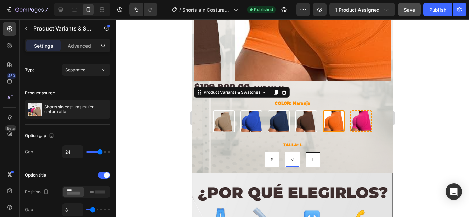
click at [355, 116] on img at bounding box center [361, 122] width 20 height 20
click at [360, 111] on input "[PERSON_NAME] Intenso [PERSON_NAME] Intenso" at bounding box center [360, 110] width 0 height 0
radio input "true"
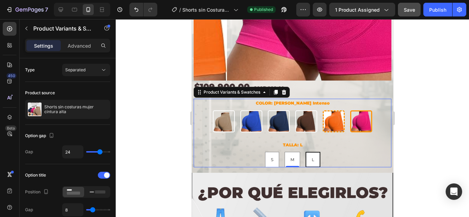
click at [330, 115] on img at bounding box center [333, 122] width 20 height 20
click at [333, 111] on input "[PERSON_NAME]" at bounding box center [333, 110] width 0 height 0
radio input "true"
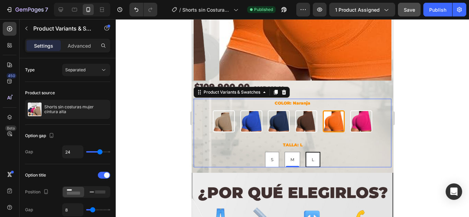
drag, startPoint x: 432, startPoint y: 94, endPoint x: 431, endPoint y: 88, distance: 6.3
click at [433, 94] on div at bounding box center [292, 118] width 353 height 198
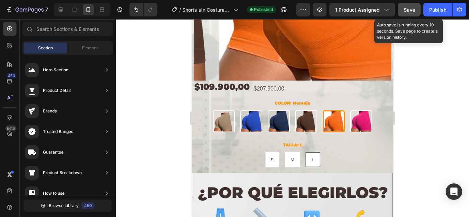
click at [405, 9] on span "Save" at bounding box center [409, 10] width 11 height 6
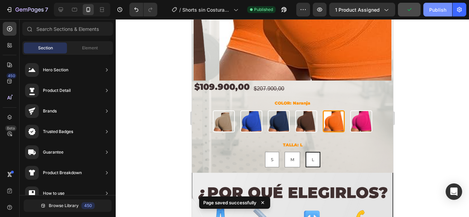
click at [439, 9] on div "Publish" at bounding box center [437, 9] width 17 height 7
click at [418, 100] on div at bounding box center [292, 118] width 353 height 198
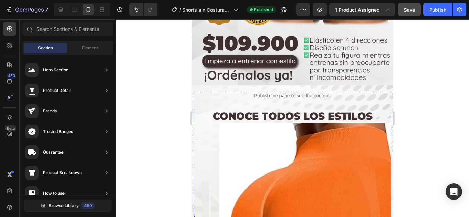
scroll to position [227, 0]
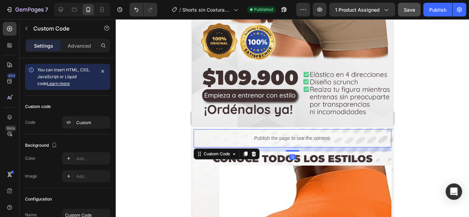
click at [216, 135] on p "Publish the page to see the content." at bounding box center [292, 138] width 198 height 7
click at [420, 156] on div at bounding box center [292, 118] width 353 height 198
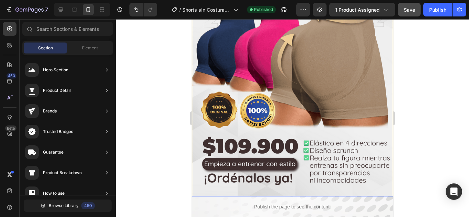
scroll to position [193, 0]
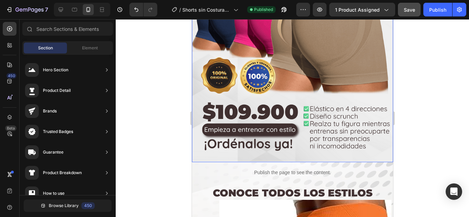
click at [195, 148] on img at bounding box center [292, 1] width 201 height 322
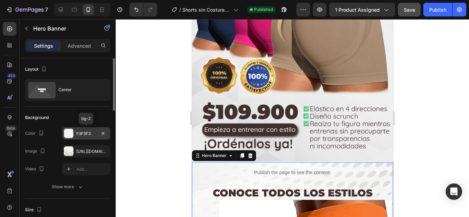
click at [70, 134] on div at bounding box center [68, 133] width 9 height 9
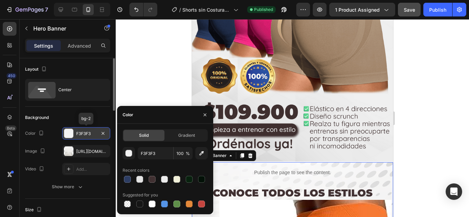
click at [70, 134] on div at bounding box center [68, 133] width 9 height 9
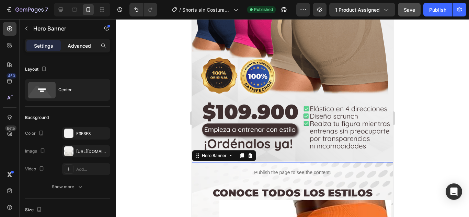
click at [79, 48] on p "Advanced" at bounding box center [79, 45] width 23 height 7
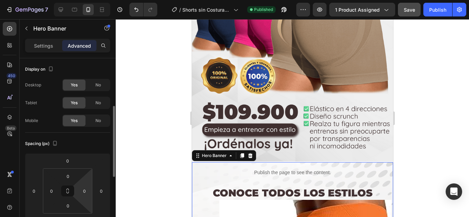
scroll to position [69, 0]
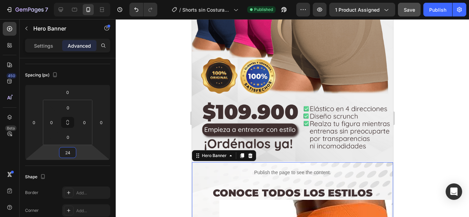
type input "14"
click at [68, 0] on html "7 Version history / Shorts sin Costuras Mujer Cintura Alta Published Preview 1 …" at bounding box center [234, 0] width 469 height 0
click at [442, 151] on div at bounding box center [292, 118] width 353 height 198
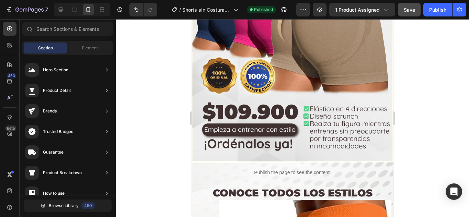
click at [384, 143] on img at bounding box center [292, 1] width 201 height 322
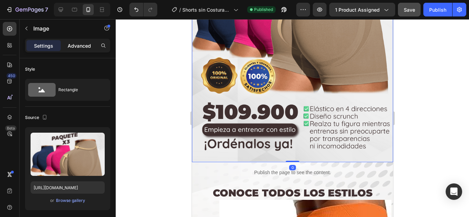
click at [77, 46] on p "Advanced" at bounding box center [79, 45] width 23 height 7
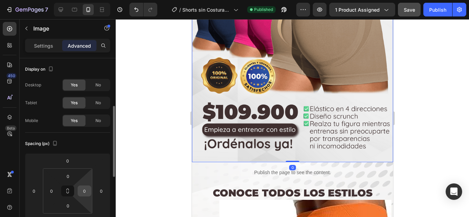
scroll to position [34, 0]
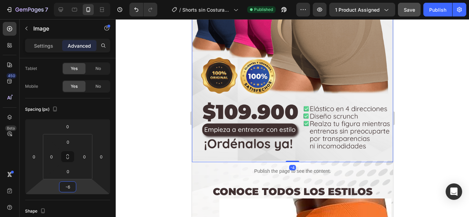
type input "-8"
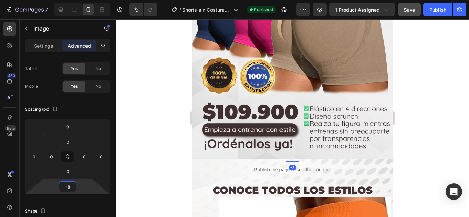
click at [67, 0] on html "7 Version history / Shorts sin Costuras Mujer Cintura Alta Published Preview 1 …" at bounding box center [234, 0] width 469 height 0
click at [423, 147] on div at bounding box center [292, 118] width 353 height 198
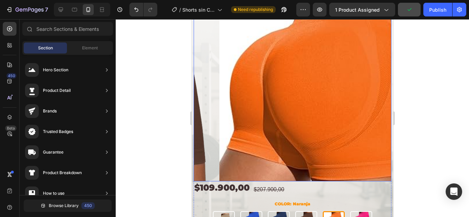
scroll to position [399, 0]
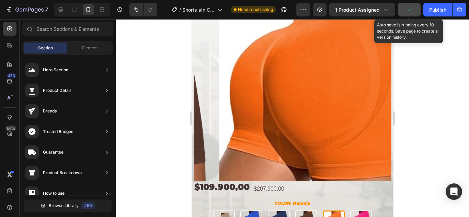
click at [415, 9] on button "button" at bounding box center [409, 10] width 23 height 14
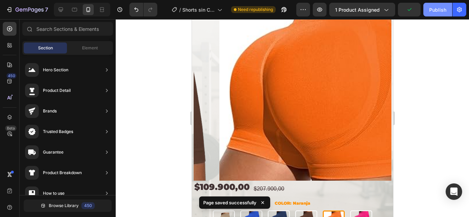
click at [428, 10] on button "Publish" at bounding box center [437, 10] width 29 height 14
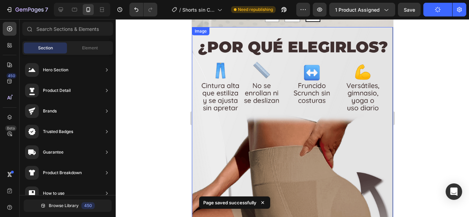
scroll to position [570, 0]
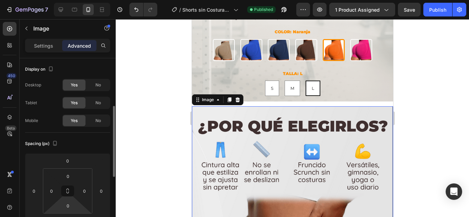
scroll to position [34, 0]
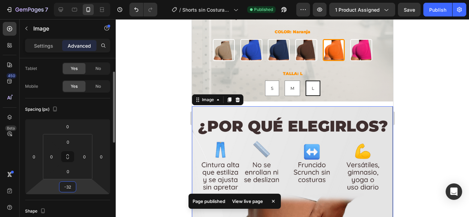
drag, startPoint x: 68, startPoint y: 193, endPoint x: 64, endPoint y: 195, distance: 4.0
click at [65, 0] on html "7 Version history / Shorts sin Costuras Mujer Cintura Alta Published Preview 1 …" at bounding box center [234, 0] width 469 height 0
type input "-70"
drag, startPoint x: 67, startPoint y: 180, endPoint x: 69, endPoint y: 186, distance: 6.5
click at [69, 0] on html "7 Version history / Shorts sin Costuras Mujer Cintura Alta Published Preview 1 …" at bounding box center [234, 0] width 469 height 0
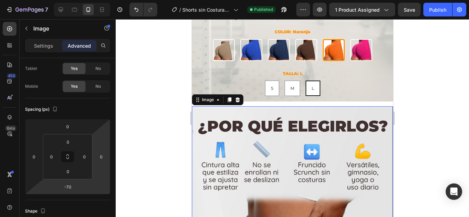
click at [436, 123] on div at bounding box center [292, 118] width 353 height 198
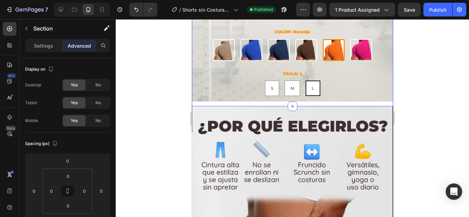
click at [412, 118] on div at bounding box center [292, 118] width 353 height 198
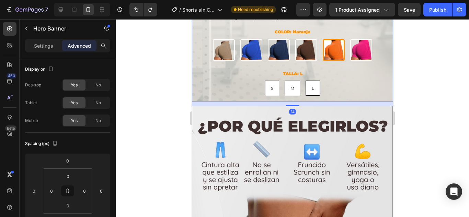
click at [232, 102] on div "14" at bounding box center [292, 104] width 201 height 5
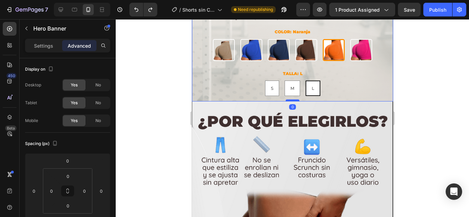
drag, startPoint x: 288, startPoint y: 100, endPoint x: 289, endPoint y: 94, distance: 5.8
click at [289, 100] on div at bounding box center [292, 101] width 14 height 2
type input "0"
click at [405, 120] on div at bounding box center [292, 118] width 353 height 198
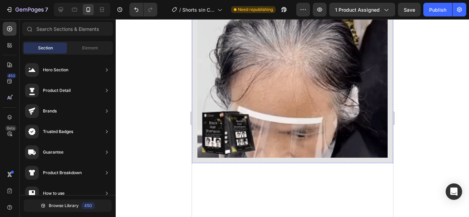
scroll to position [1017, 0]
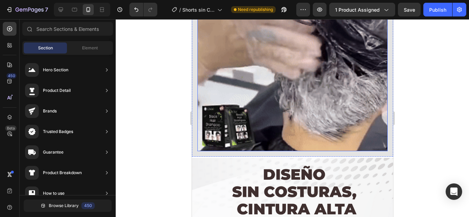
click at [293, 87] on img at bounding box center [292, 56] width 190 height 190
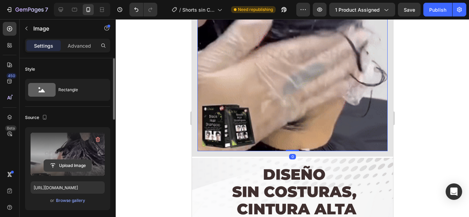
click at [65, 162] on input "file" at bounding box center [67, 166] width 47 height 12
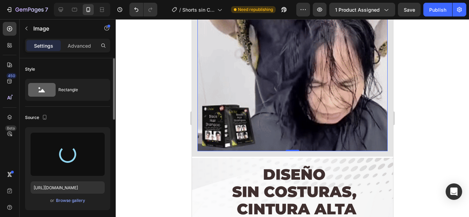
type input "https://cdn.shopify.com/s/files/1/0660/8945/1564/files/gempages_559628086379807…"
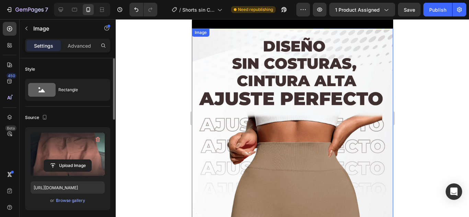
scroll to position [1188, 0]
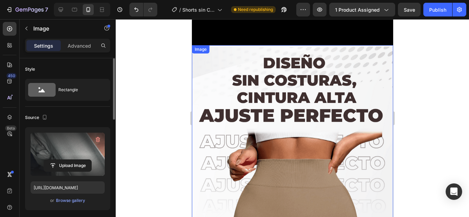
click at [272, 86] on img at bounding box center [292, 206] width 201 height 322
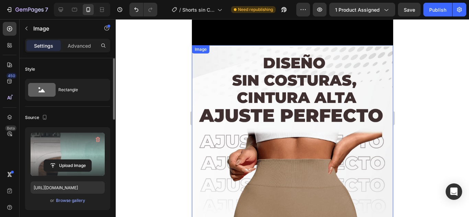
scroll to position [34, 0]
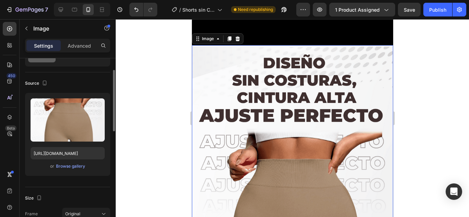
click at [287, 46] on img at bounding box center [292, 206] width 201 height 322
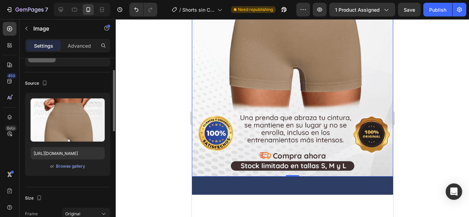
scroll to position [1120, 0]
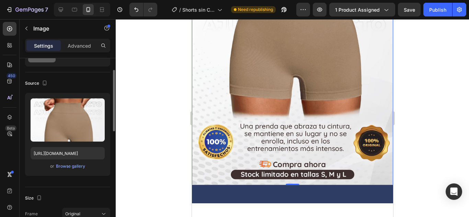
click at [411, 129] on div at bounding box center [292, 118] width 353 height 198
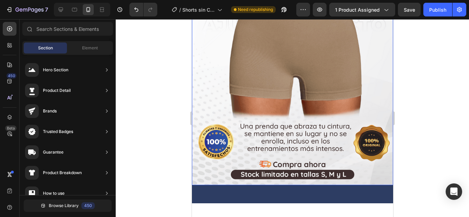
click at [373, 123] on img at bounding box center [292, 25] width 201 height 322
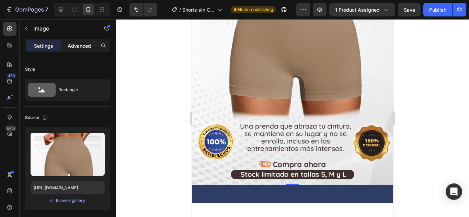
click at [83, 42] on p "Advanced" at bounding box center [79, 45] width 23 height 7
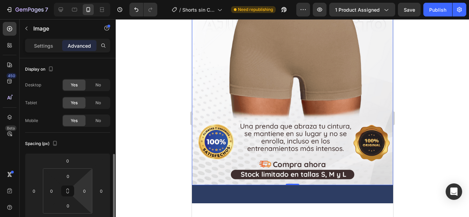
scroll to position [69, 0]
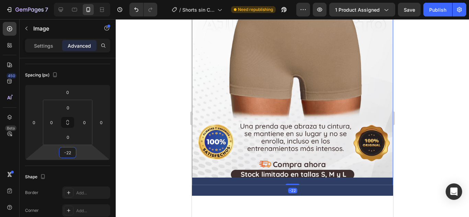
type input "-26"
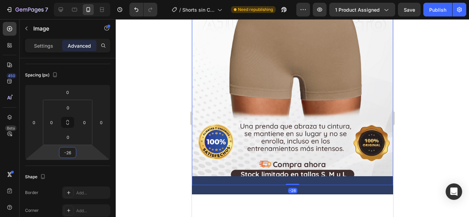
drag, startPoint x: 65, startPoint y: 160, endPoint x: 63, endPoint y: 164, distance: 4.7
click at [63, 0] on html "7 Version history / Shorts sin Costuras Mujer Cintura Alta Need republishing Pr…" at bounding box center [234, 0] width 469 height 0
click at [414, 130] on div at bounding box center [292, 118] width 353 height 198
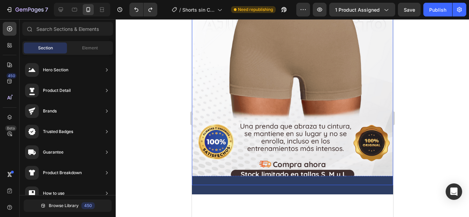
click at [239, 128] on img at bounding box center [292, 25] width 201 height 322
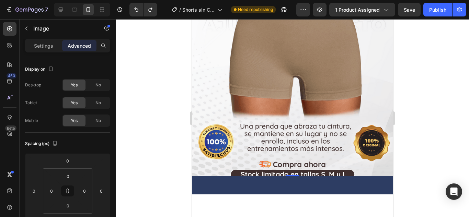
click at [439, 135] on div at bounding box center [292, 118] width 353 height 198
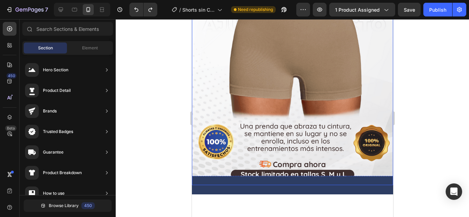
click at [349, 134] on img at bounding box center [292, 25] width 201 height 322
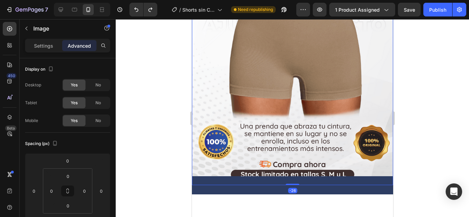
drag, startPoint x: 293, startPoint y: 113, endPoint x: 295, endPoint y: 109, distance: 4.0
click at [251, 139] on img at bounding box center [292, 25] width 201 height 322
click at [47, 50] on div "Settings" at bounding box center [43, 45] width 34 height 11
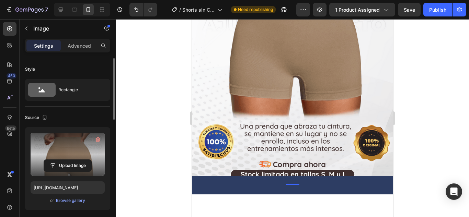
click at [67, 152] on label at bounding box center [68, 154] width 74 height 43
click at [67, 160] on input "file" at bounding box center [67, 166] width 47 height 12
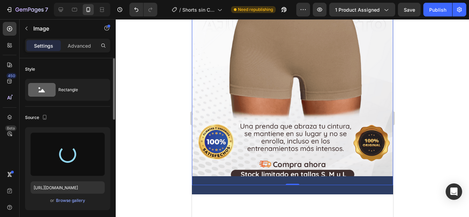
type input "https://cdn.shopify.com/s/files/1/0660/8945/1564/files/gempages_559628086379807…"
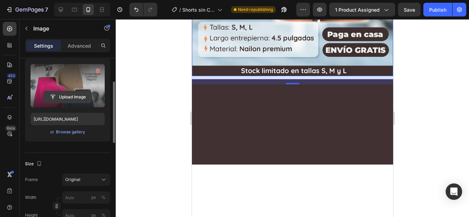
click at [67, 93] on input "file" at bounding box center [67, 97] width 47 height 12
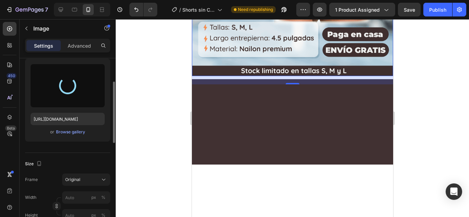
type input "https://cdn.shopify.com/s/files/1/0660/8945/1564/files/gempages_559628086379807…"
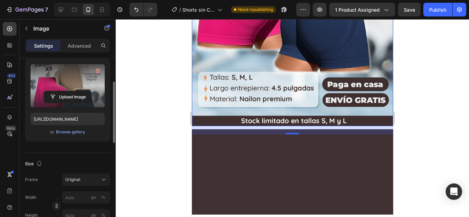
scroll to position [1428, 0]
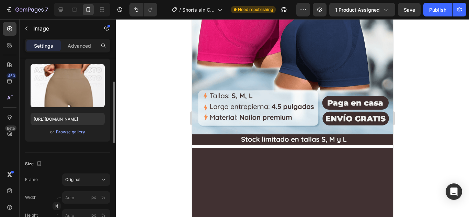
click at [99, 46] on div at bounding box center [103, 45] width 11 height 11
click at [66, 46] on div "Advanced" at bounding box center [79, 45] width 34 height 11
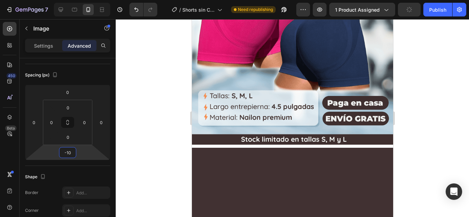
type input "-8"
click at [61, 0] on html "7 Version history / Shorts sin Costuras Mujer Cintura Alta Need republishing Pr…" at bounding box center [234, 0] width 469 height 0
click at [412, 145] on div at bounding box center [292, 118] width 353 height 198
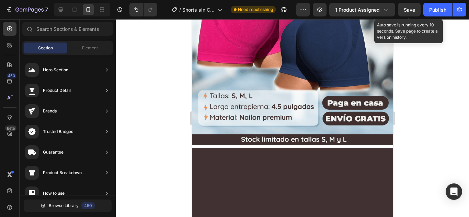
click at [415, 9] on span "Save" at bounding box center [409, 10] width 11 height 6
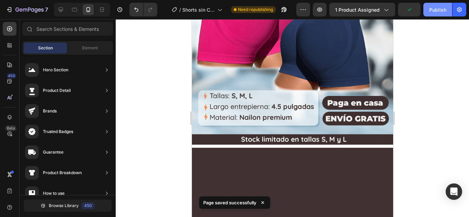
click at [430, 13] on button "Publish" at bounding box center [437, 10] width 29 height 14
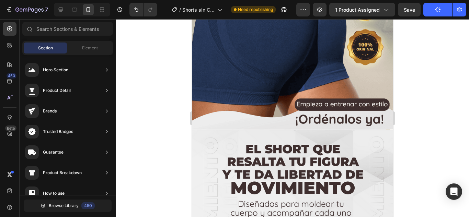
scroll to position [2218, 0]
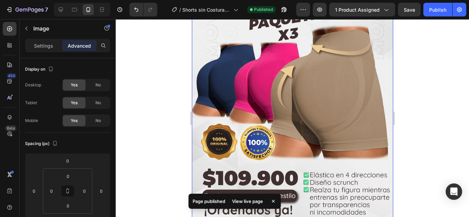
scroll to position [2492, 0]
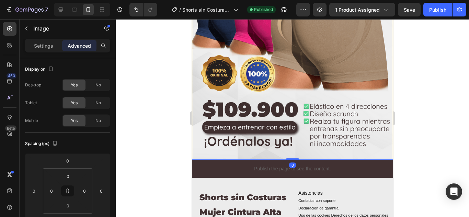
click at [426, 146] on div at bounding box center [292, 118] width 353 height 198
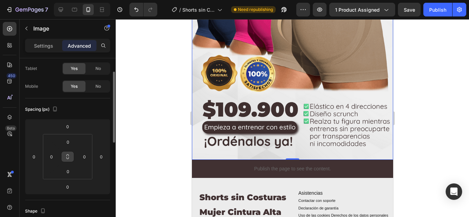
scroll to position [103, 0]
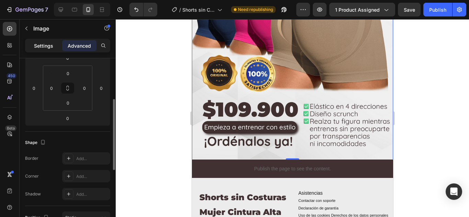
click at [45, 44] on p "Settings" at bounding box center [43, 45] width 19 height 7
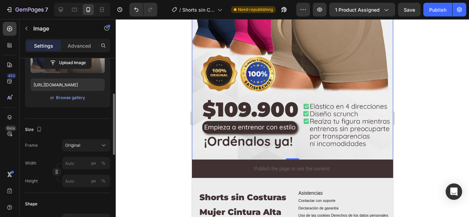
click at [65, 70] on label at bounding box center [68, 51] width 74 height 43
click at [65, 69] on input "file" at bounding box center [67, 63] width 47 height 12
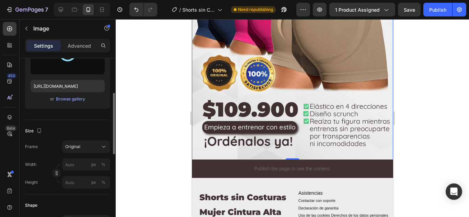
type input "https://cdn.shopify.com/s/files/1/0660/8945/1564/files/gempages_559628086379807…"
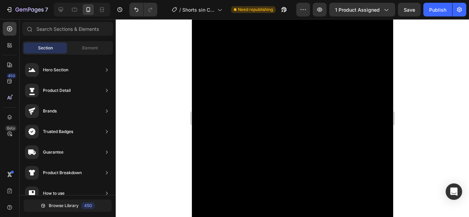
scroll to position [96, 0]
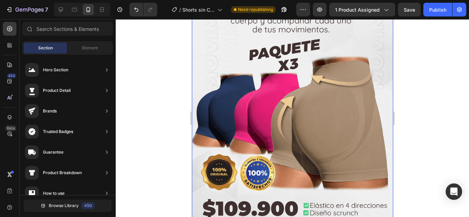
click at [322, 103] on img at bounding box center [292, 98] width 201 height 322
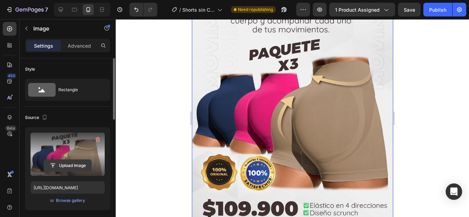
click at [55, 171] on input "file" at bounding box center [67, 166] width 47 height 12
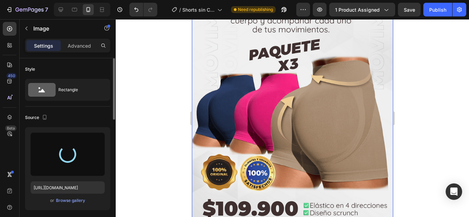
type input "https://cdn.shopify.com/s/files/1/0660/8945/1564/files/gempages_559628086379807…"
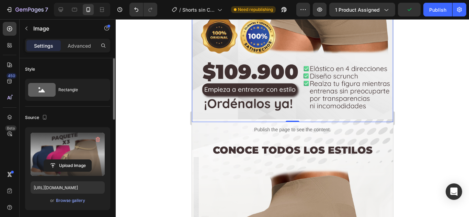
scroll to position [233, 0]
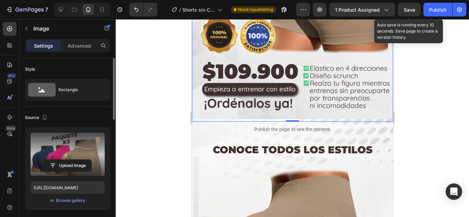
drag, startPoint x: 407, startPoint y: 9, endPoint x: 416, endPoint y: 11, distance: 9.7
click at [407, 9] on span "Save" at bounding box center [409, 10] width 11 height 6
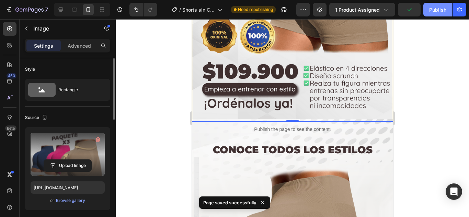
click at [433, 8] on div "Publish" at bounding box center [437, 9] width 17 height 7
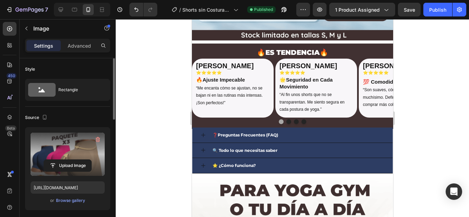
scroll to position [1847, 0]
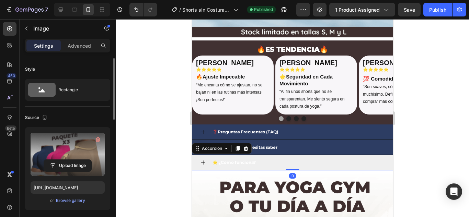
click at [290, 159] on div "⭐ ¿Cómo funciona?" at bounding box center [297, 163] width 173 height 10
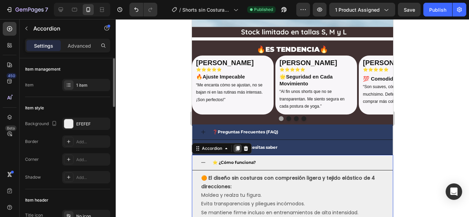
click at [238, 146] on icon at bounding box center [237, 148] width 4 height 5
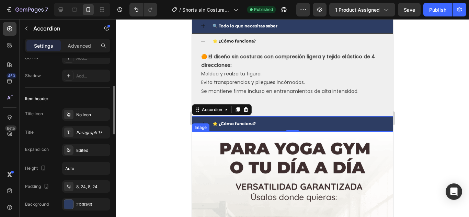
scroll to position [1930, 0]
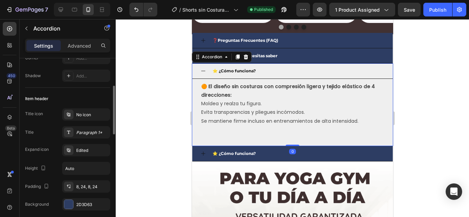
click at [205, 71] on icon at bounding box center [203, 71] width 4 height 0
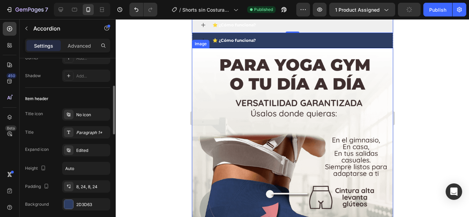
scroll to position [1861, 0]
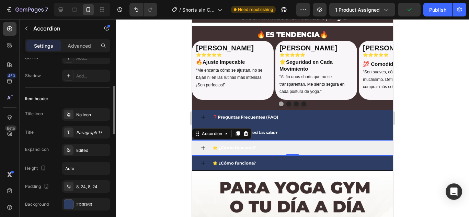
click at [446, 143] on div at bounding box center [292, 118] width 353 height 198
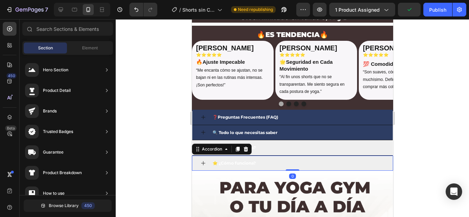
click at [275, 159] on div "⭐ ¿Cómo funciona?" at bounding box center [297, 164] width 173 height 10
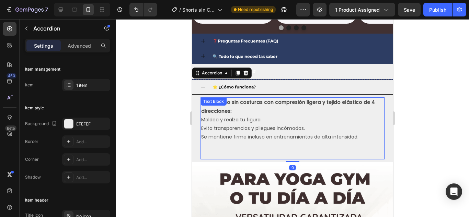
scroll to position [1930, 0]
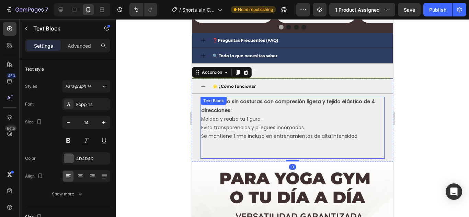
click at [242, 128] on p "Evita transparencias y pliegues incómodos." at bounding box center [292, 128] width 183 height 9
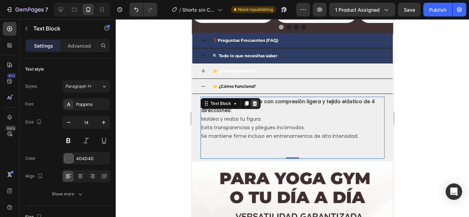
click at [254, 105] on icon at bounding box center [254, 103] width 4 height 5
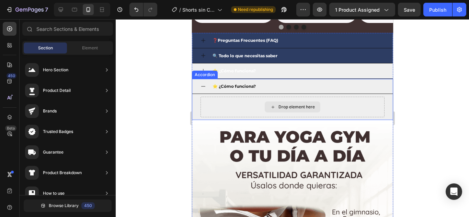
click at [288, 109] on div "Drop element here" at bounding box center [296, 106] width 36 height 5
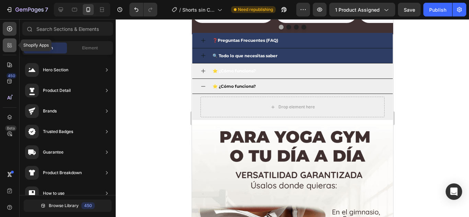
click at [5, 44] on div at bounding box center [10, 45] width 14 height 14
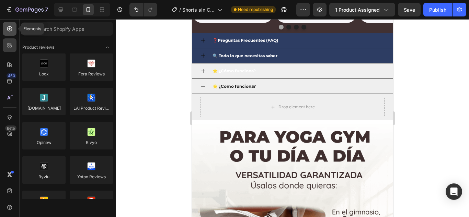
drag, startPoint x: 13, startPoint y: 29, endPoint x: 8, endPoint y: 28, distance: 5.7
click at [11, 29] on div at bounding box center [10, 29] width 14 height 14
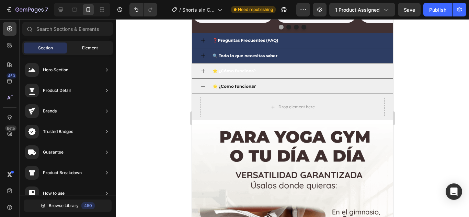
click at [92, 48] on span "Element" at bounding box center [90, 48] width 16 height 6
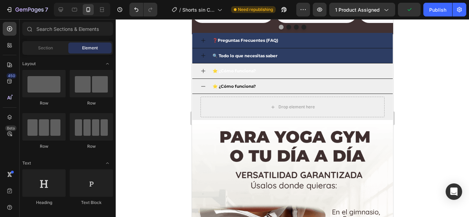
scroll to position [137, 0]
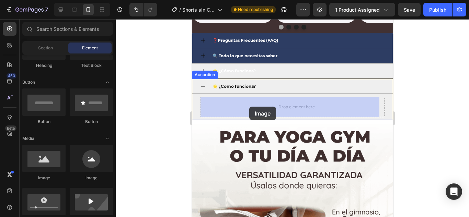
drag, startPoint x: 237, startPoint y: 174, endPoint x: 249, endPoint y: 107, distance: 68.7
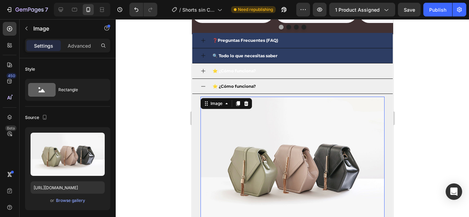
click at [244, 119] on img at bounding box center [292, 166] width 184 height 138
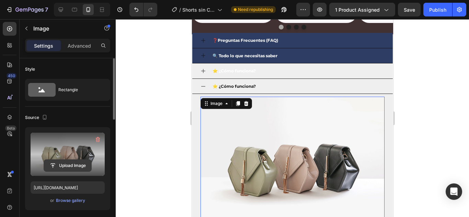
click at [67, 165] on input "file" at bounding box center [67, 166] width 47 height 12
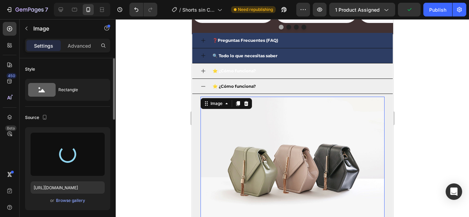
type input "https://cdn.shopify.com/s/files/1/0660/8945/1564/files/gempages_559628086379807…"
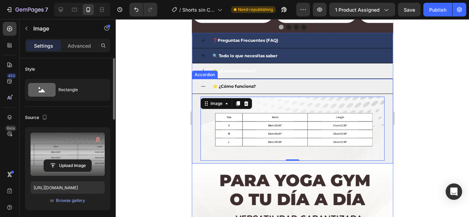
click at [228, 85] on p "⭐ ¿Cómo funciona?" at bounding box center [233, 87] width 43 height 8
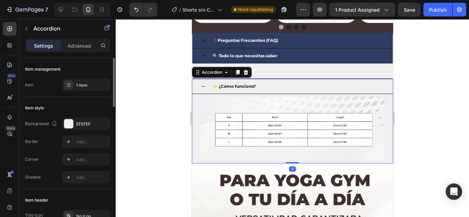
click at [228, 85] on p "⭐ ¿Cómo funciona?" at bounding box center [233, 87] width 43 height 8
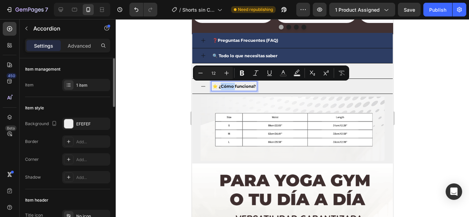
click at [221, 86] on p "⭐ ¿Cómo funciona?" at bounding box center [233, 87] width 43 height 8
drag, startPoint x: 219, startPoint y: 87, endPoint x: 255, endPoint y: 88, distance: 36.8
click at [255, 88] on p "⭐ ¿Cómo funciona?" at bounding box center [233, 87] width 43 height 8
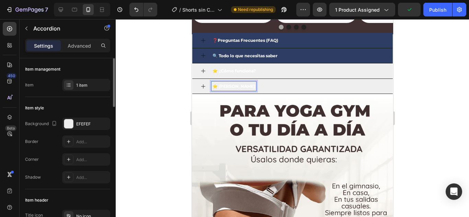
click at [446, 84] on div at bounding box center [292, 118] width 353 height 198
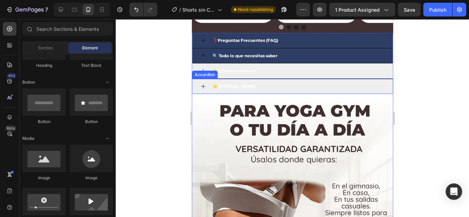
click at [293, 84] on div "⭐ Guía de tallas" at bounding box center [297, 87] width 173 height 10
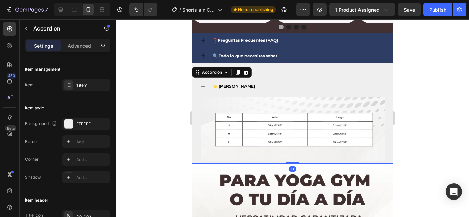
click at [288, 86] on div "⭐ Guía de tallas" at bounding box center [297, 87] width 173 height 10
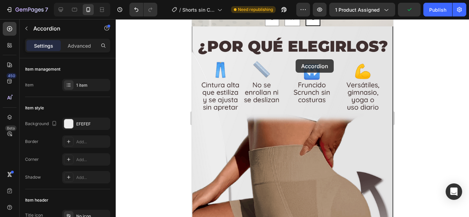
scroll to position [557, 0]
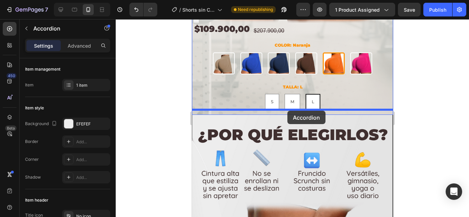
drag, startPoint x: 288, startPoint y: 86, endPoint x: 287, endPoint y: 111, distance: 25.1
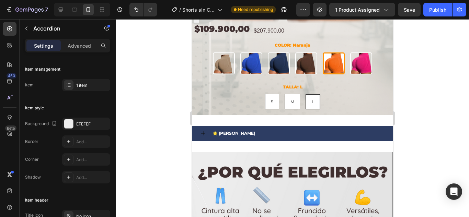
click at [425, 130] on div at bounding box center [292, 118] width 353 height 198
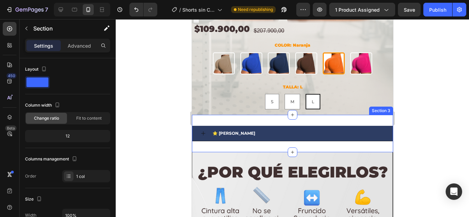
click at [357, 115] on div "⭐ Guía de tallas Accordion Section 3" at bounding box center [292, 133] width 201 height 37
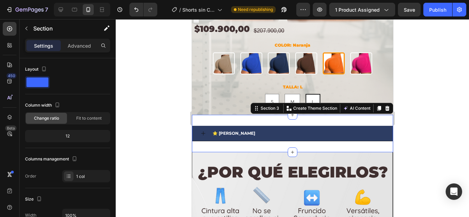
click at [306, 138] on div "⭐ Guía de tallas Accordion Section 3 Create Theme Section AI Content Write with…" at bounding box center [292, 133] width 201 height 37
click at [222, 145] on div "⭐ Guía de tallas Accordion Section 3 Create Theme Section AI Content Write with…" at bounding box center [292, 133] width 201 height 37
click at [221, 147] on div "⭐ Guía de tallas Accordion Section 3 Create Theme Section AI Content Write with…" at bounding box center [292, 133] width 201 height 37
click at [77, 42] on p "Advanced" at bounding box center [79, 45] width 23 height 7
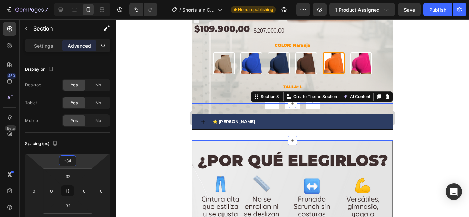
type input "-36"
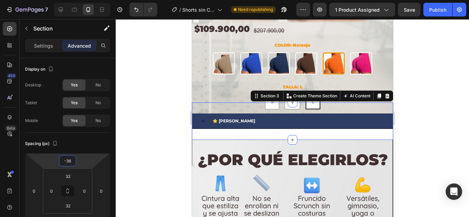
drag, startPoint x: 71, startPoint y: 155, endPoint x: 70, endPoint y: 161, distance: 6.3
click at [70, 0] on html "7 Version history / Shorts sin Costuras Mujer Cintura Alta Need republishing Pr…" at bounding box center [234, 0] width 469 height 0
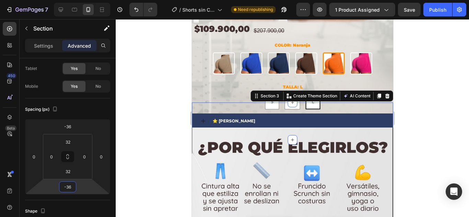
type input "-38"
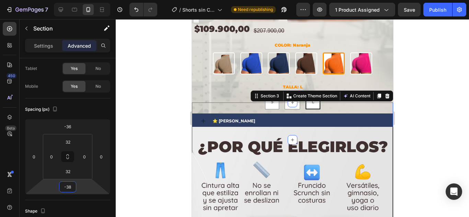
drag, startPoint x: 72, startPoint y: 181, endPoint x: 69, endPoint y: 187, distance: 7.1
click at [69, 0] on html "7 Version history / Shorts sin Costuras Mujer Cintura Alta Need republishing Pr…" at bounding box center [234, 0] width 469 height 0
click at [410, 143] on div at bounding box center [292, 118] width 353 height 198
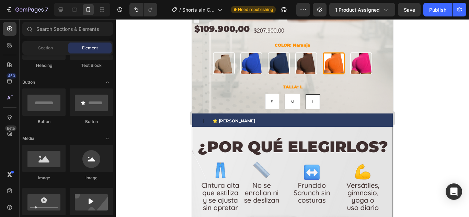
click at [402, 117] on div at bounding box center [292, 118] width 353 height 198
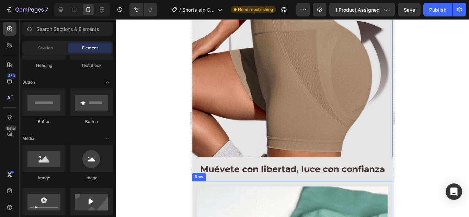
scroll to position [799, 0]
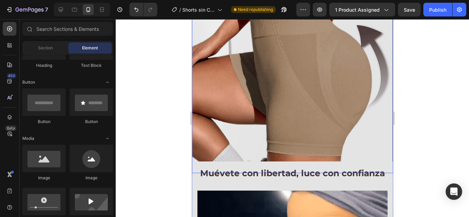
click at [271, 97] on img at bounding box center [292, 26] width 201 height 293
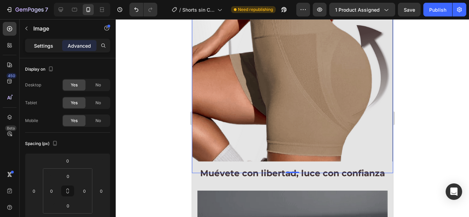
click at [36, 44] on p "Settings" at bounding box center [43, 45] width 19 height 7
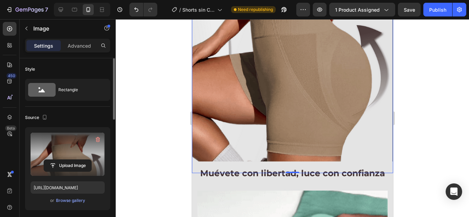
click at [74, 140] on label at bounding box center [68, 154] width 74 height 43
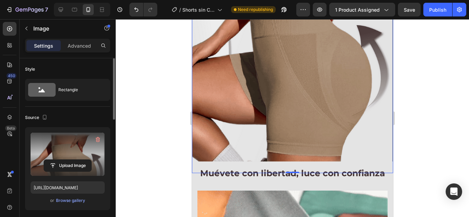
click at [74, 160] on input "file" at bounding box center [67, 166] width 47 height 12
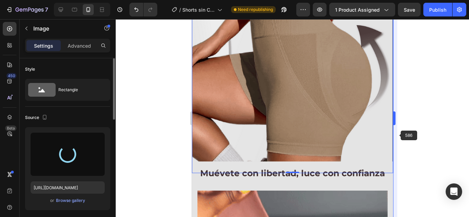
type input "https://cdn.shopify.com/s/files/1/0660/8945/1564/files/gempages_559628086379807…"
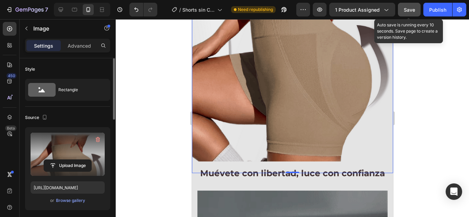
click at [410, 6] on div "Save" at bounding box center [409, 9] width 11 height 7
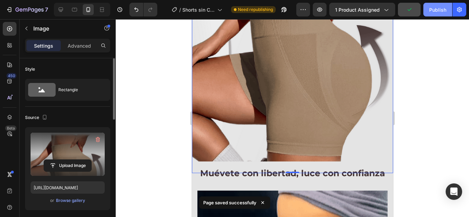
click at [441, 12] on div "Publish" at bounding box center [437, 9] width 17 height 7
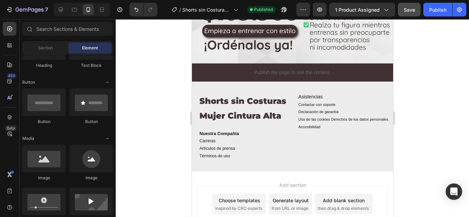
scroll to position [2621, 0]
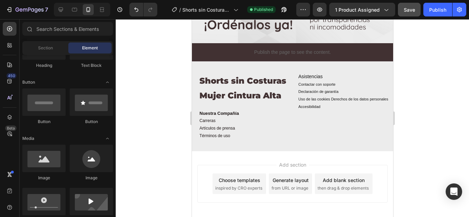
click at [425, 71] on div at bounding box center [292, 118] width 353 height 198
click at [426, 31] on div at bounding box center [292, 118] width 353 height 198
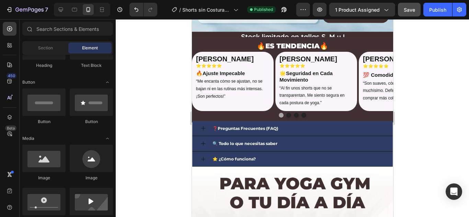
scroll to position [1866, 0]
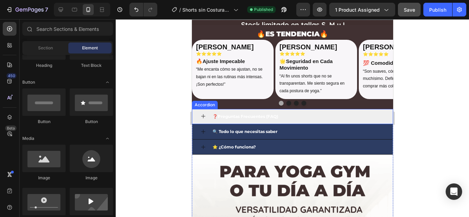
click at [294, 121] on div "❓Preguntas Frecuentes (FAQ)" at bounding box center [297, 117] width 173 height 10
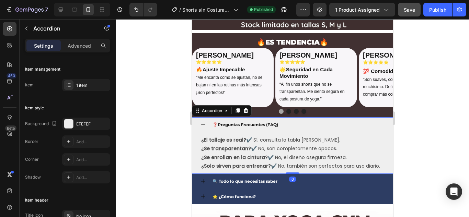
click at [294, 121] on div "❓Preguntas Frecuentes (FAQ)" at bounding box center [297, 125] width 173 height 10
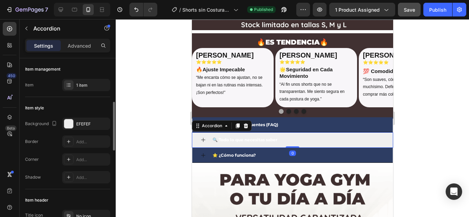
click at [297, 135] on div "🔍 Todo lo que necesitas saber" at bounding box center [297, 140] width 173 height 10
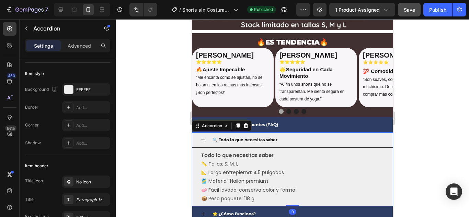
click at [297, 135] on div "🔍 Todo lo que necesitas saber" at bounding box center [297, 140] width 173 height 10
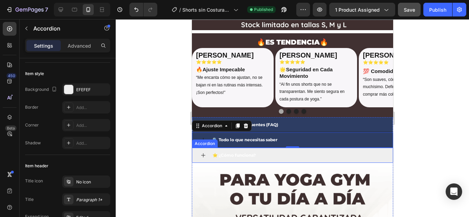
click at [292, 151] on div "⭐ ¿Cómo funciona?" at bounding box center [297, 156] width 173 height 10
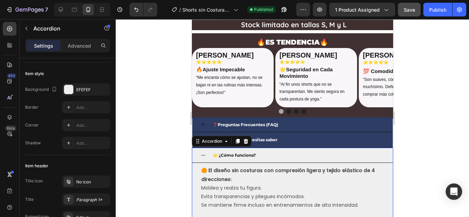
click at [295, 151] on div "⭐ ¿Cómo funciona?" at bounding box center [297, 156] width 173 height 10
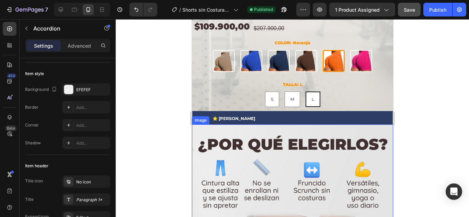
scroll to position [562, 0]
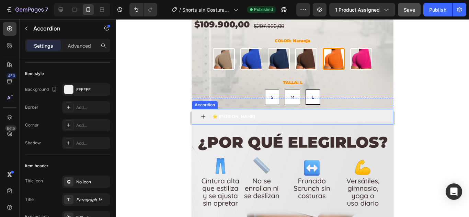
click at [273, 112] on div "⭐ Guía de tallas" at bounding box center [297, 117] width 173 height 10
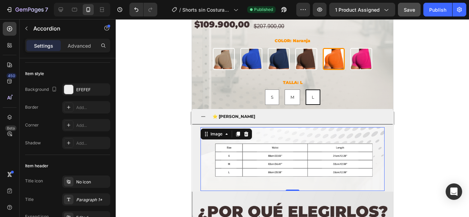
click at [297, 156] on img at bounding box center [292, 159] width 184 height 64
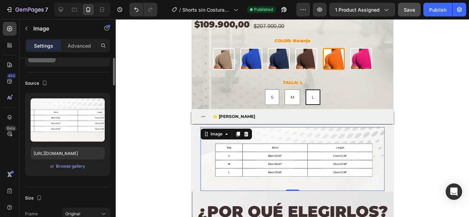
scroll to position [0, 0]
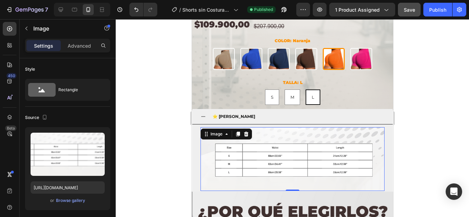
click at [259, 156] on img at bounding box center [292, 159] width 184 height 64
click at [407, 155] on div at bounding box center [292, 118] width 353 height 198
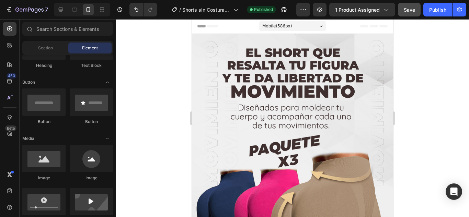
click at [421, 68] on div at bounding box center [292, 118] width 353 height 198
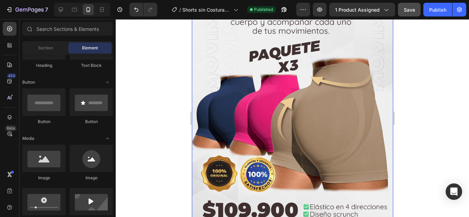
scroll to position [103, 0]
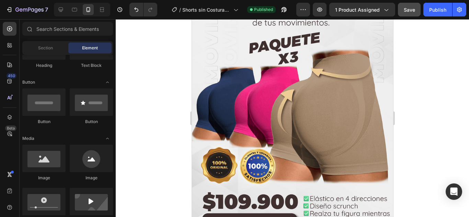
click at [440, 123] on div at bounding box center [292, 118] width 353 height 198
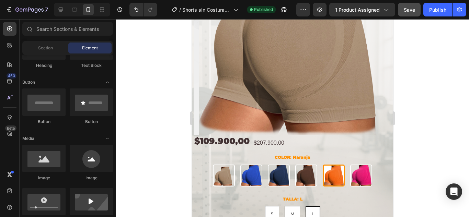
scroll to position [446, 0]
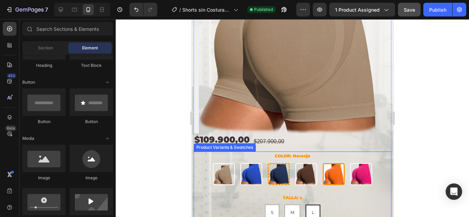
click at [251, 169] on img at bounding box center [251, 174] width 21 height 21
click at [251, 163] on input "Azul Intenso Azul Intenso" at bounding box center [251, 163] width 0 height 0
radio input "true"
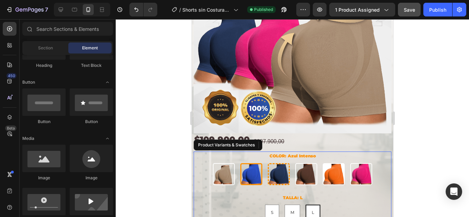
click at [285, 168] on img at bounding box center [278, 174] width 20 height 20
click at [278, 163] on input "Azul Marino Azul Marino" at bounding box center [278, 163] width 0 height 0
radio input "true"
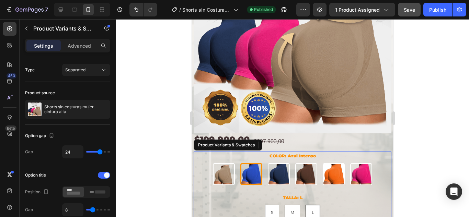
click at [297, 165] on img at bounding box center [306, 174] width 21 height 21
click at [305, 163] on input "Café Café" at bounding box center [305, 163] width 0 height 0
radio input "true"
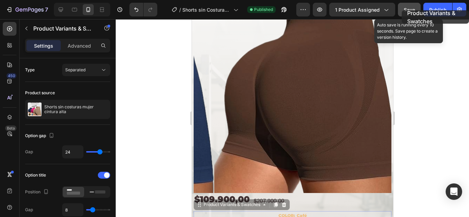
click at [402, 10] on button "Save" at bounding box center [409, 10] width 23 height 14
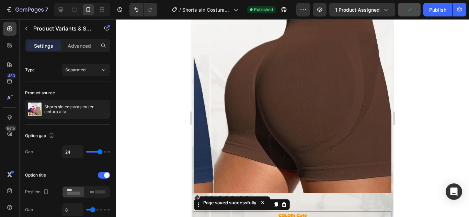
scroll to position [373, 0]
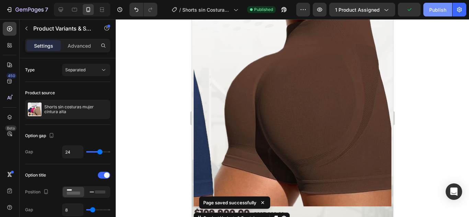
click at [451, 10] on button "Publish" at bounding box center [437, 10] width 29 height 14
